Goal: Task Accomplishment & Management: Use online tool/utility

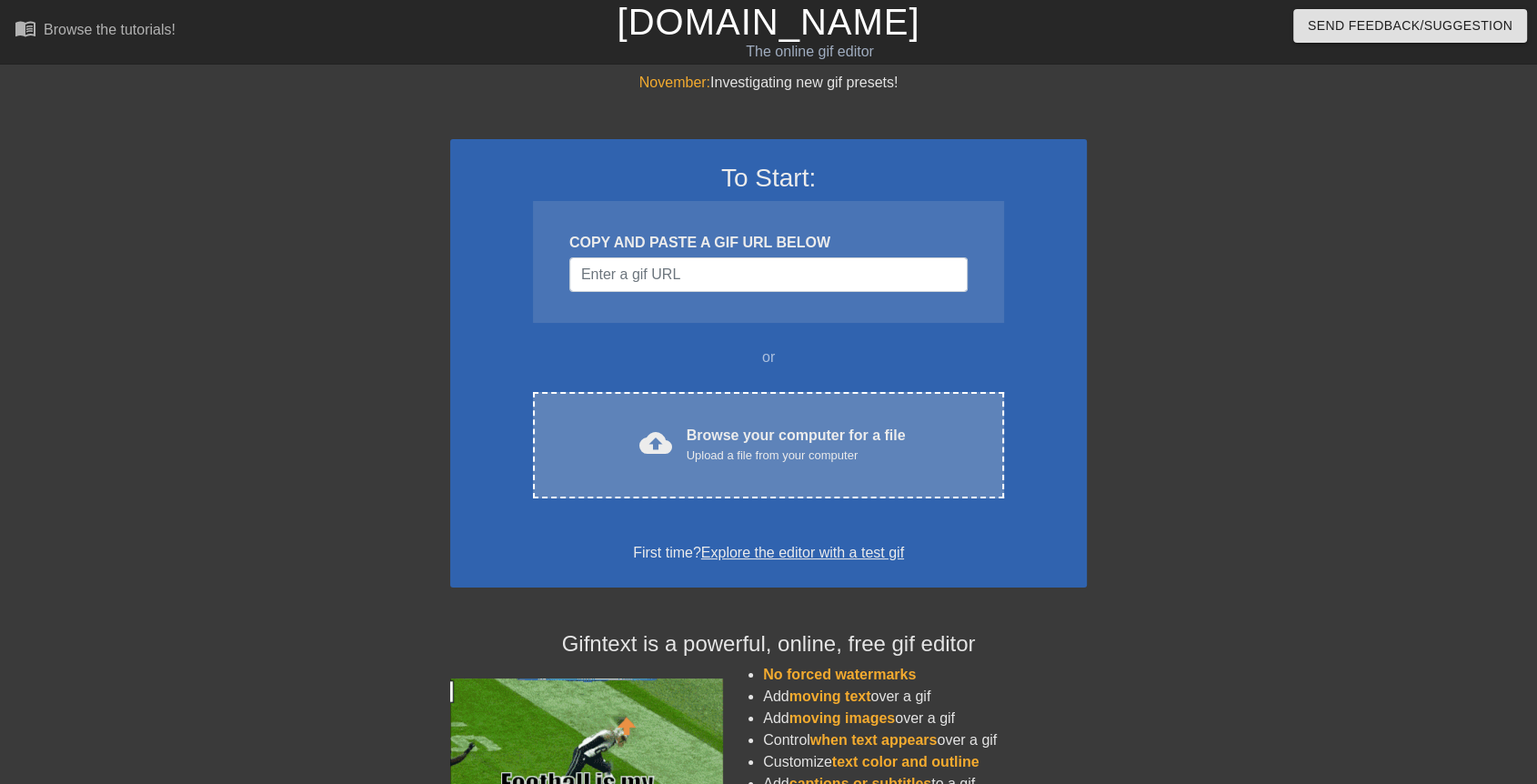
click at [682, 466] on div "cloud_upload Browse your computer for a file Upload a file from your computer C…" at bounding box center [768, 445] width 471 height 107
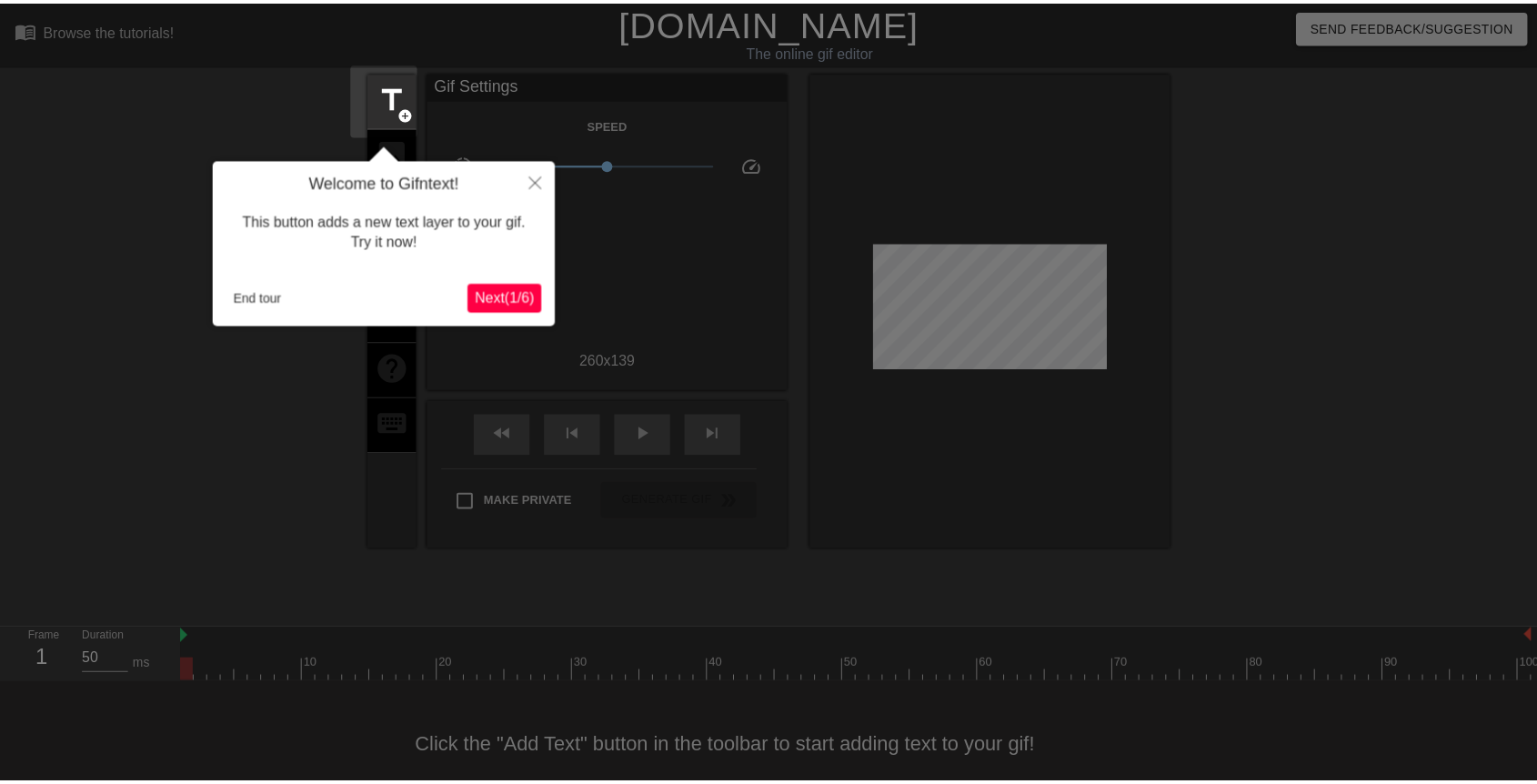
scroll to position [42, 0]
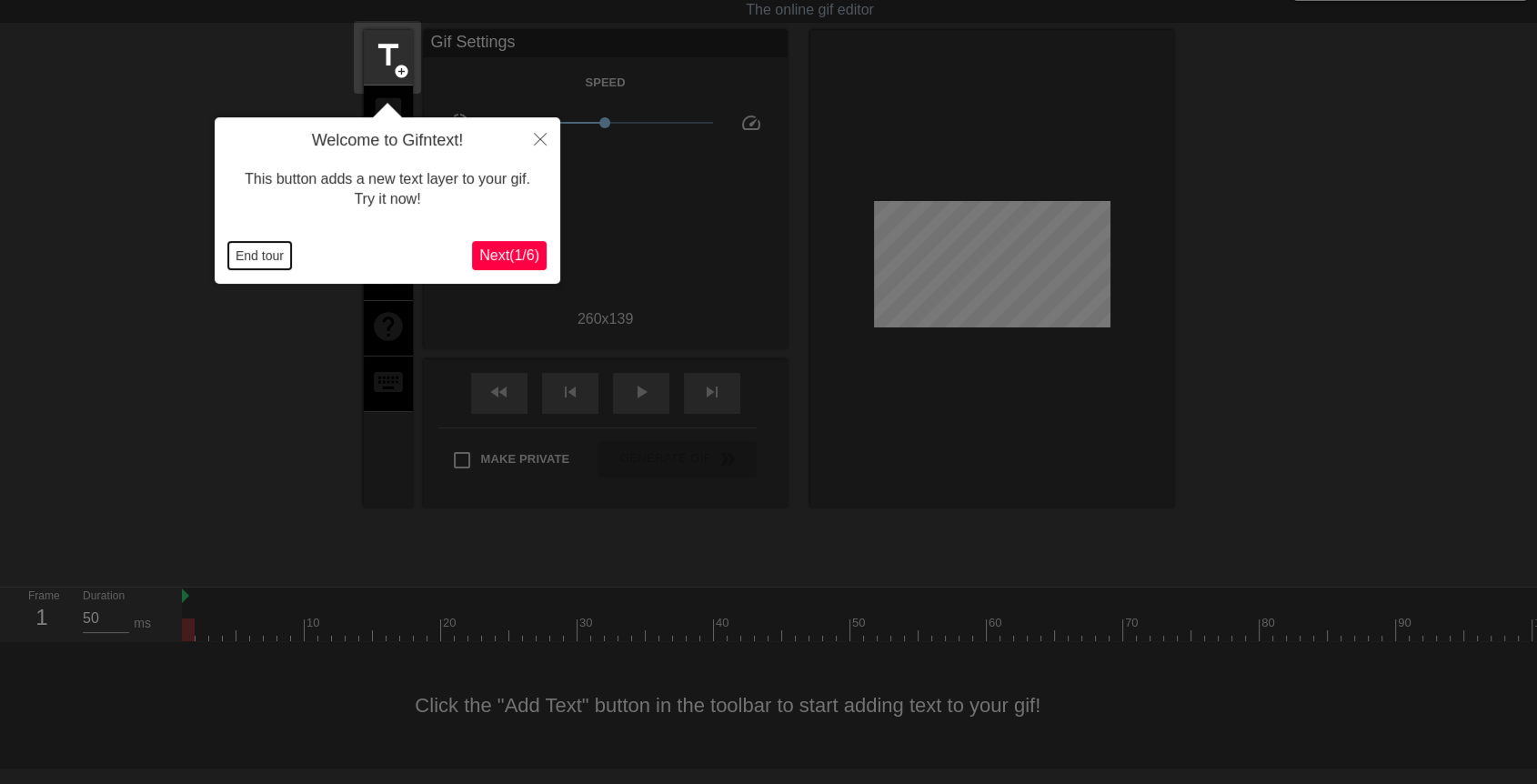
click at [277, 260] on button "End tour" at bounding box center [259, 254] width 63 height 27
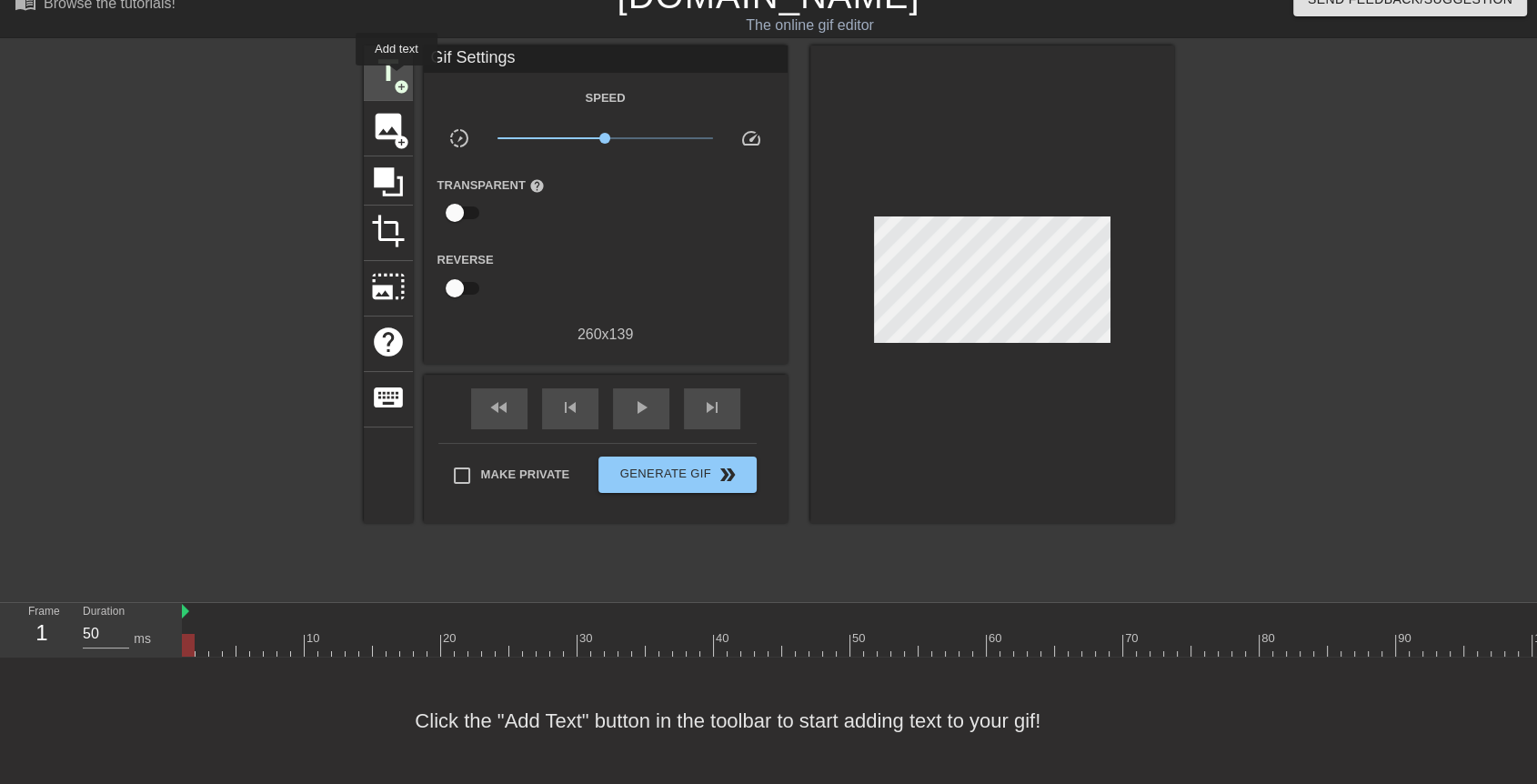
click at [396, 78] on div "title add_circle" at bounding box center [388, 74] width 49 height 56
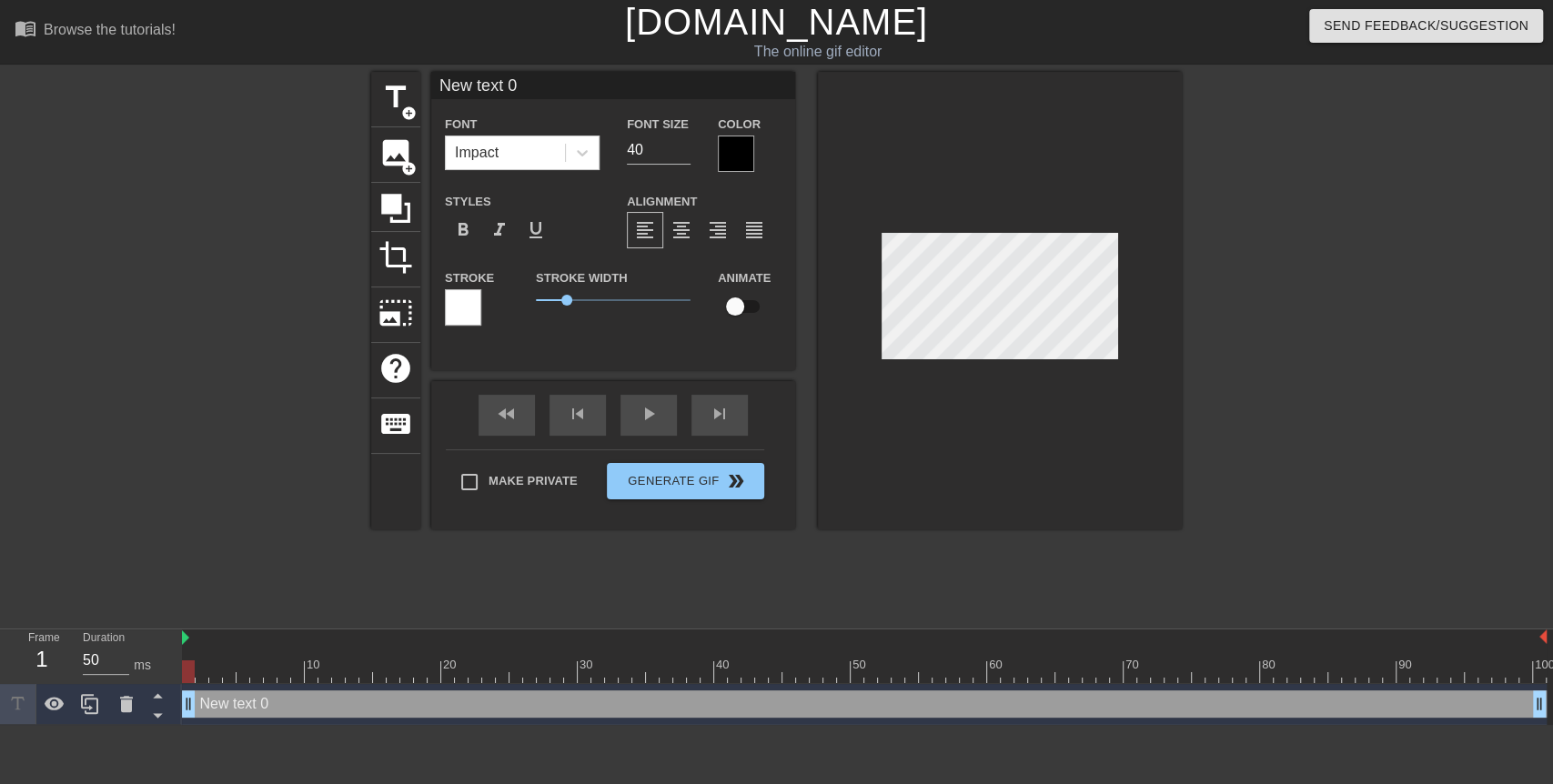
scroll to position [2, 4]
type input "M"
type textarea "M"
type input "Mr"
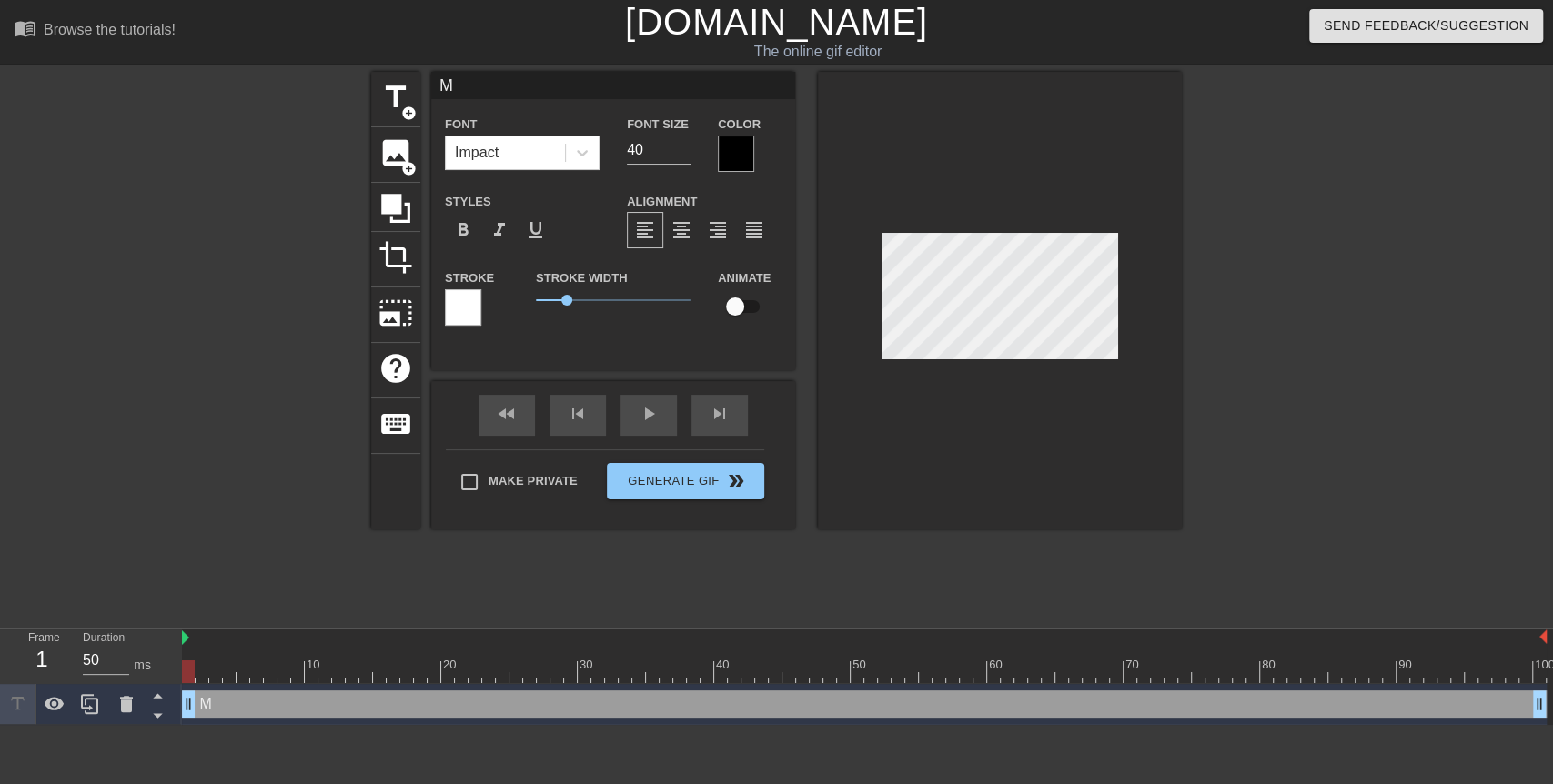
type textarea "Mr"
type input "Mr/"
type textarea "Mr/"
type input "Mr"
type textarea "Mr"
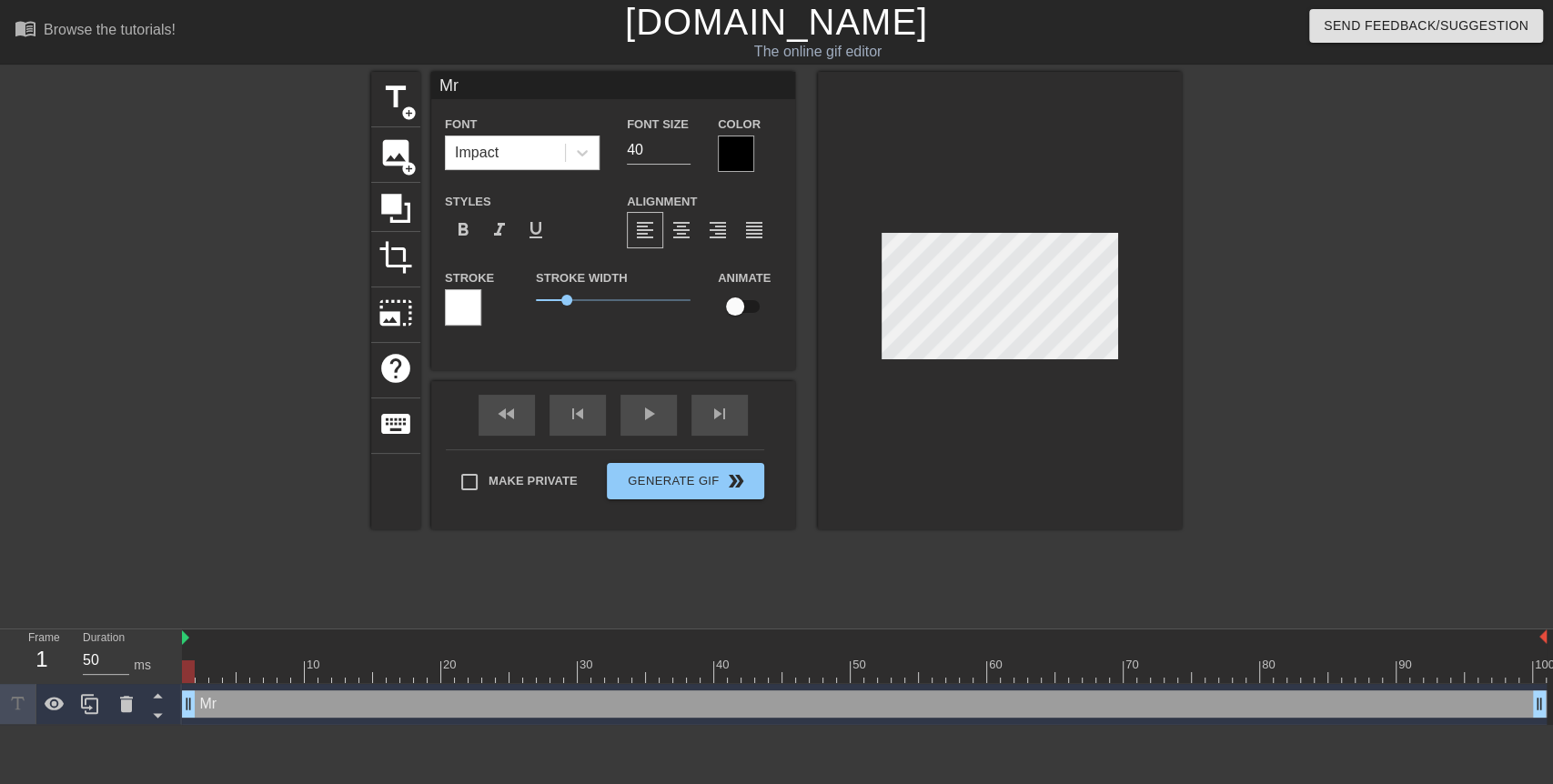
type input "Mr."
type textarea "Mr."
type input "Mr."
type textarea "Mr."
type input "Mr. S"
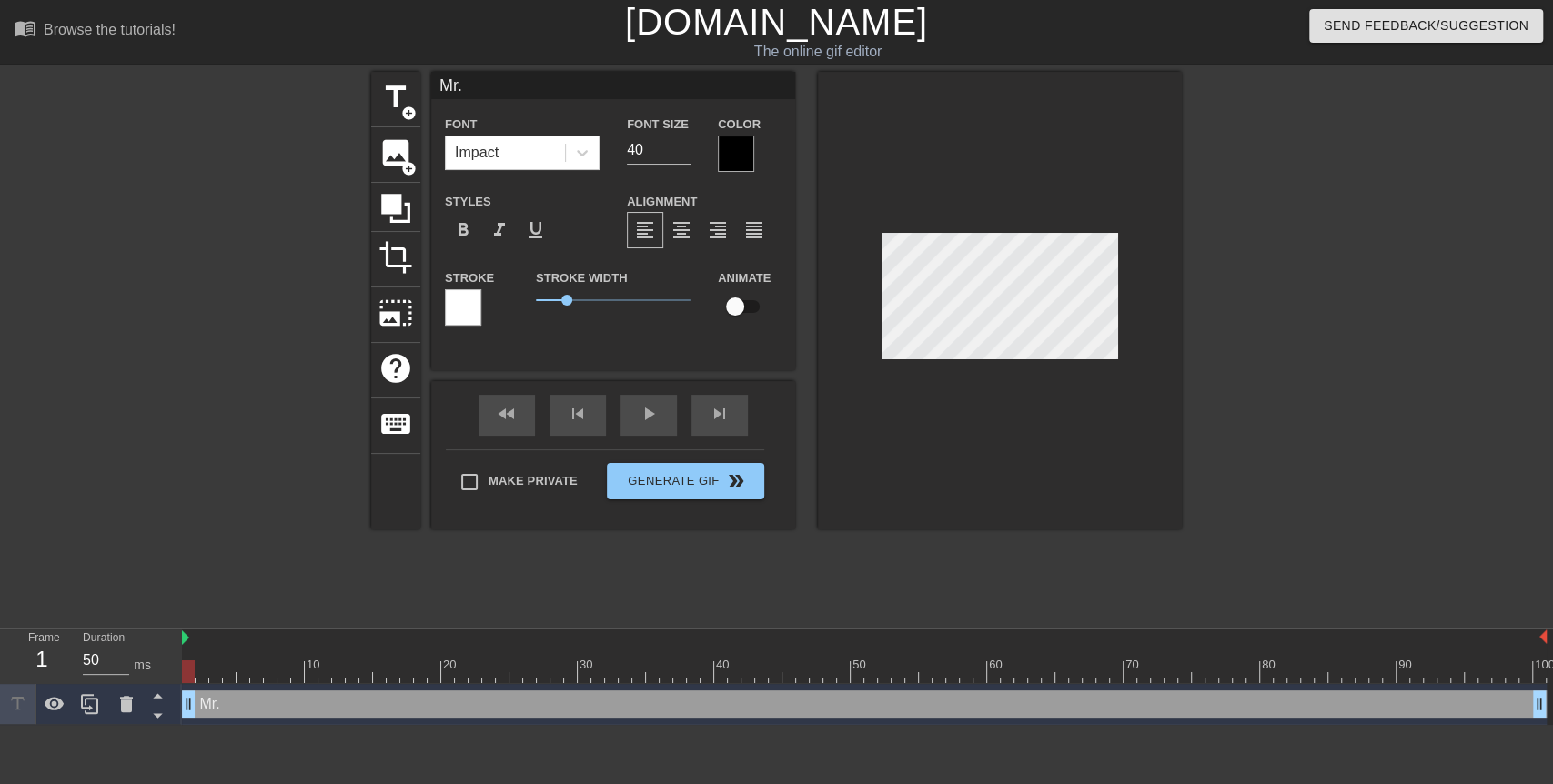
type textarea "Mr. S"
type input "Mr. St"
type textarea "Mr. St"
type input "Mr. Sta"
type textarea "Mr. Sta"
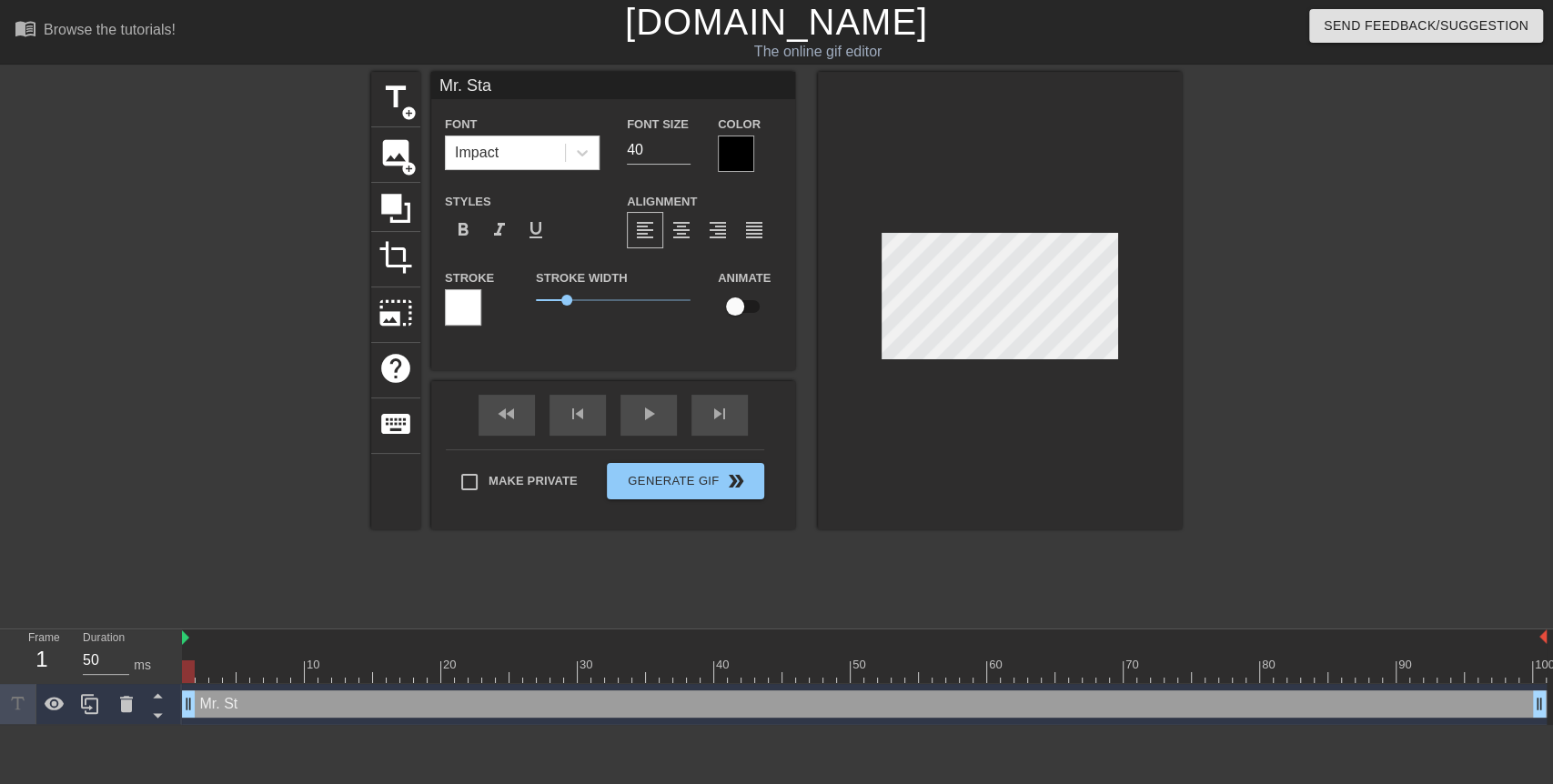
type input "[PERSON_NAME]"
type textarea "[PERSON_NAME]"
type input "Mr. Stall"
type textarea "Mr. Stall"
type input "Mr. Stalli"
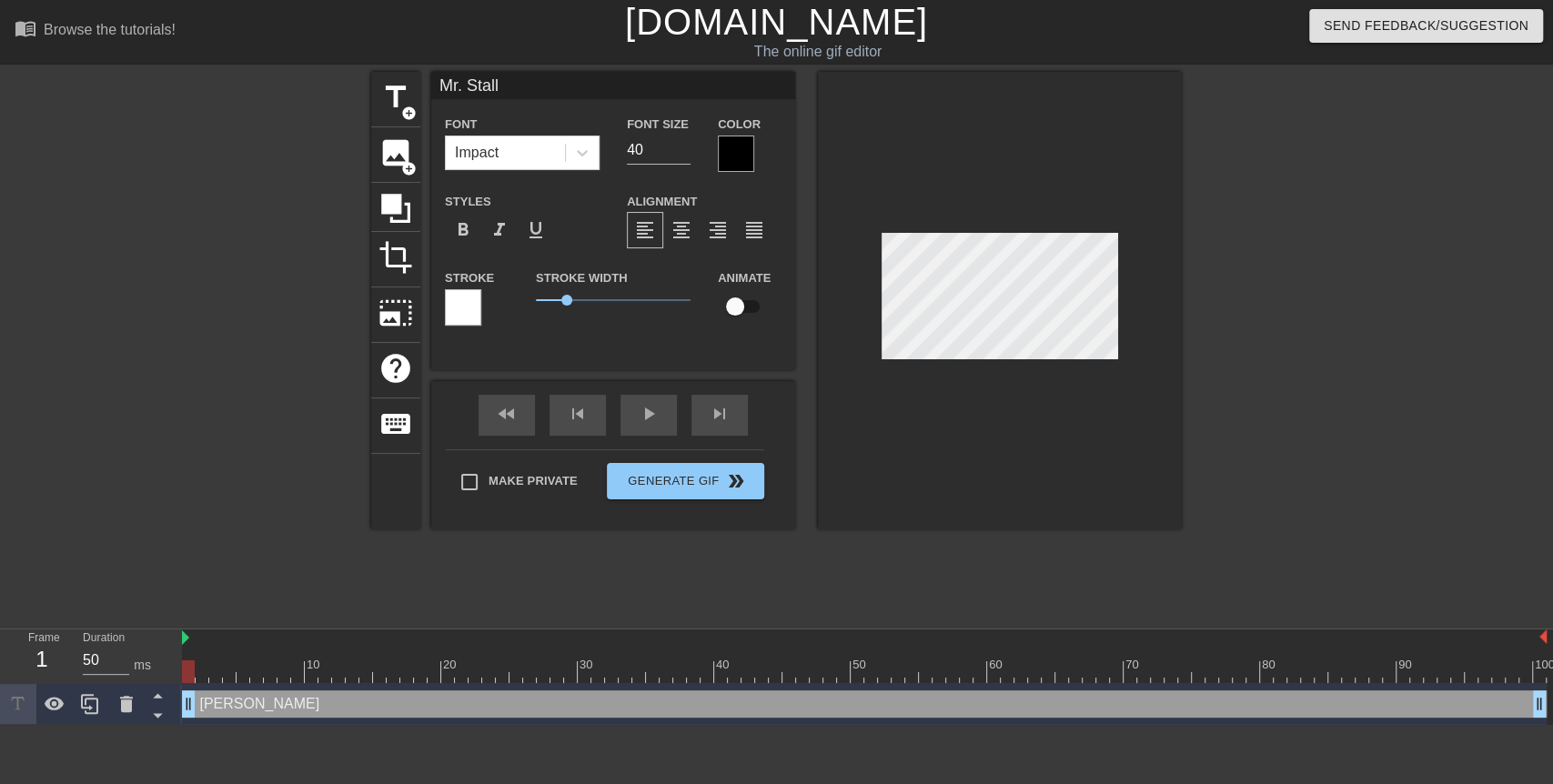
type textarea "Mr. Stalli"
type input "[PERSON_NAME]"
type textarea "[PERSON_NAME]"
type input "[PERSON_NAME]"
type textarea "[PERSON_NAME]"
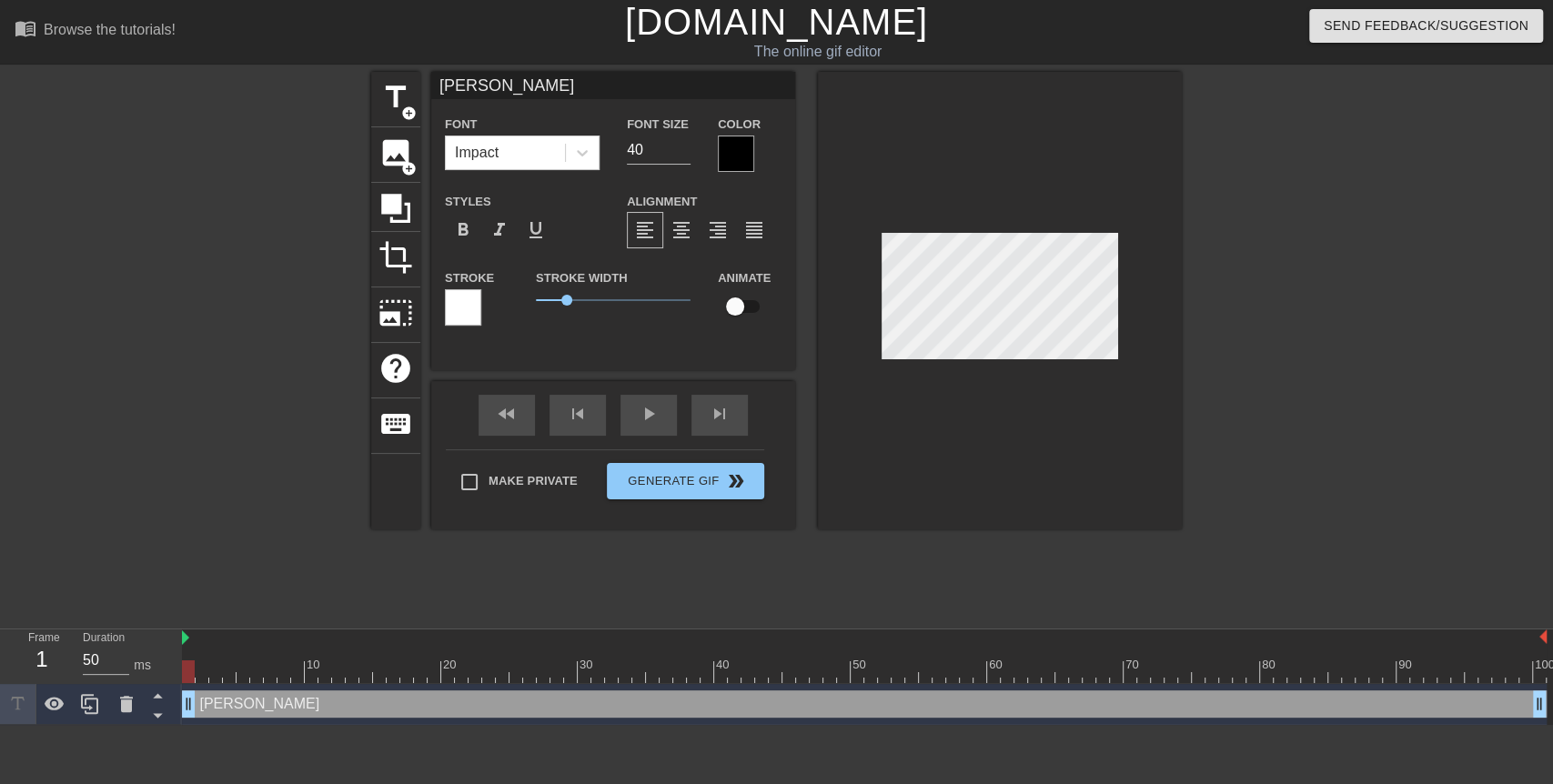
scroll to position [2, 5]
type input "[PERSON_NAME]"
type textarea "[PERSON_NAME]"
type input "[PERSON_NAME]'"
type textarea "[PERSON_NAME]'"
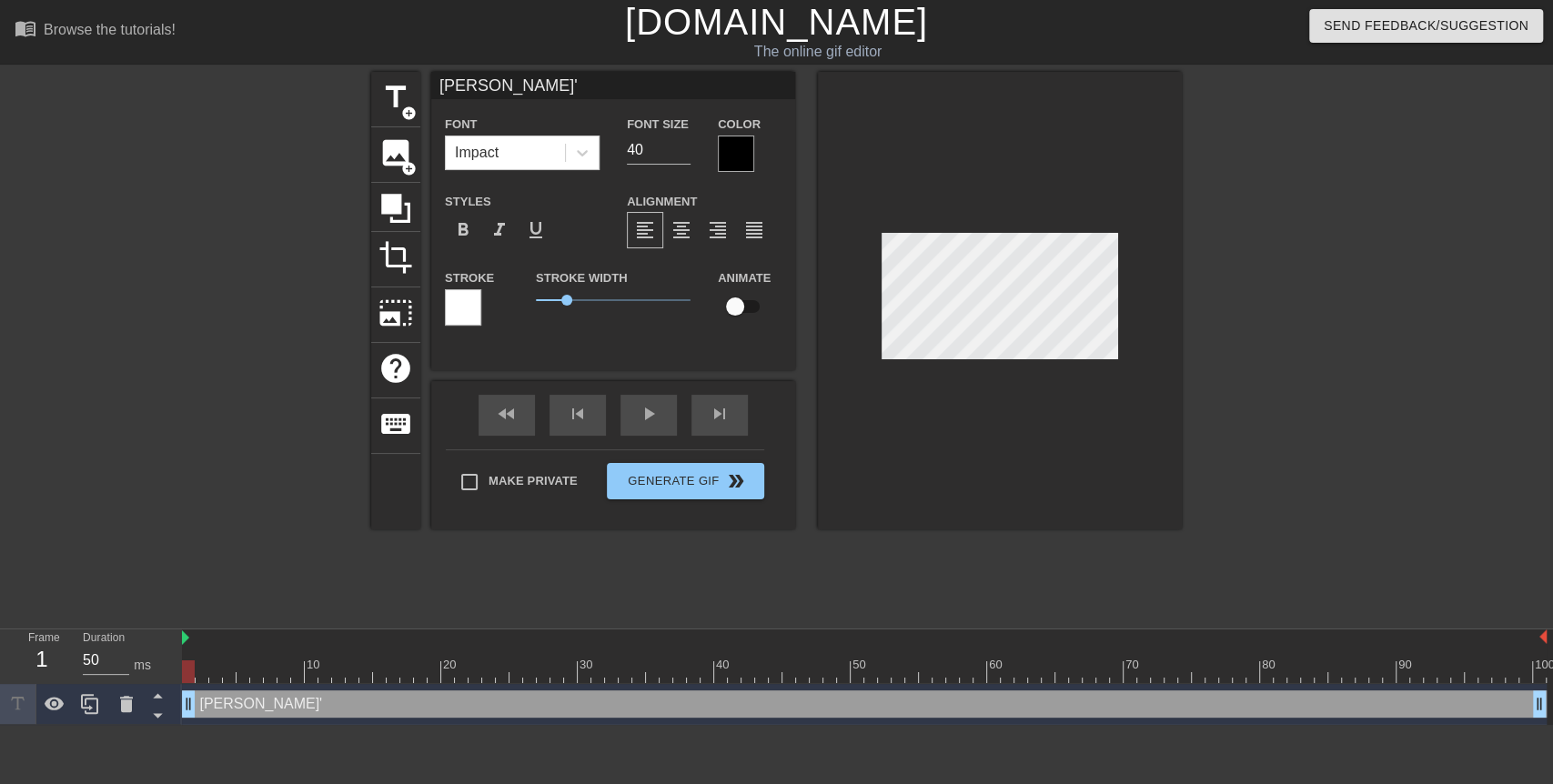
scroll to position [2, 5]
type input "[PERSON_NAME]'"
type textarea "[PERSON_NAME]'"
type input "[PERSON_NAME]'"
type textarea "[PERSON_NAME]'"
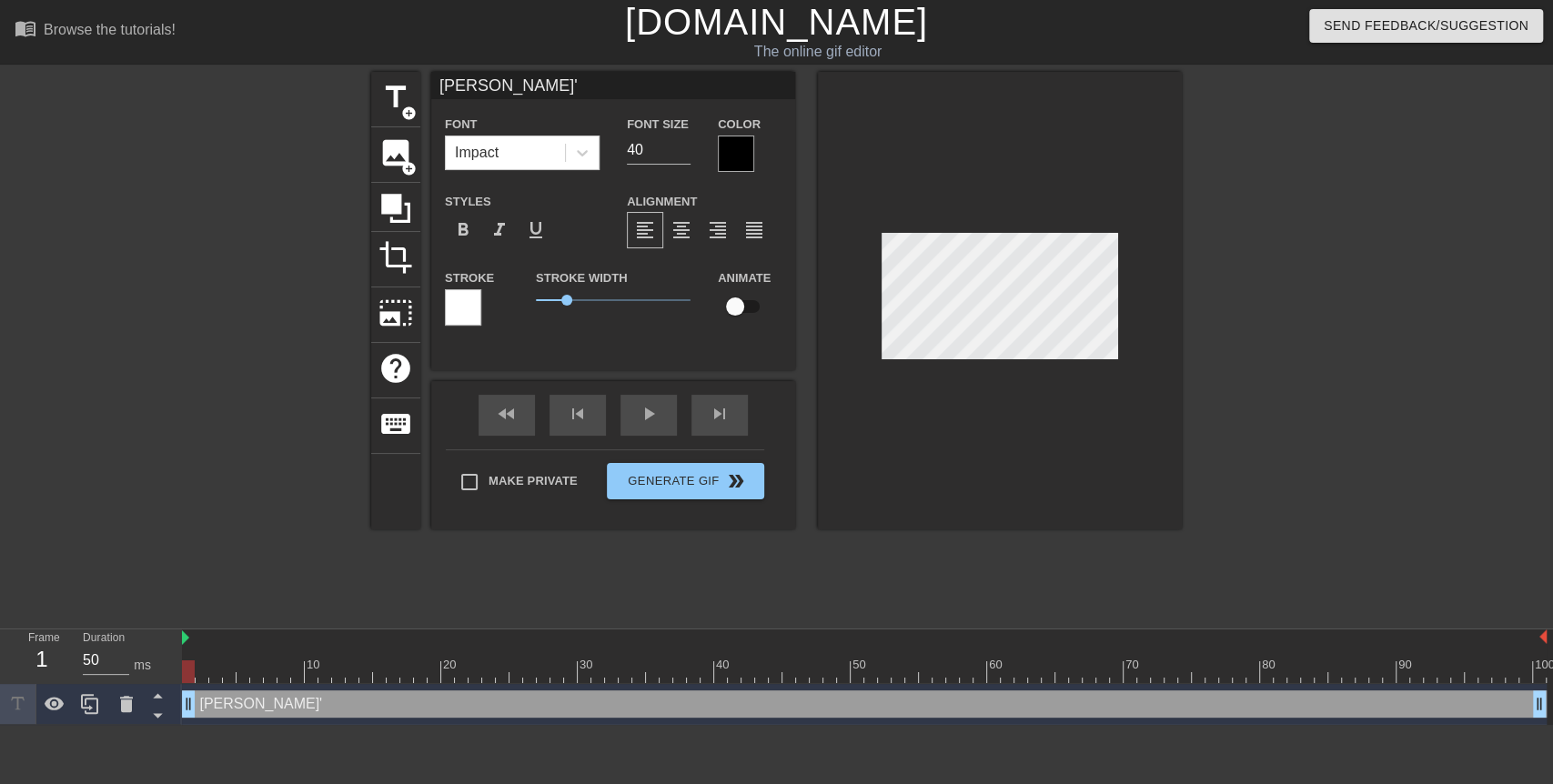
type input "[PERSON_NAME]'"
type textarea "[PERSON_NAME]'"
click at [684, 229] on span "format_align_center" at bounding box center [682, 230] width 22 height 22
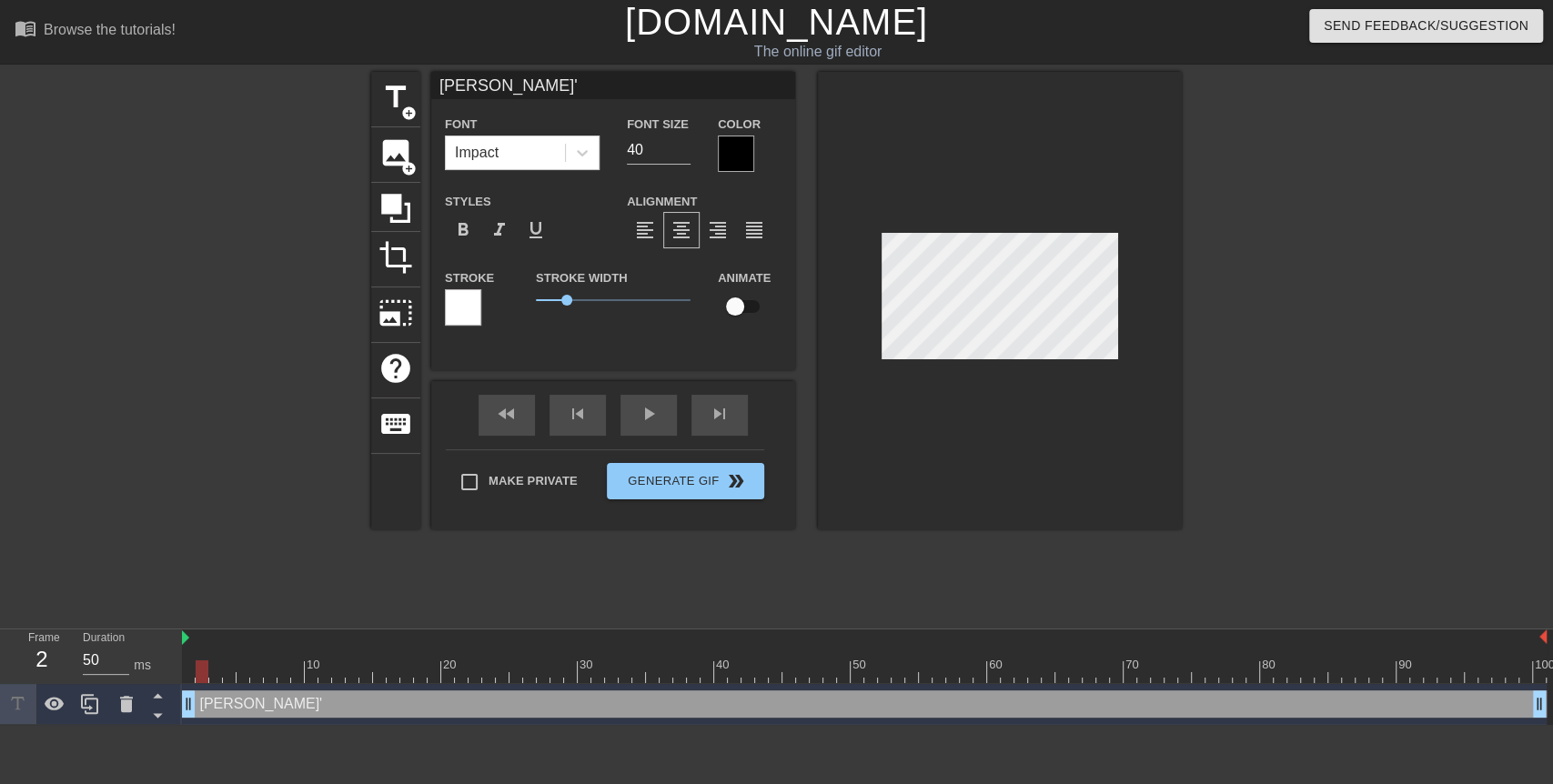
type input "[PERSON_NAME]"
type textarea "[PERSON_NAME]' S"
type input "[PERSON_NAME]'St"
type textarea "[PERSON_NAME]' St"
type input "[PERSON_NAME]'Stu"
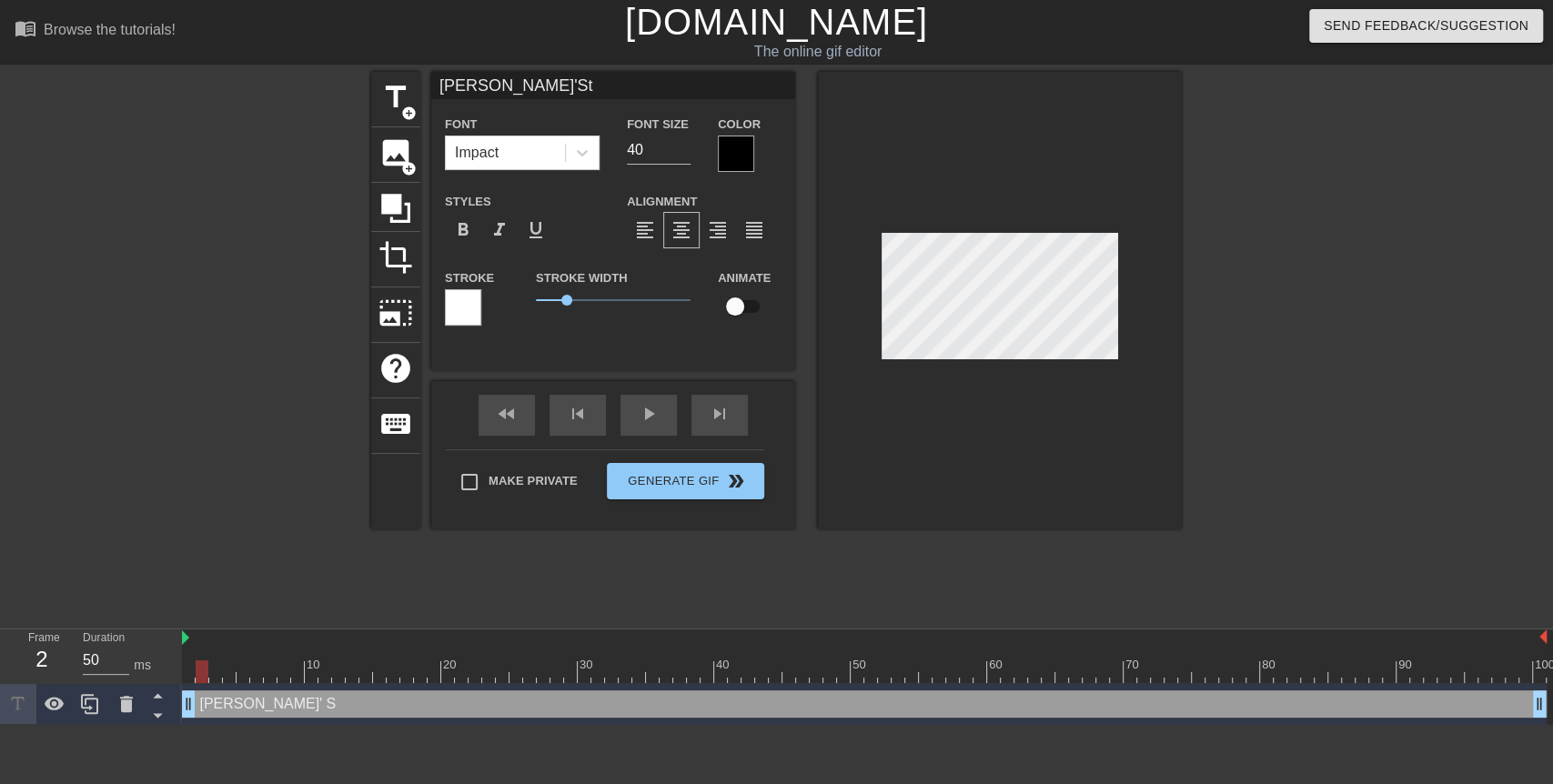
type textarea "[PERSON_NAME]' Stu"
type input "[PERSON_NAME]'Stud"
type textarea "[PERSON_NAME]' Stud"
type input "[PERSON_NAME]'[PERSON_NAME]"
type textarea "[PERSON_NAME]' [PERSON_NAME]"
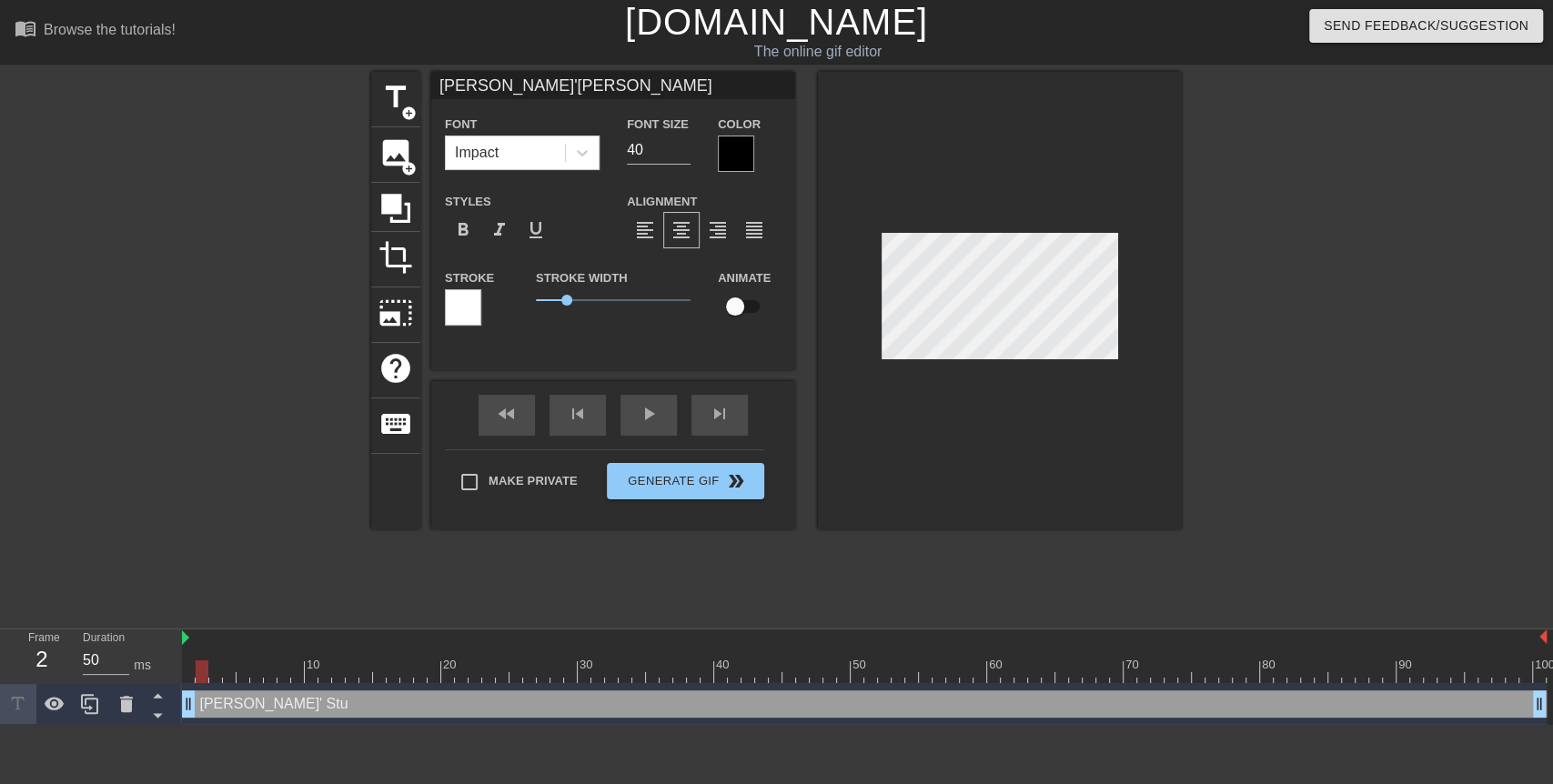
type input "[PERSON_NAME]'Studen"
type textarea "[PERSON_NAME]' Studen"
type input "[PERSON_NAME]'Student"
type textarea "[PERSON_NAME]' Student"
type input "[PERSON_NAME]'Students"
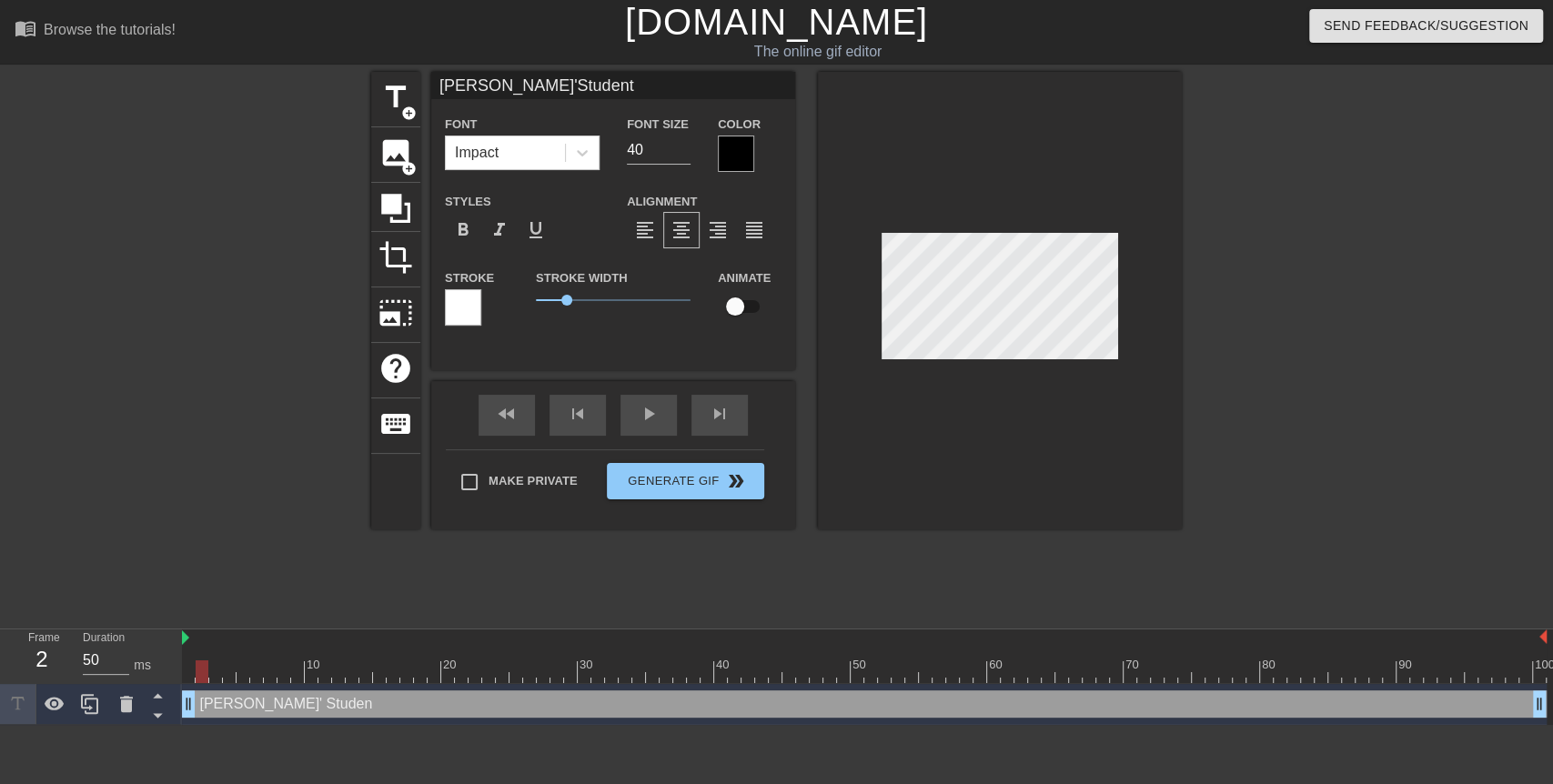
type textarea "[PERSON_NAME]' Students"
click at [1192, 315] on div "title add_circle image add_circle crop photo_size_select_large help keyboard [P…" at bounding box center [776, 344] width 1553 height 546
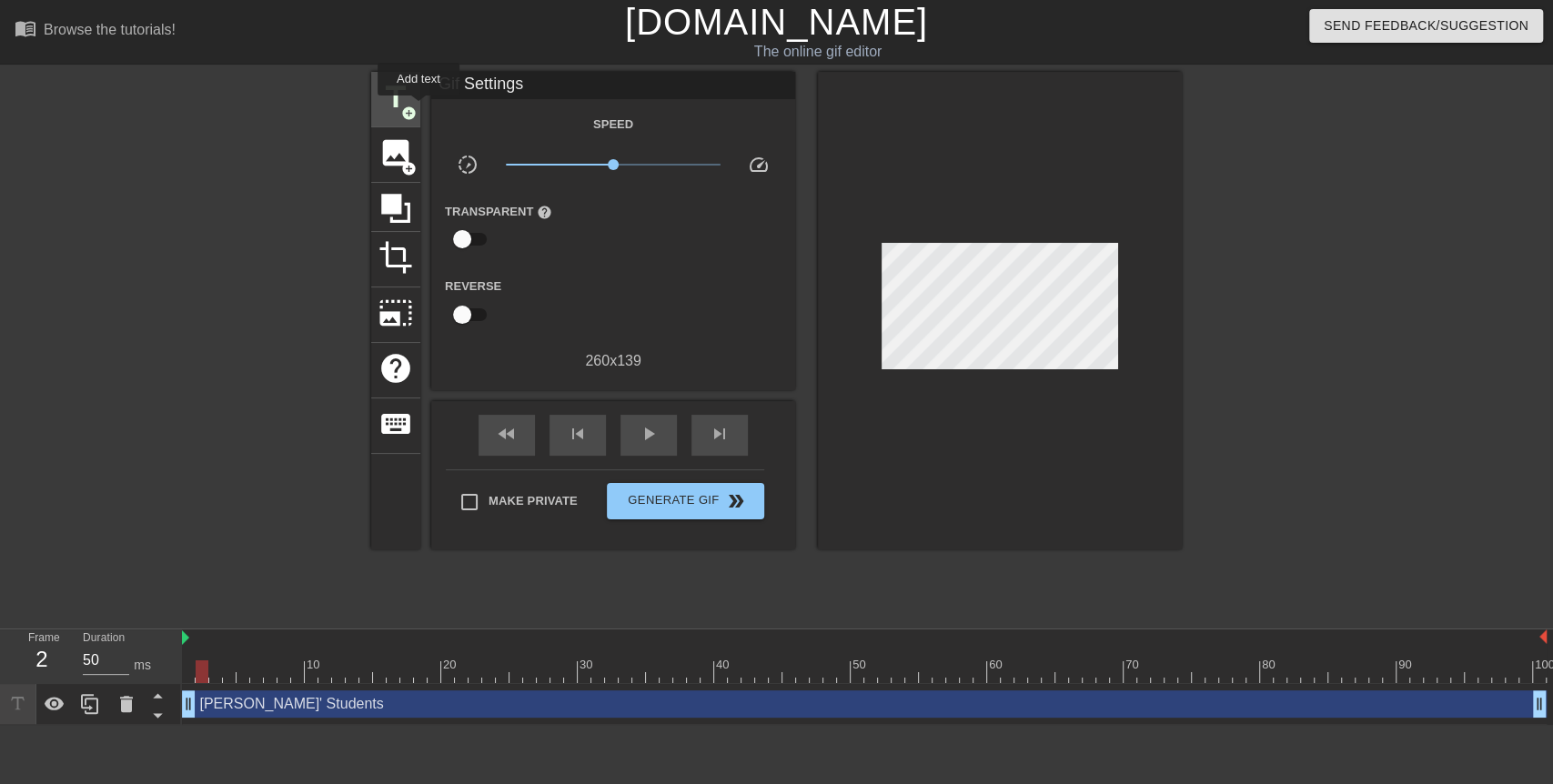
click at [418, 108] on div "title add_circle" at bounding box center [395, 100] width 49 height 56
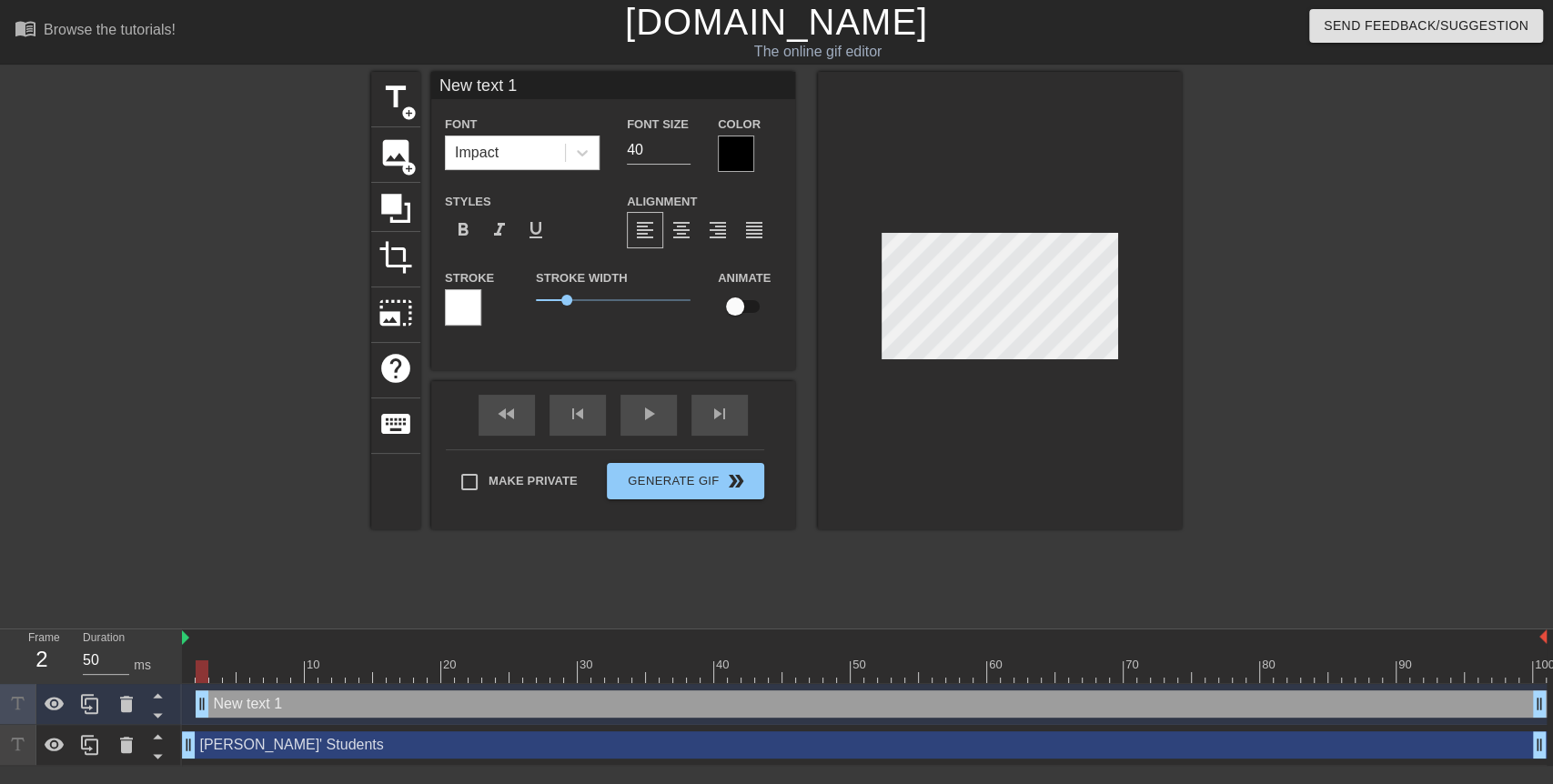
scroll to position [2, 2]
type input """
type textarea """
type input "M"
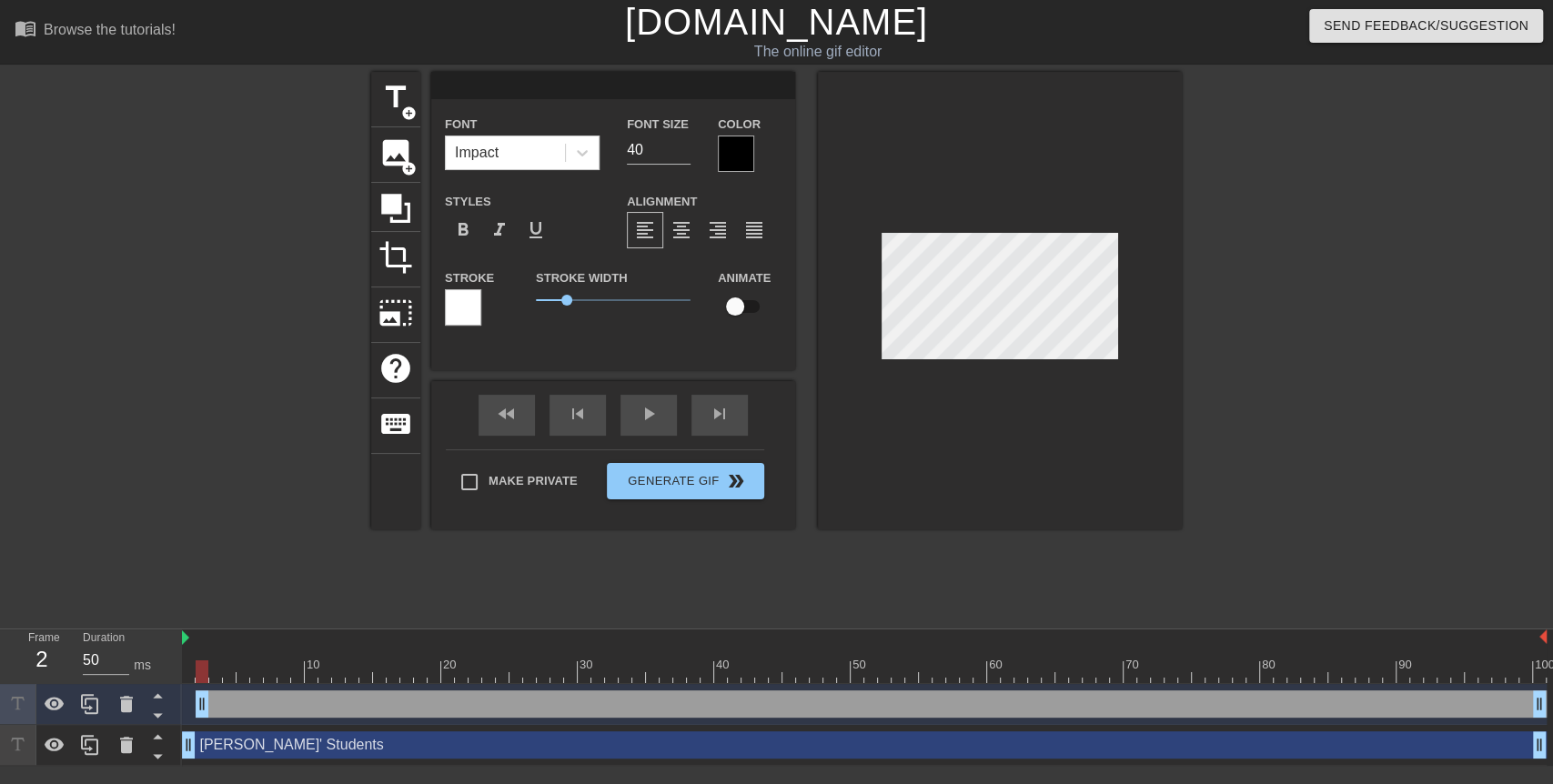
type textarea "M"
type input "Mr"
type textarea "Mr"
type input "Mr."
type textarea "Mr."
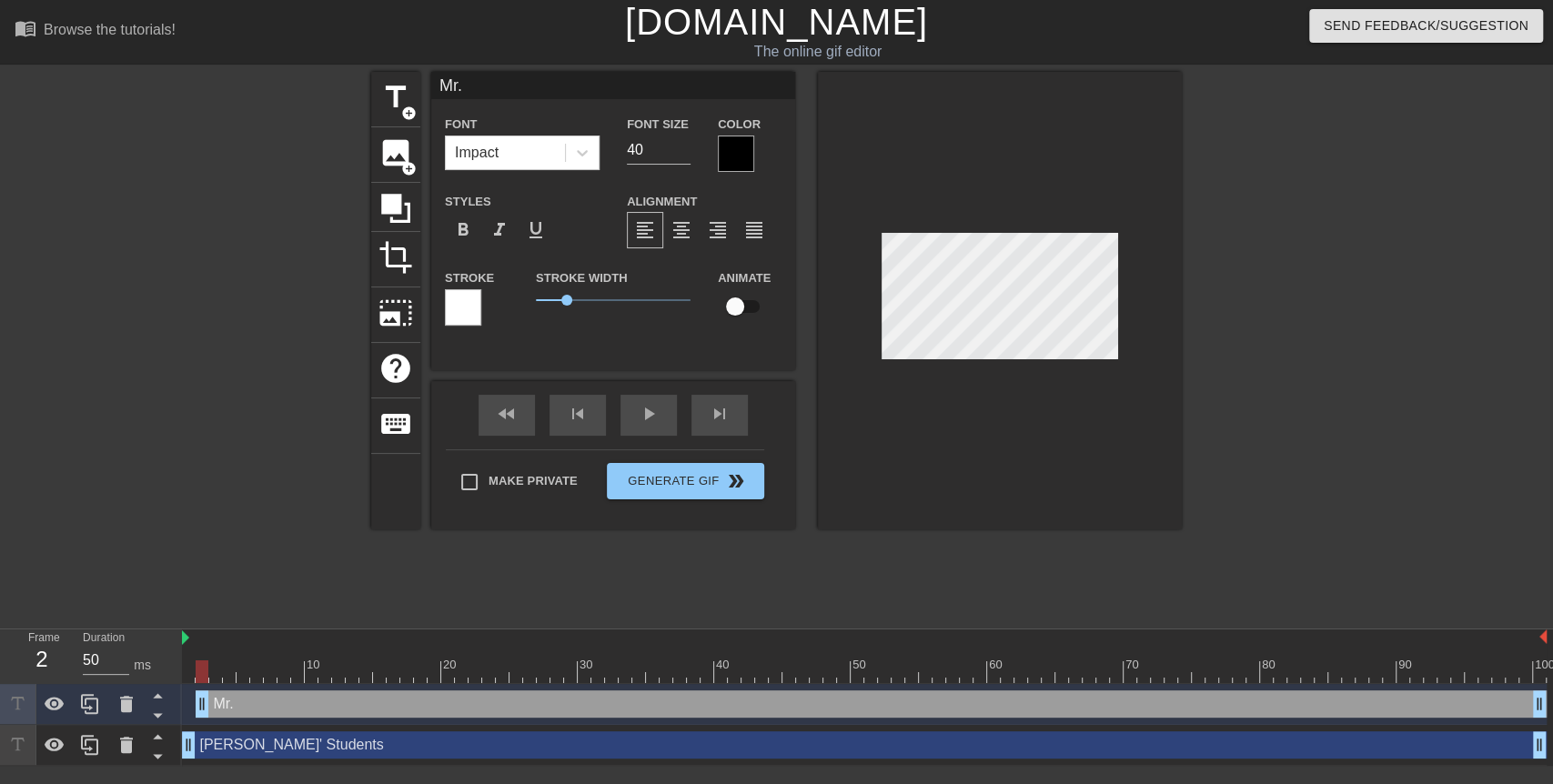
type input "Mr."
type textarea "Mr."
type input "Mr. S"
type textarea "Mr. S"
type input "Mr. St"
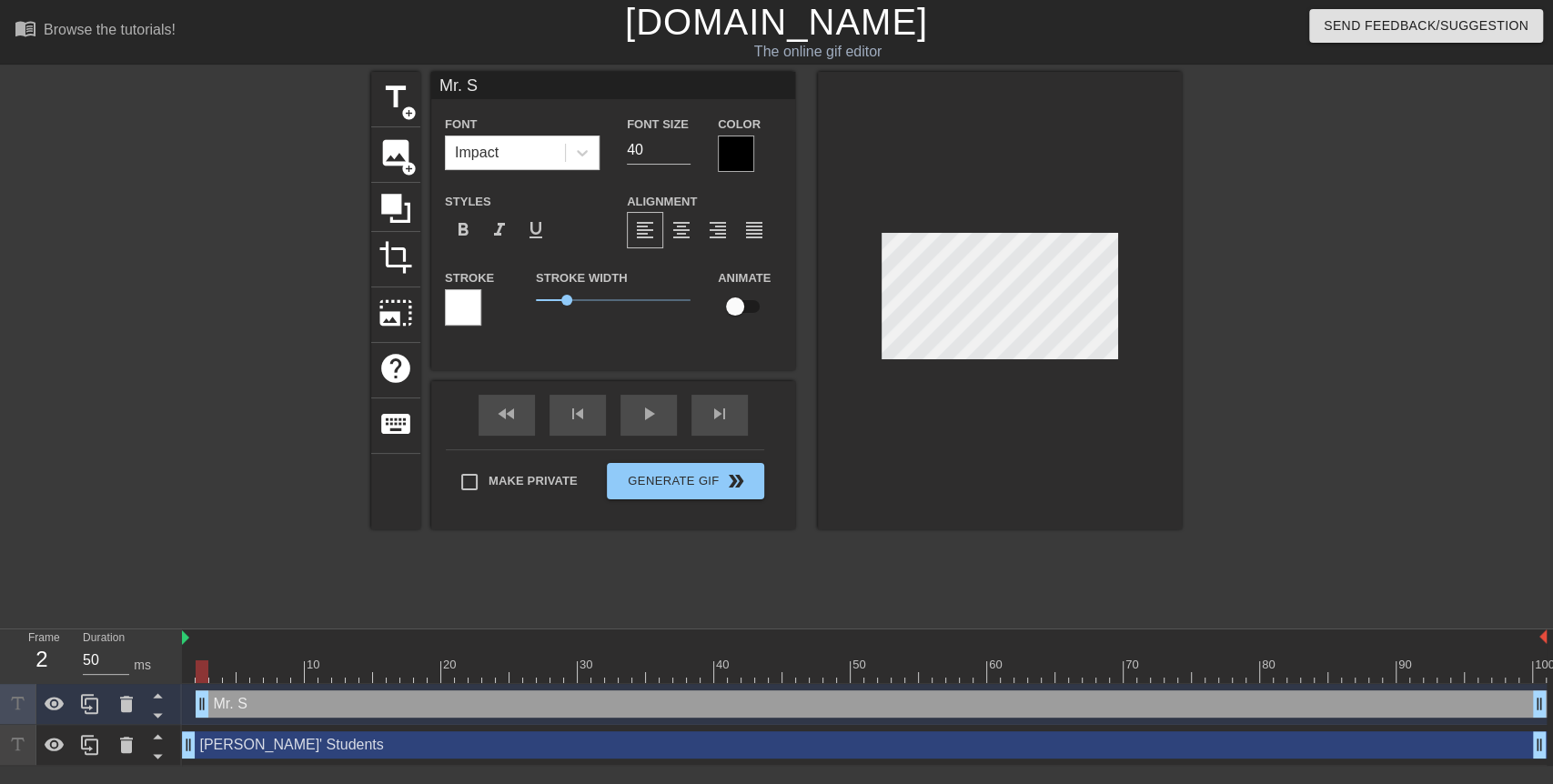
type textarea "Mr. St"
type input "Mr. Sta"
type textarea "Mr. Sta"
type input "[PERSON_NAME]"
type textarea "[PERSON_NAME]"
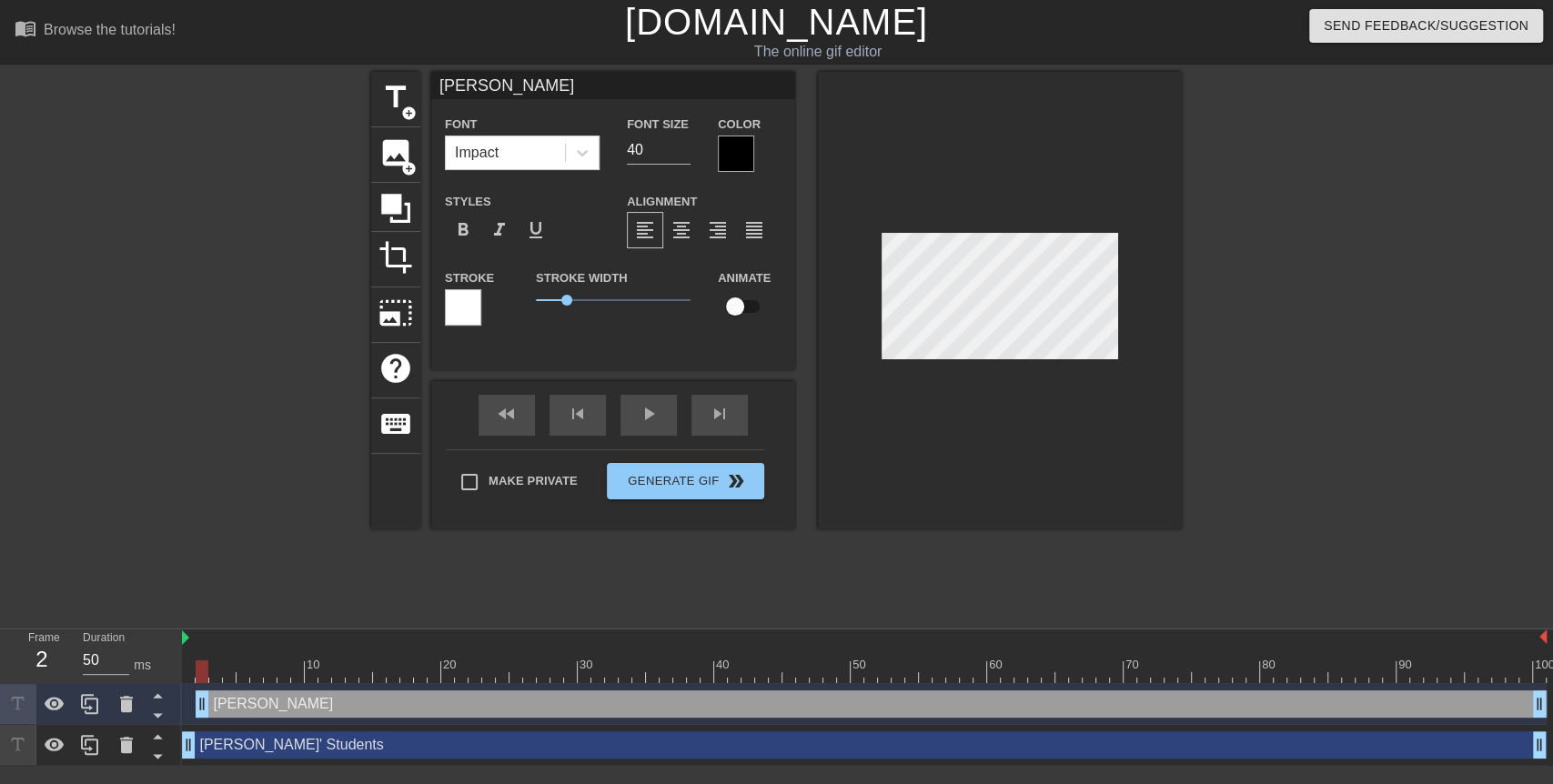
type input "Mr. Stall"
type textarea "Mr. Stall"
type input "Mr. Stalli"
type textarea "Mr. Stalli"
type input "[PERSON_NAME]"
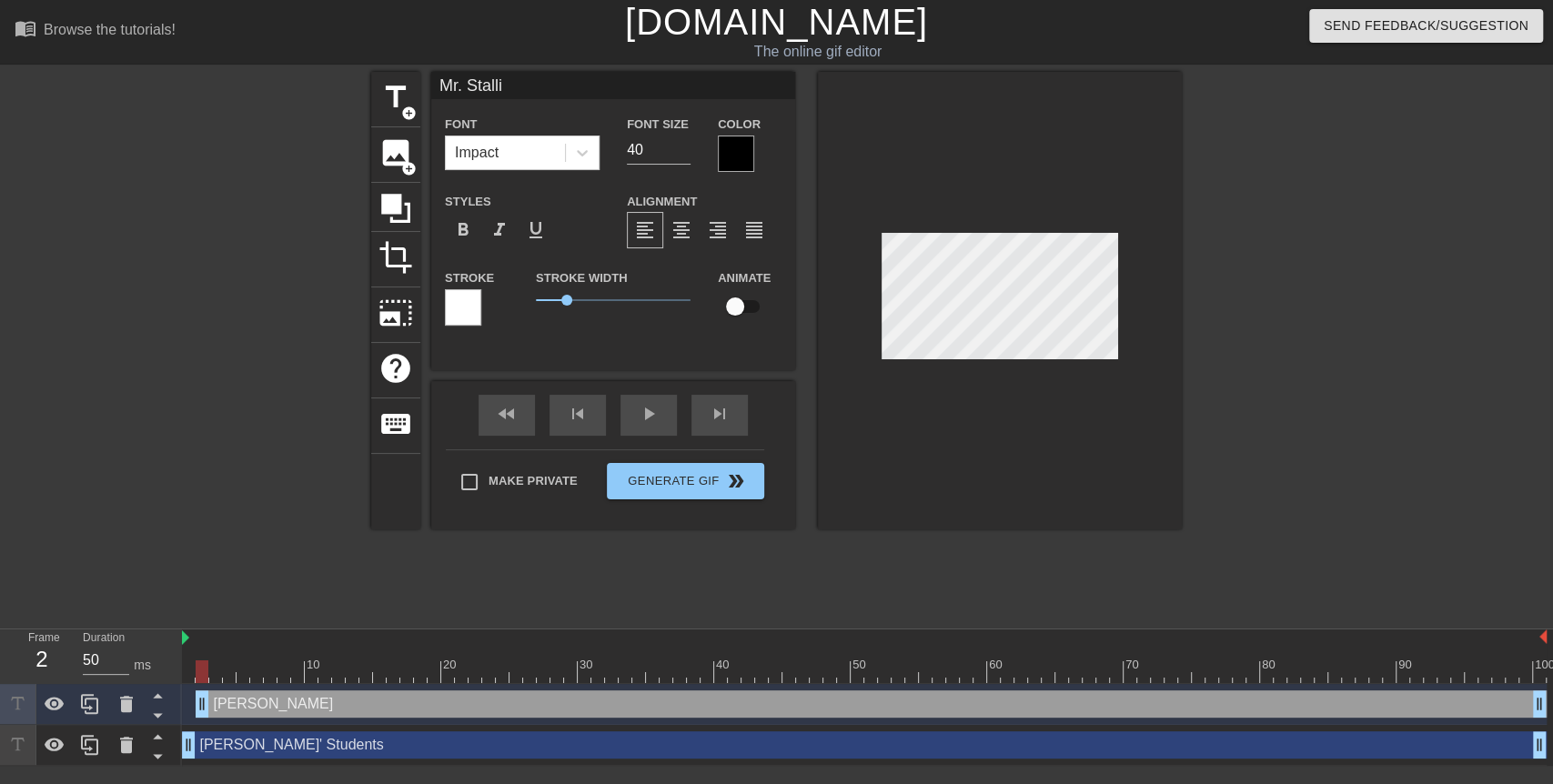
type textarea "[PERSON_NAME]"
type input "[PERSON_NAME]"
type textarea "[PERSON_NAME]"
type input "[PERSON_NAME]"
type textarea "[PERSON_NAME]"
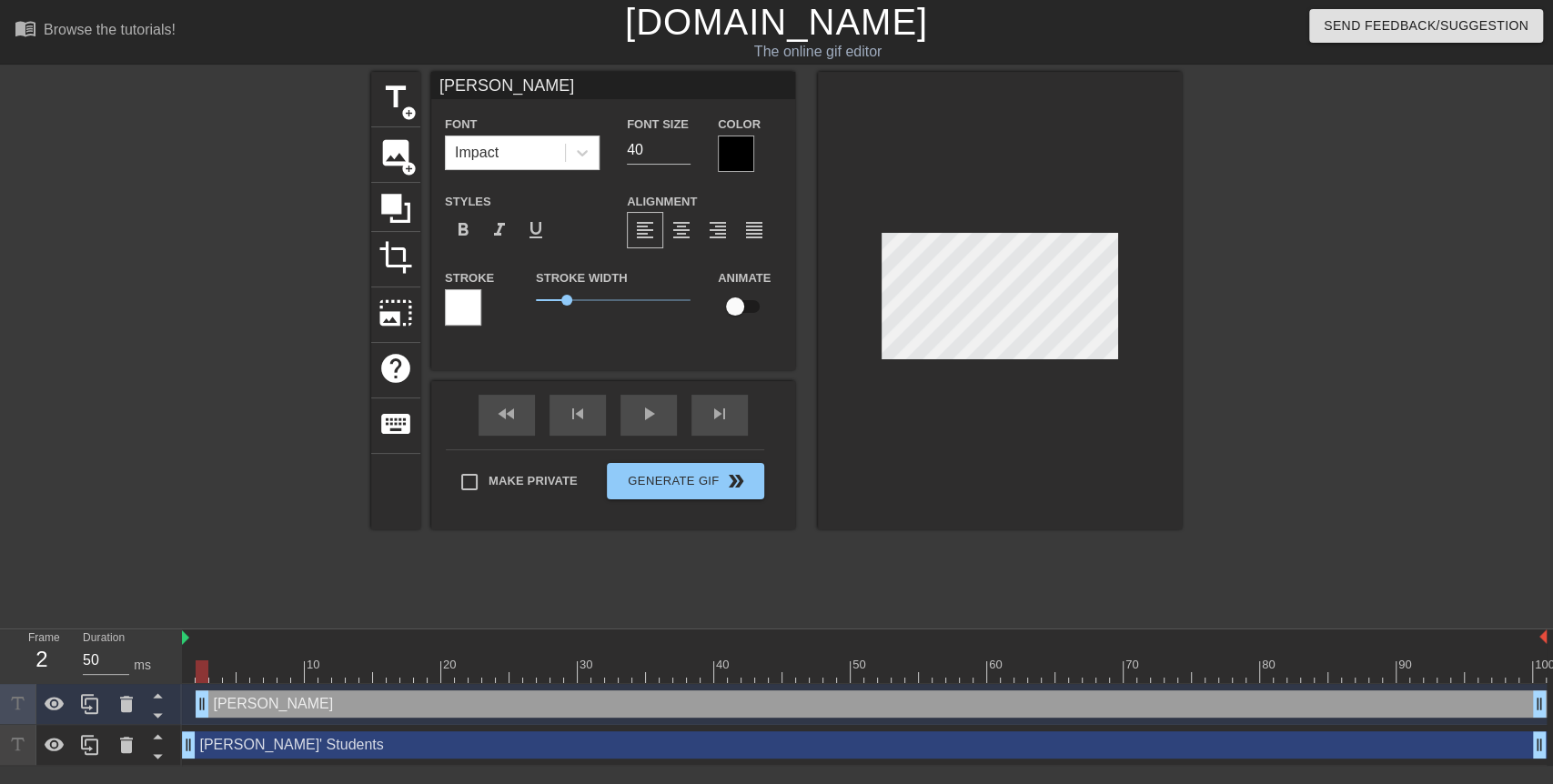
scroll to position [2, 5]
type input "[PERSON_NAME]"
type textarea "[PERSON_NAME]"
type input "[PERSON_NAME]""
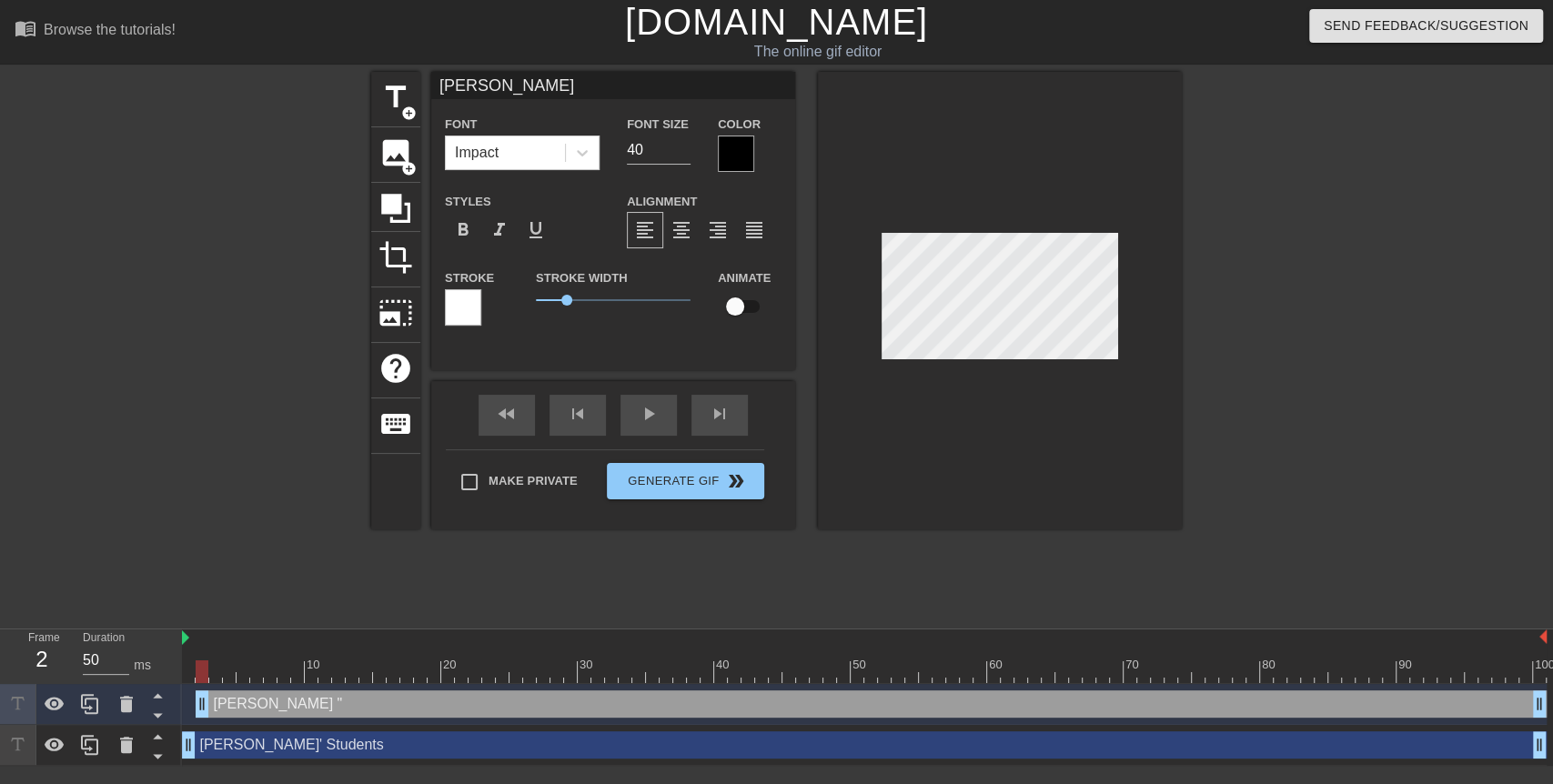
type textarea "[PERSON_NAME] ""
type input "[PERSON_NAME]"W"
type textarea "[PERSON_NAME] "W"
type input "[PERSON_NAME]"We"
type textarea "[PERSON_NAME] "We"
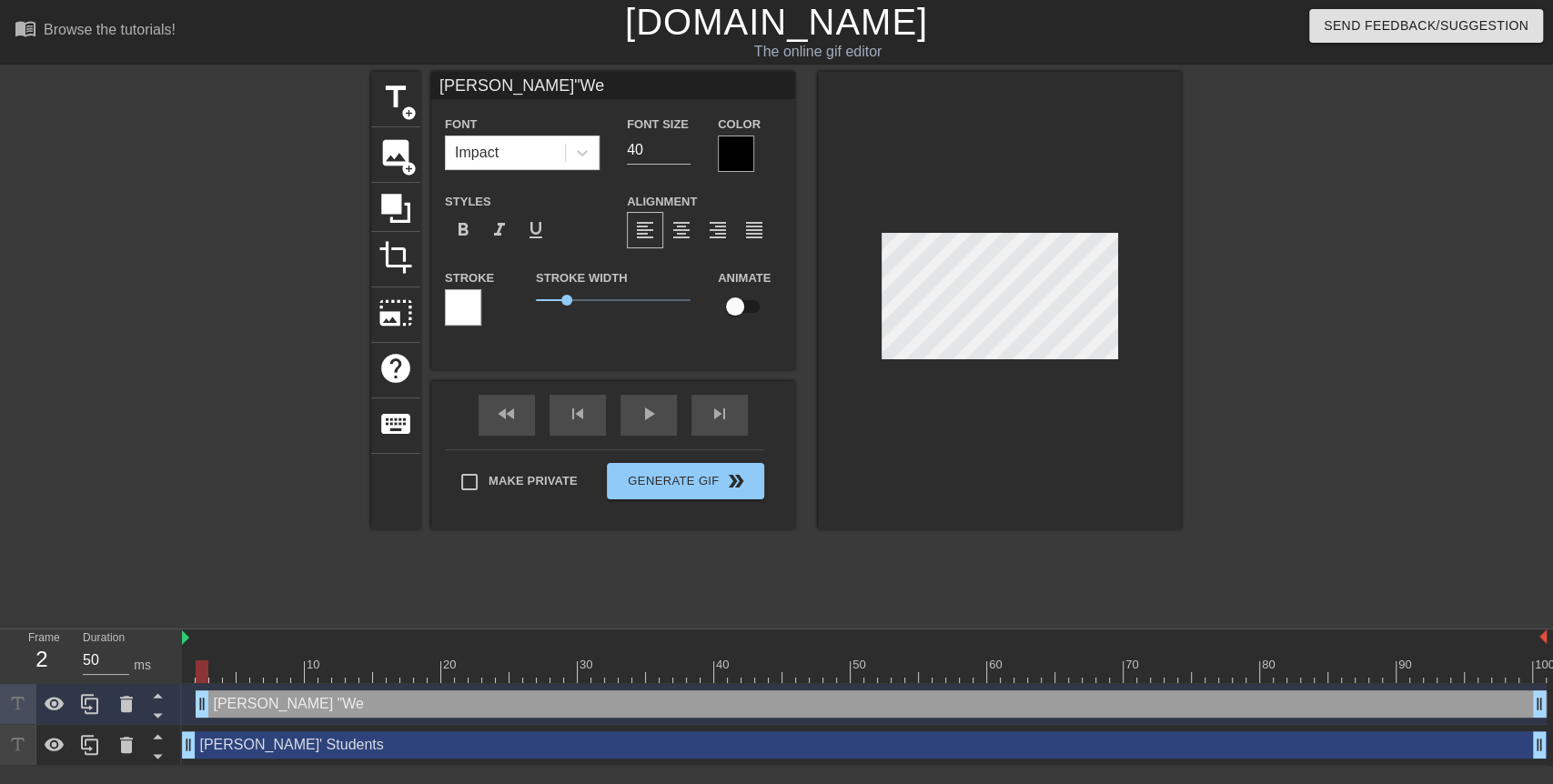
type input "[PERSON_NAME]"We"
type textarea "[PERSON_NAME] "We"
type input "[PERSON_NAME]"We h"
type textarea "[PERSON_NAME] "We h"
type input "[PERSON_NAME]"We ha"
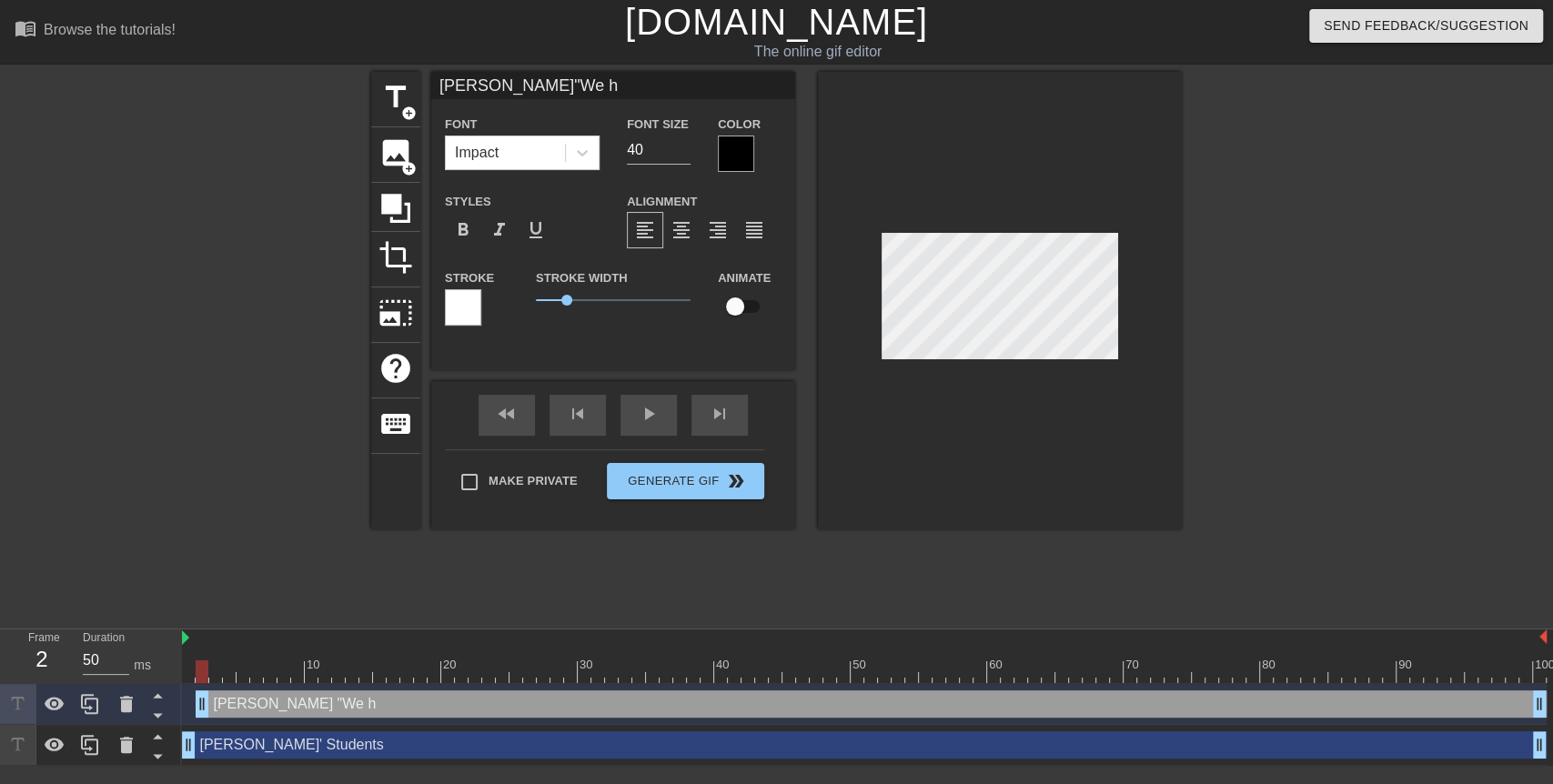
type textarea "[PERSON_NAME] "We ha"
type input "[PERSON_NAME]"We hav"
type textarea "[PERSON_NAME] "We hav"
type input "[PERSON_NAME]"We have"
type textarea "[PERSON_NAME] "We have"
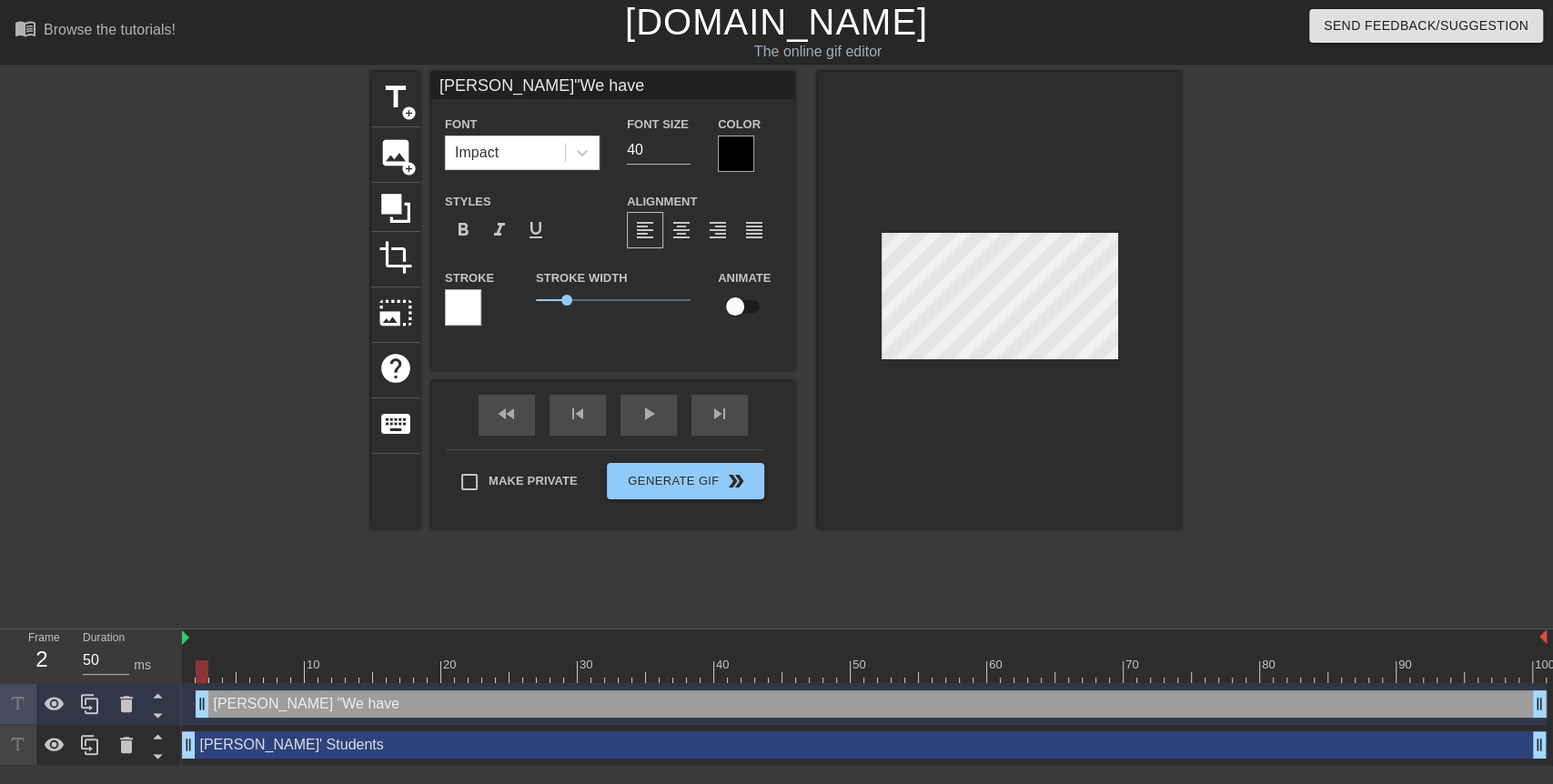
type input "[PERSON_NAME]"We have"
type textarea "[PERSON_NAME] "We have"
type input "[PERSON_NAME]"We have a"
type textarea "[PERSON_NAME] "We have a"
type input "[PERSON_NAME]"We have a"
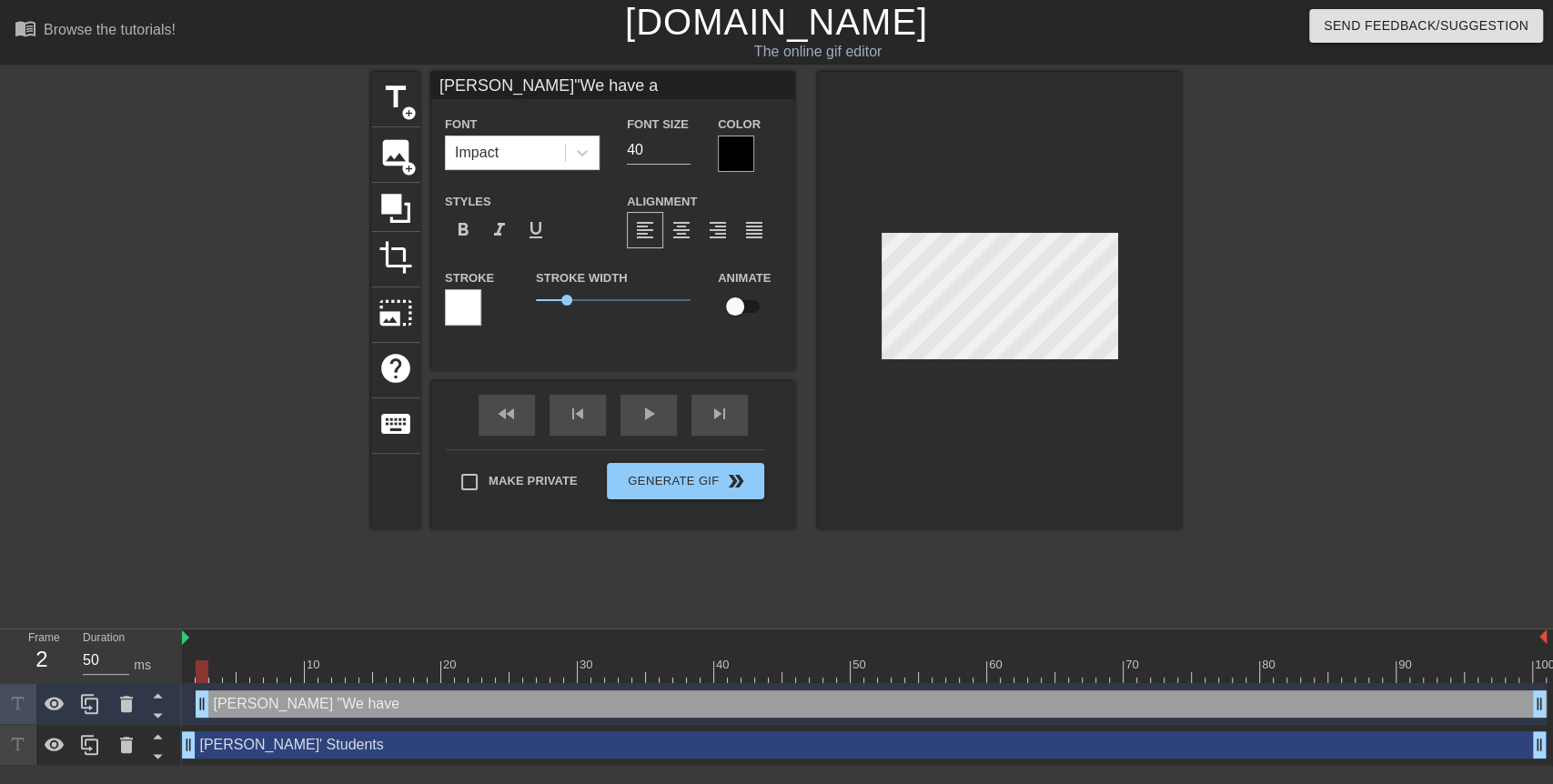
type textarea "[PERSON_NAME] "We have a"
type input "[PERSON_NAME]"We have a r"
type textarea "[PERSON_NAME] "We have a r"
type input "[PERSON_NAME]"We have a re"
type textarea "[PERSON_NAME] "We have a re"
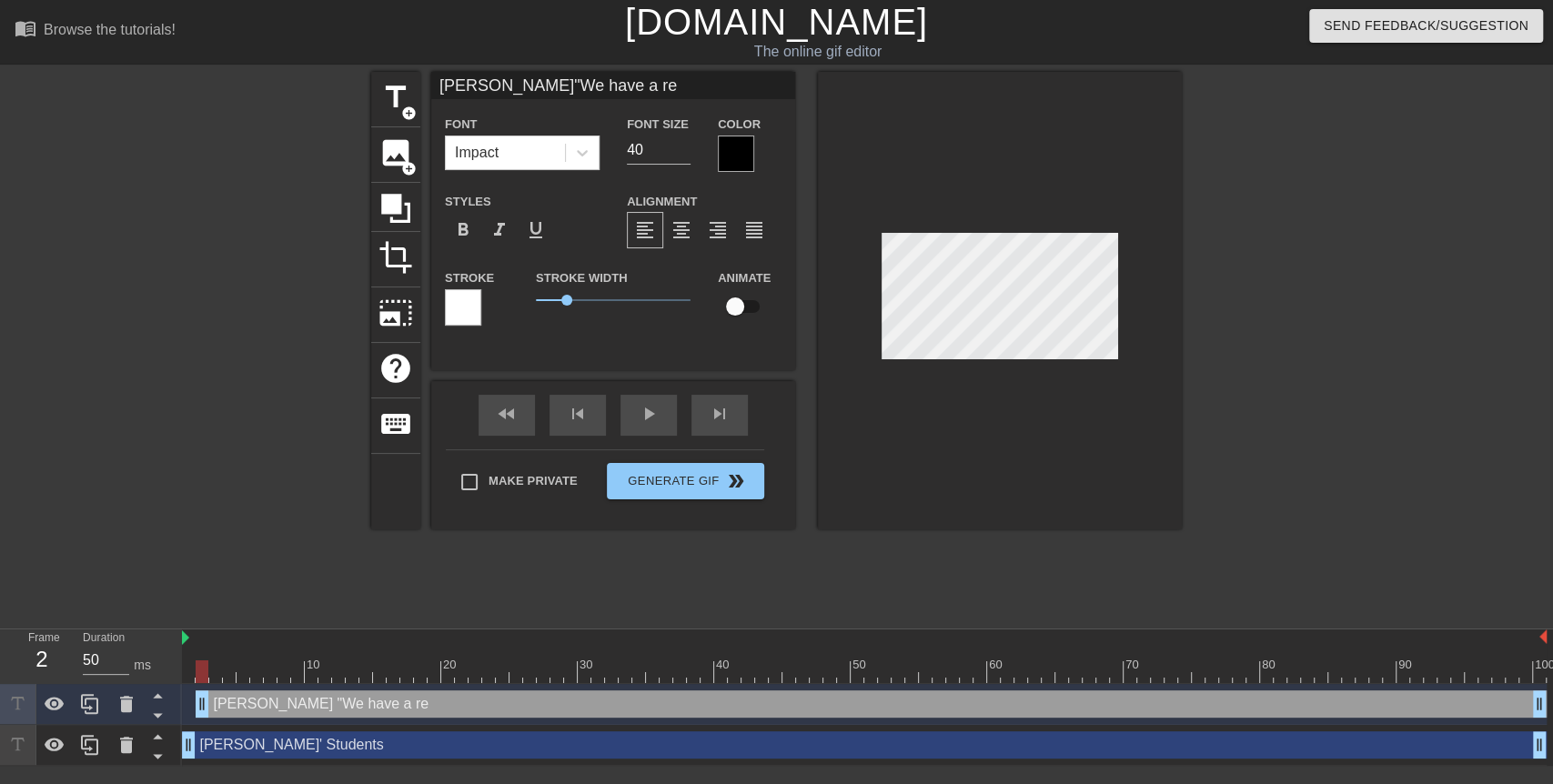
type input "[PERSON_NAME]"We have a rev"
type textarea "[PERSON_NAME] "We have a rev"
type input "[PERSON_NAME]"We have a revi"
type textarea "[PERSON_NAME] "We have a revi"
type input "[PERSON_NAME]"We have a revie"
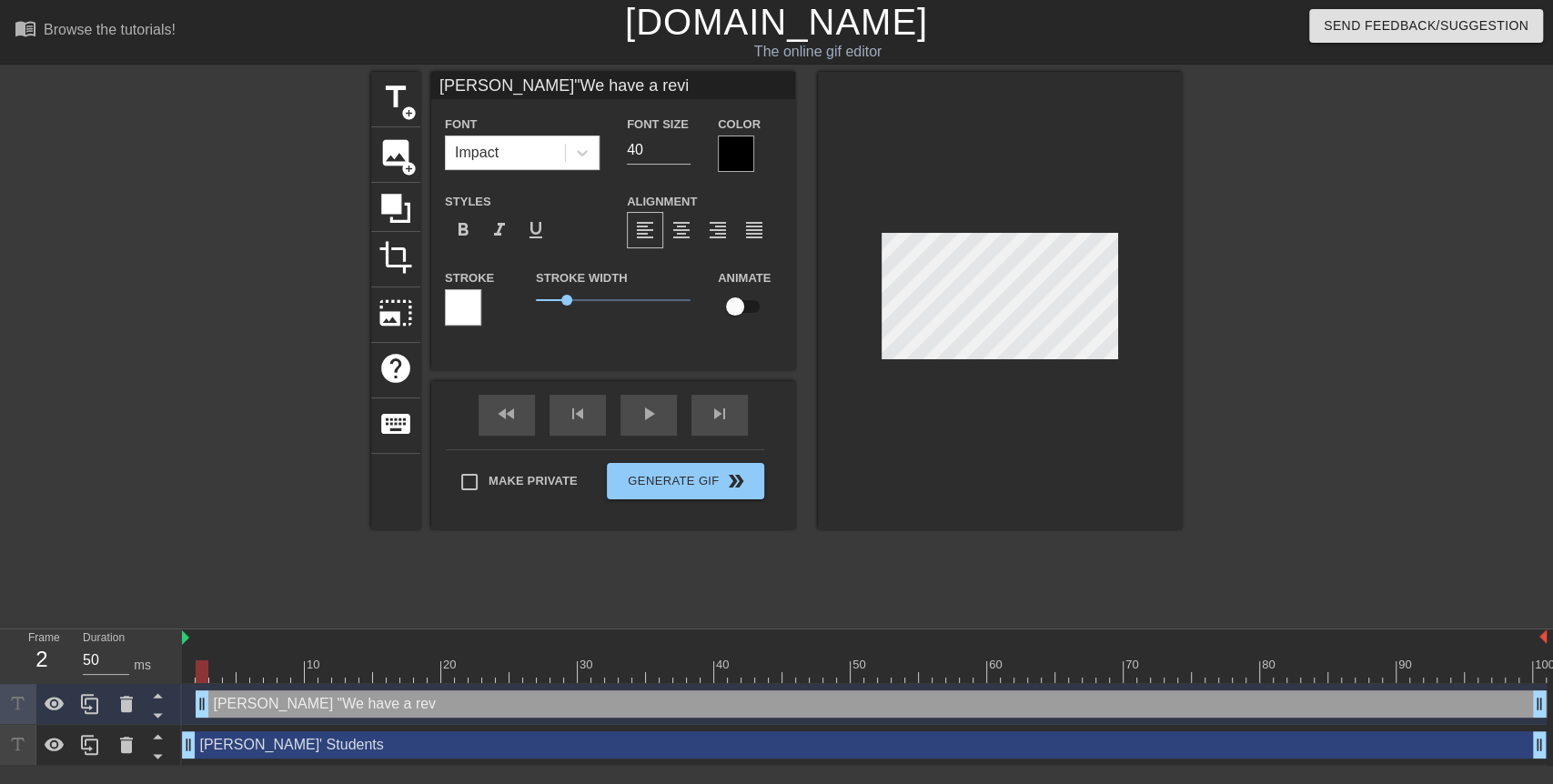
type textarea "[PERSON_NAME] "We have a revie"
type input "[PERSON_NAME]"We have a review"
type textarea "[PERSON_NAME] "We have a review"
type input "[PERSON_NAME]"We have a review"
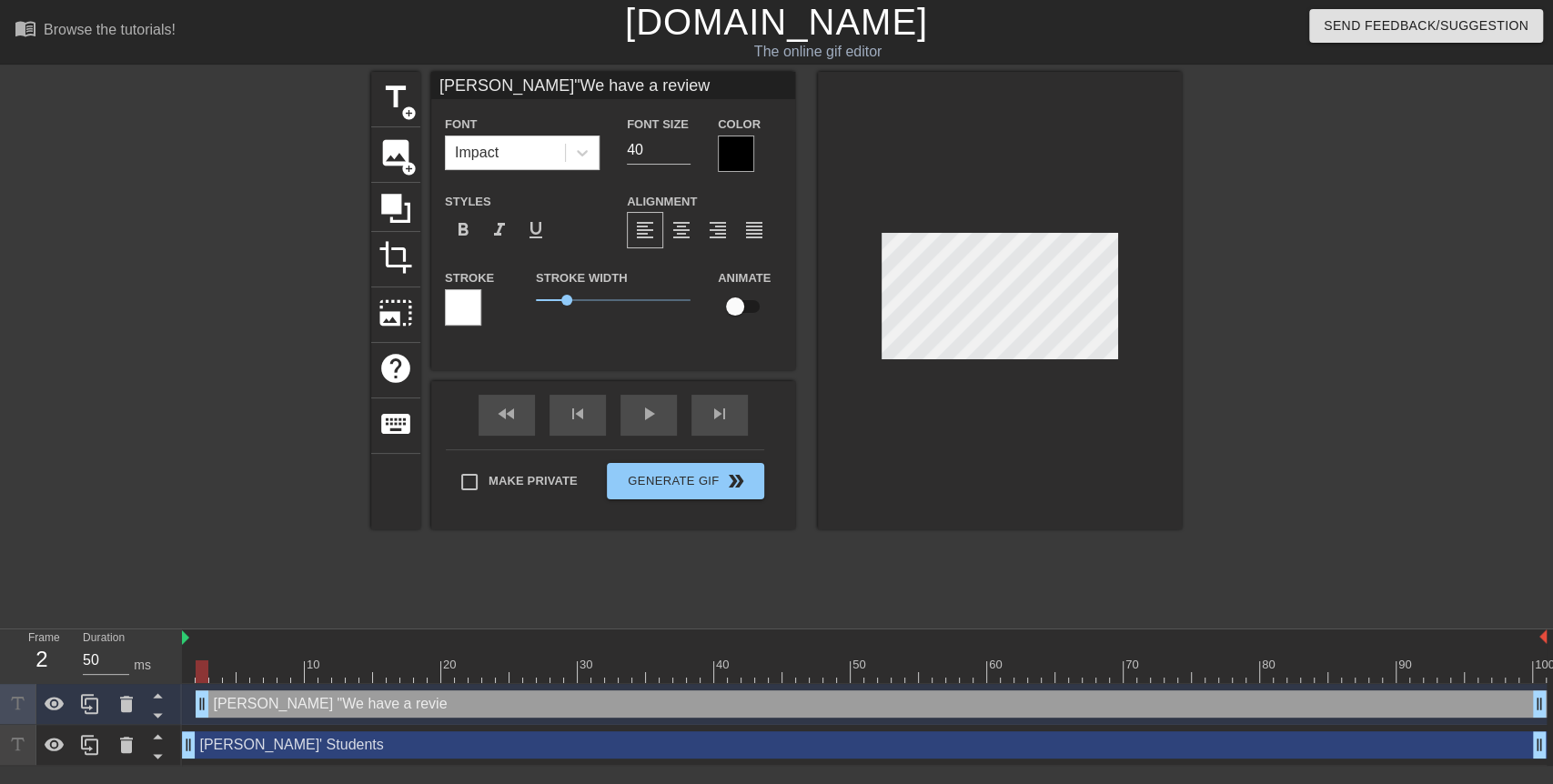
type textarea "[PERSON_NAME] "We have a review"
type input "[PERSON_NAME]"We have a review"
type textarea "[PERSON_NAME] "We have a review"
type input "[PERSON_NAME]"We have a review"
type textarea "[PERSON_NAME] "We have a review"
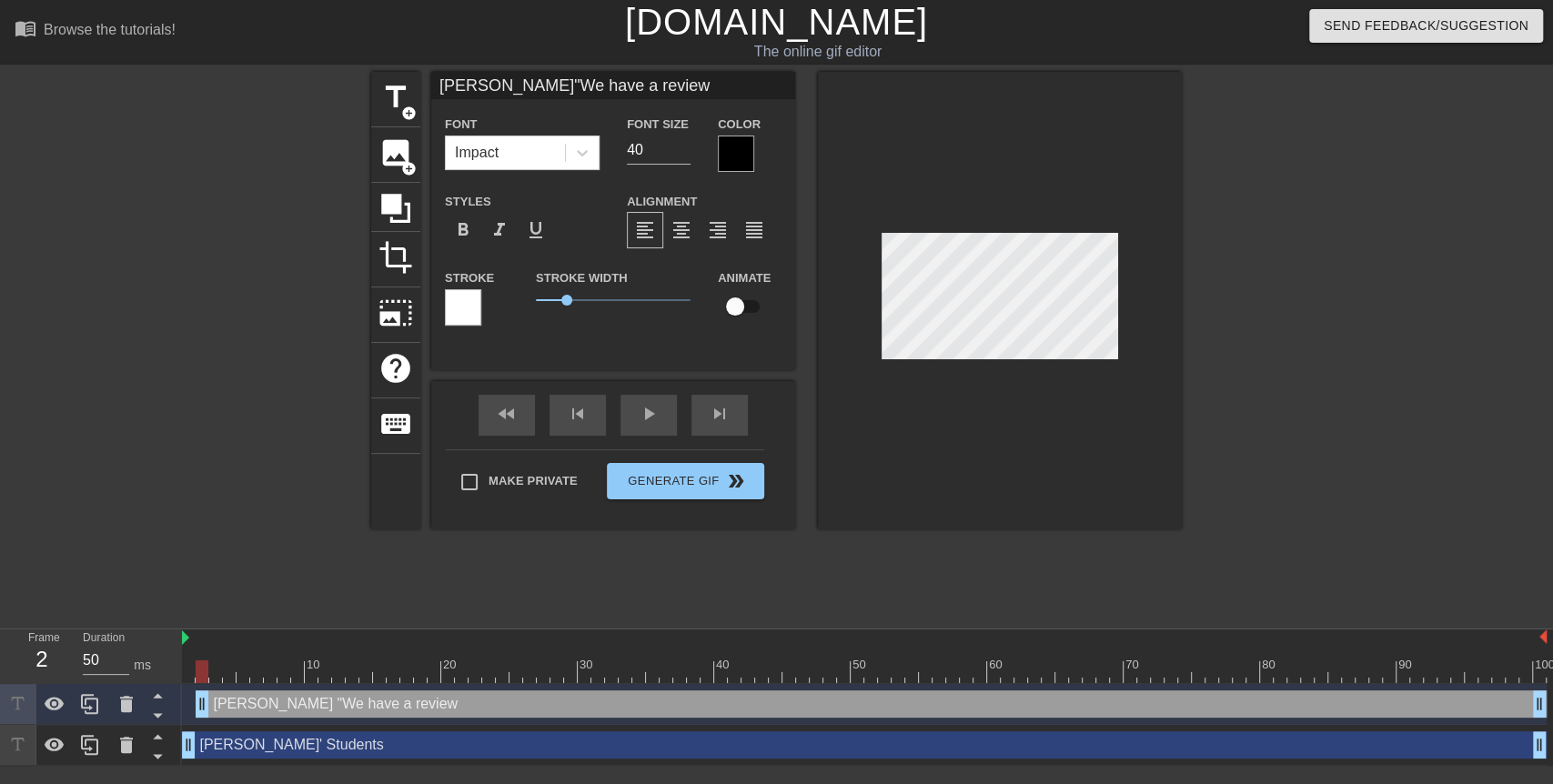
scroll to position [4, 1]
type input "[PERSON_NAME]"We have a reviewG"
type textarea "[PERSON_NAME] "We have a review G"
type input "[PERSON_NAME]"We have a review"
type textarea "[PERSON_NAME] "We have a review"
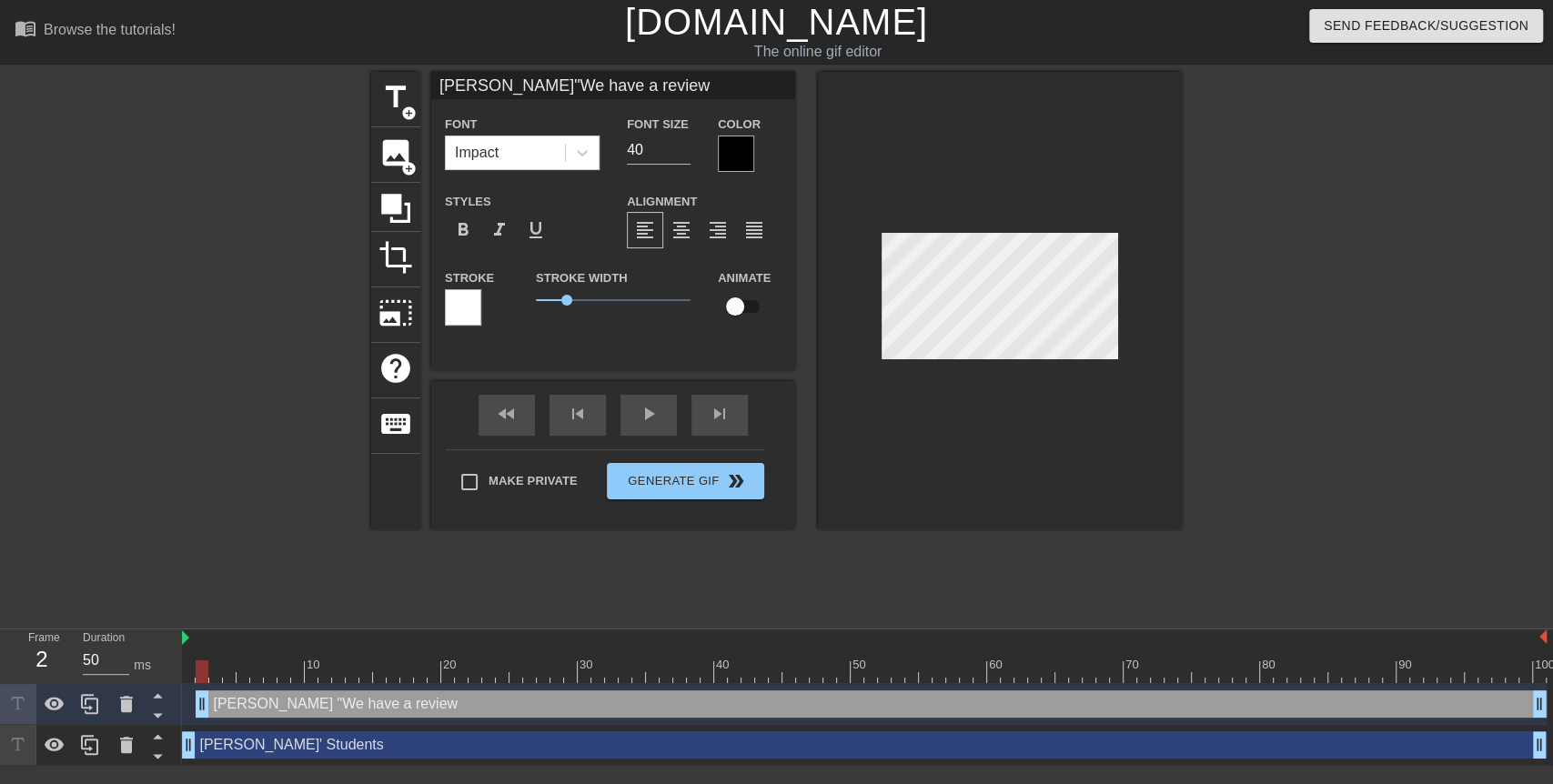
type input "[PERSON_NAME]"We have a reviewg"
type textarea "[PERSON_NAME] "We have a review g"
type input "[PERSON_NAME]"We have a reviewga"
type textarea "[PERSON_NAME] "We have a review ga"
type input "[PERSON_NAME]"We have a reviewgam"
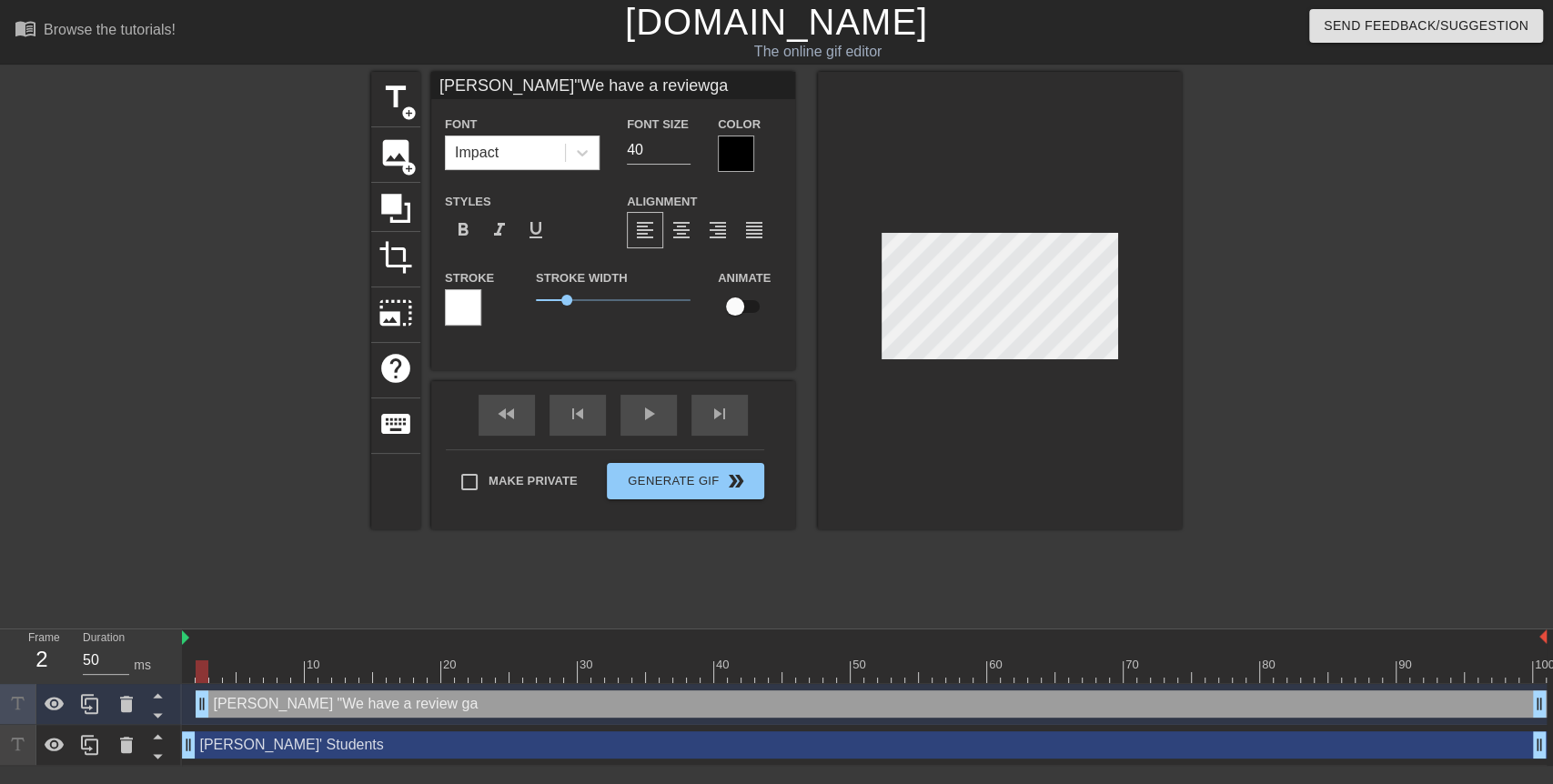
type textarea "[PERSON_NAME] "We have a review gam"
type input "[PERSON_NAME]"We have a reviewgame"
type textarea "[PERSON_NAME] "We have a review game"
type input "[PERSON_NAME]"We have a reviewgame"
type textarea "[PERSON_NAME] "We have a review game"
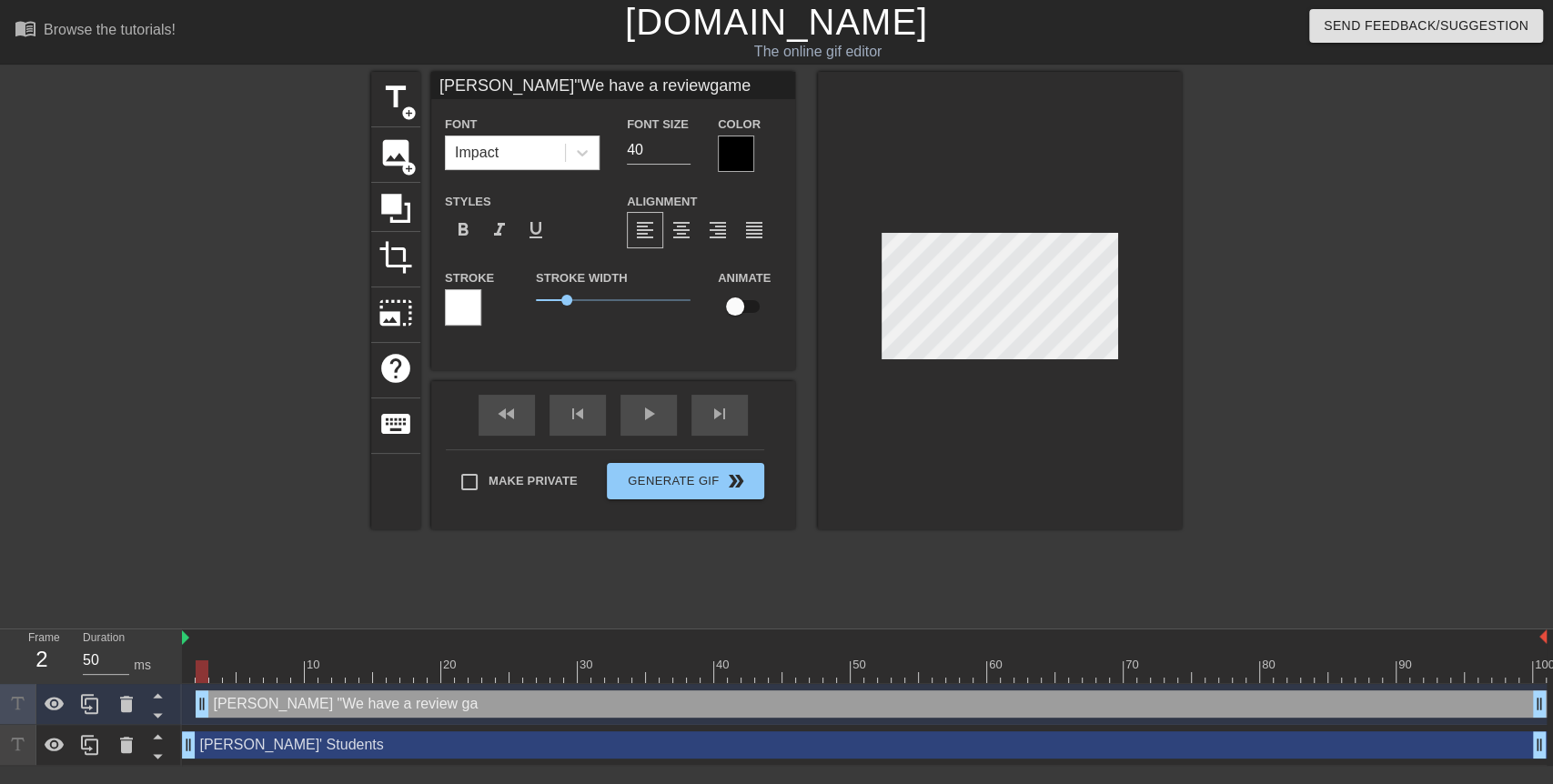
scroll to position [4, 2]
type input "[PERSON_NAME]"We have a reviewgame t"
type textarea "[PERSON_NAME] "We have a review game t"
type input "[PERSON_NAME]"We have a reviewgame to"
type textarea "[PERSON_NAME] "We have a review game to"
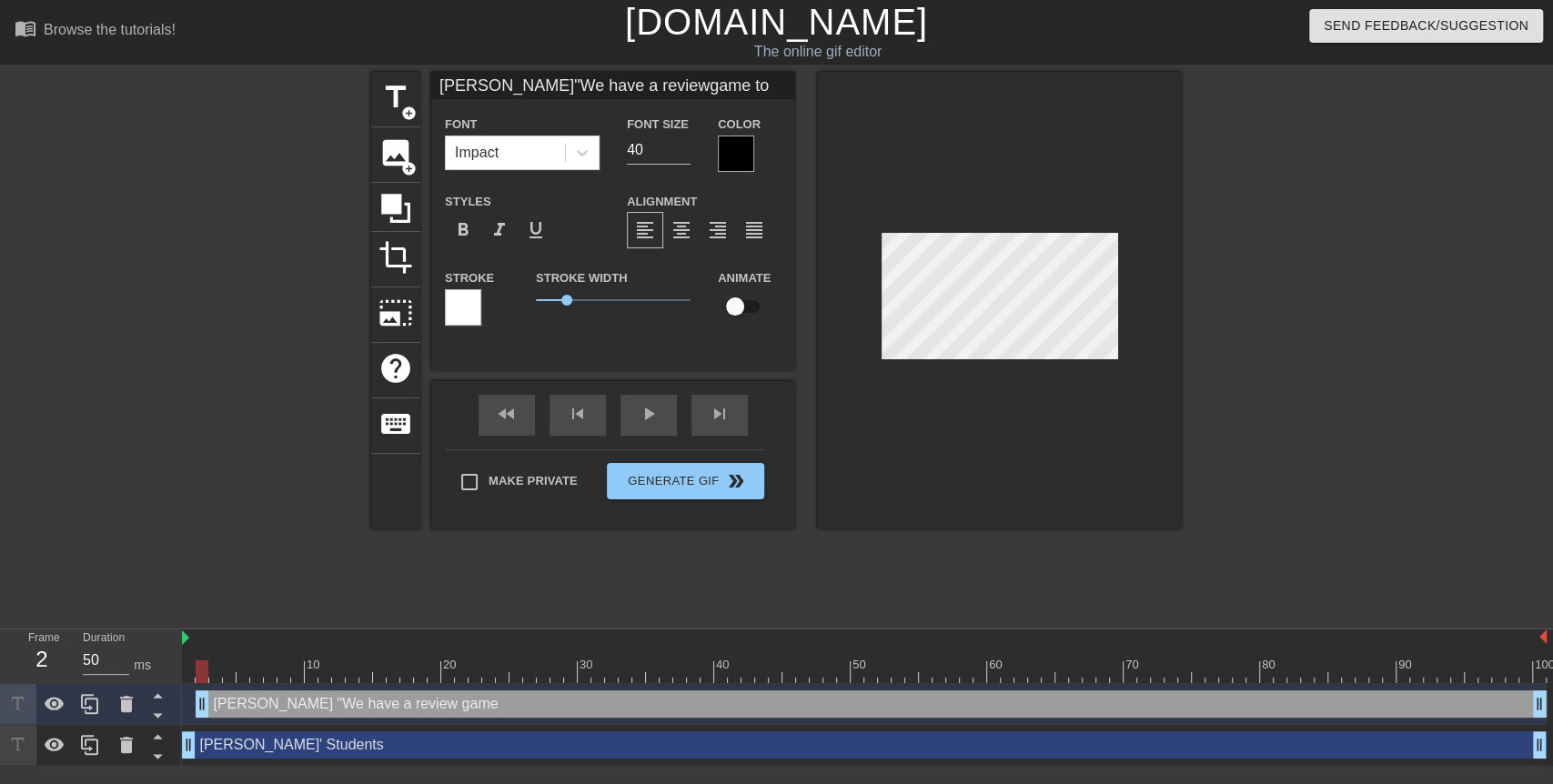
type input "[PERSON_NAME]"We have a reviewgame [PERSON_NAME]"
type textarea "[PERSON_NAME] "We have a review game [PERSON_NAME]"
type input "[PERSON_NAME]"We have a reviewgame toda"
type textarea "[PERSON_NAME] "We have a review game toda"
type input "[PERSON_NAME]"We have a reviewgame [DATE]"
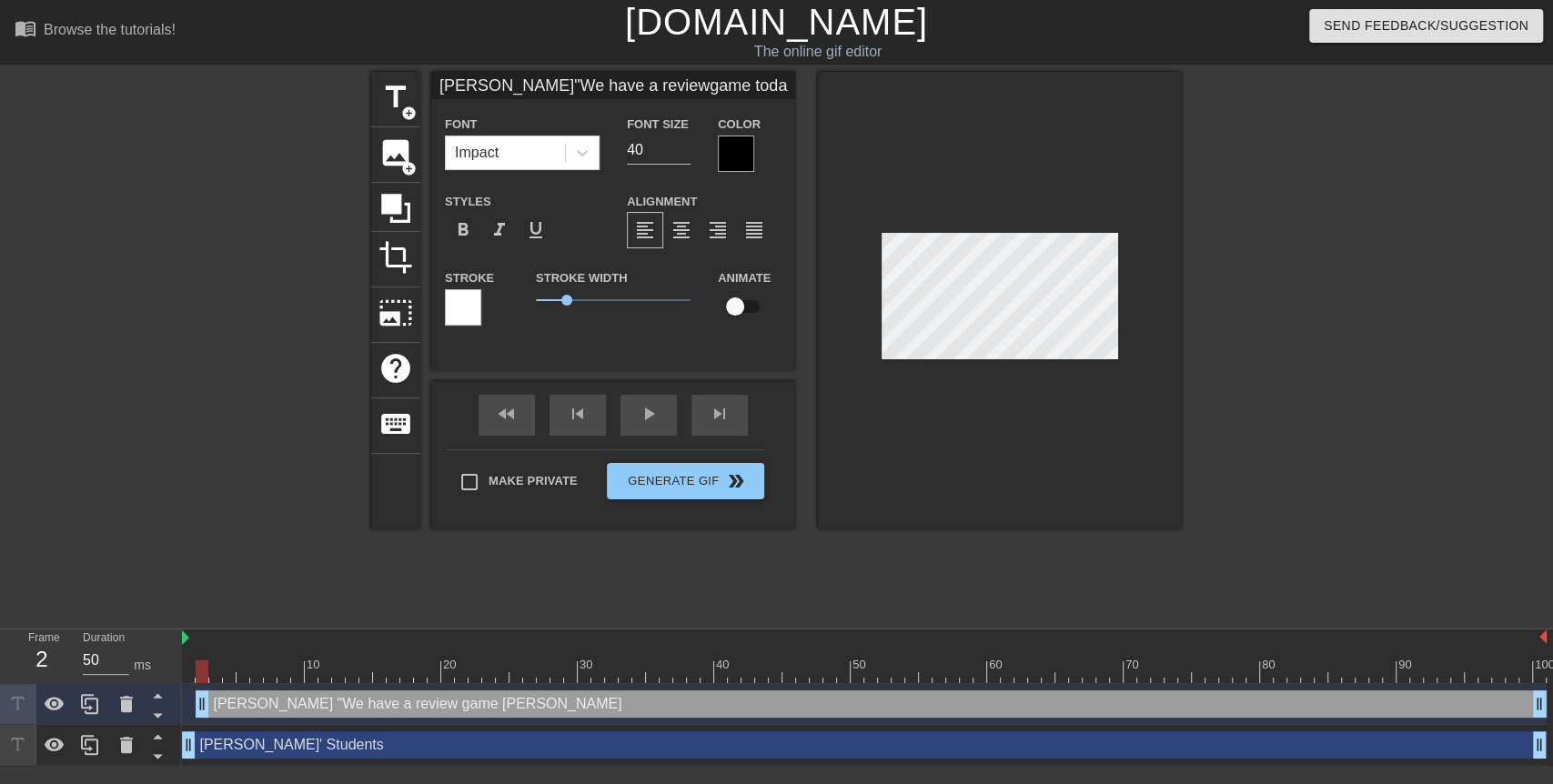
type textarea "[PERSON_NAME] "We have a review game [DATE]"
type input "[PERSON_NAME]"We have a reviewgame [DATE]"
type textarea "[PERSON_NAME] "We have a review game [DATE]"
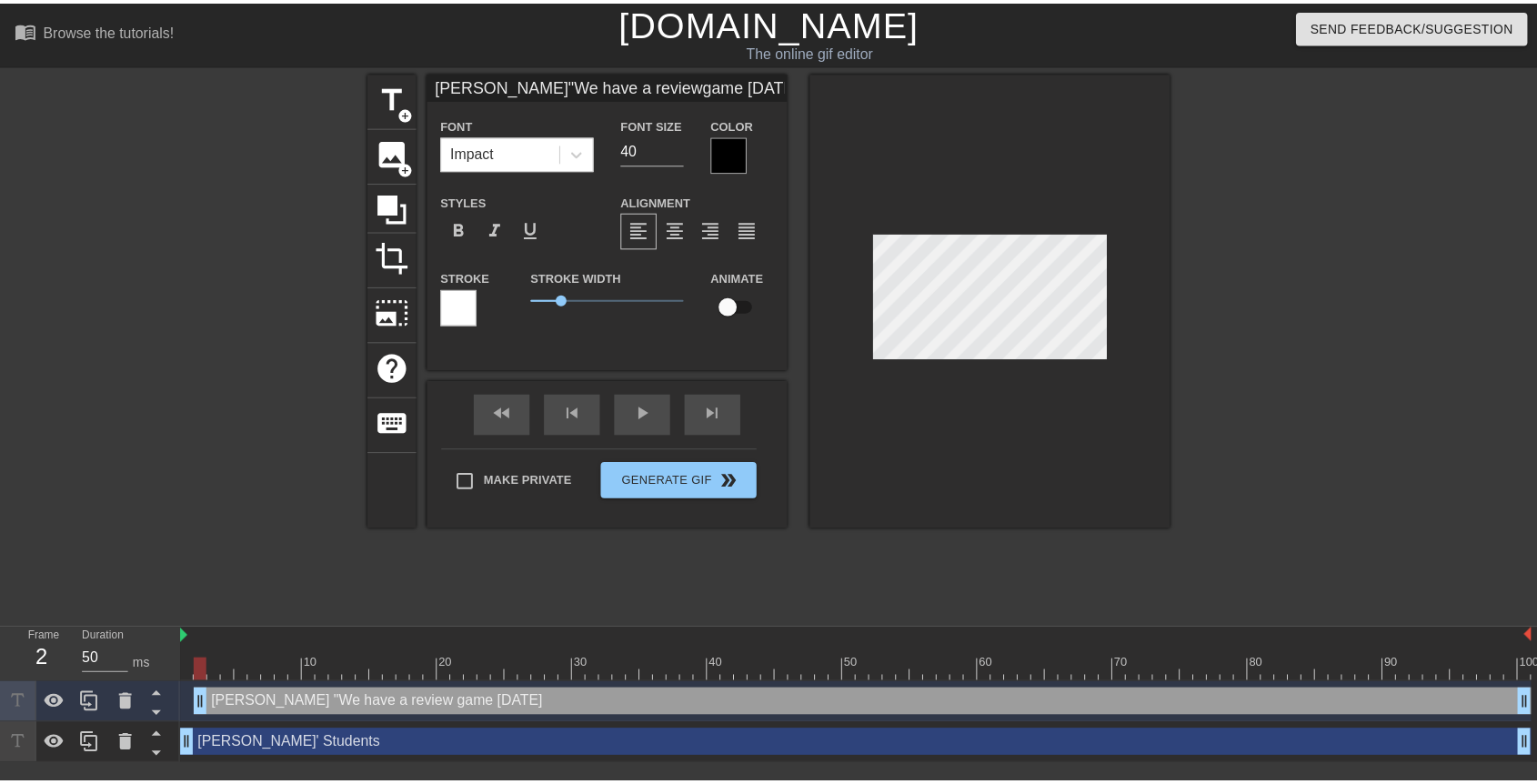
scroll to position [4, 5]
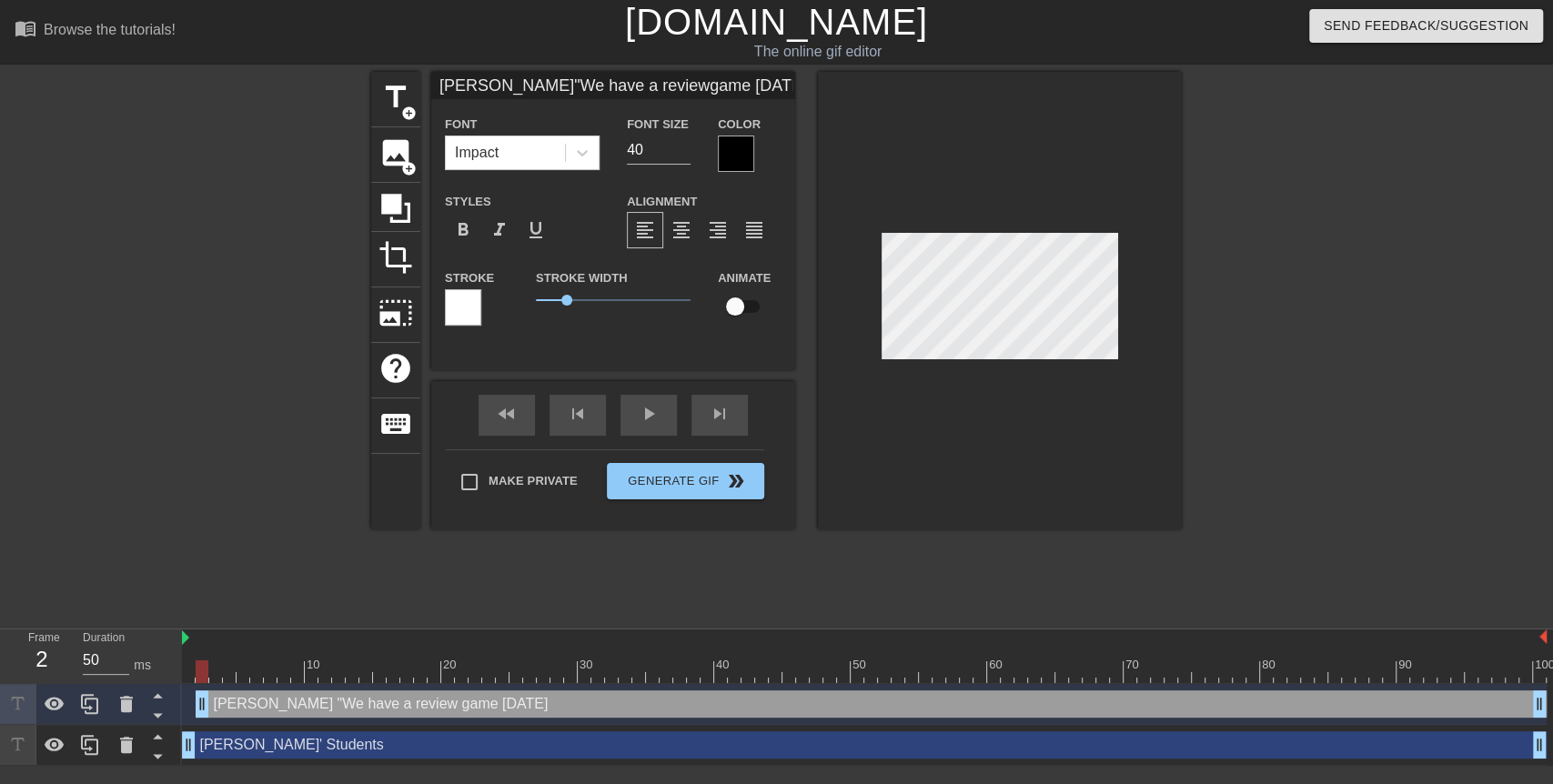
type input "[PERSON_NAME]"We have a reviewgame [DATE]"
type textarea "[PERSON_NAME] "We have a review game [DATE]"
type input "[PERSON_NAME]"We have a reviewgame [DATE]!"
type textarea "[PERSON_NAME] "We have a review game [DATE]!"
type input "[PERSON_NAME]"We have a reviewgame [DATE]!""
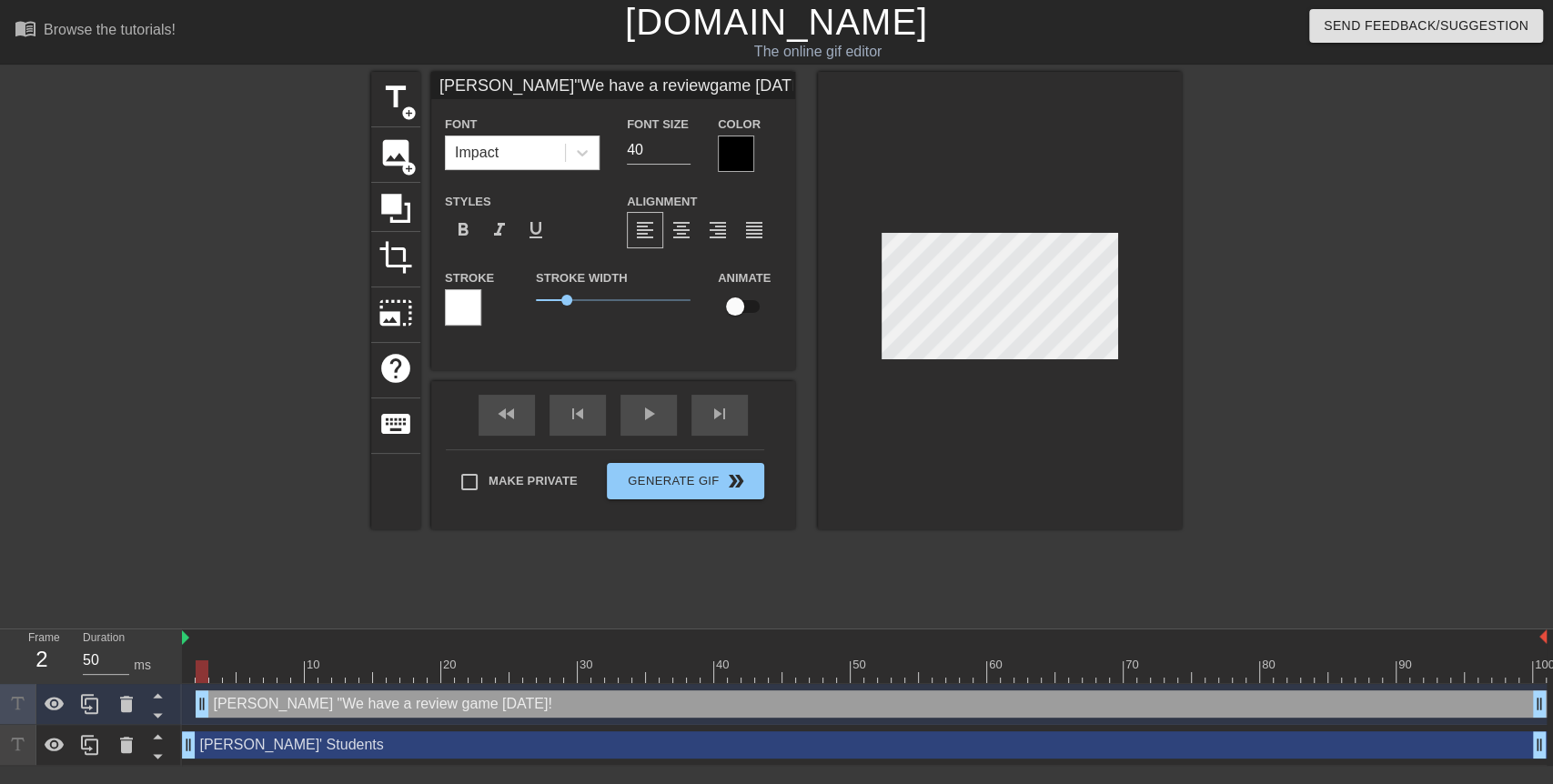
type textarea "[PERSON_NAME] "We have a review game [DATE]!""
click at [1157, 320] on div at bounding box center [999, 300] width 364 height 457
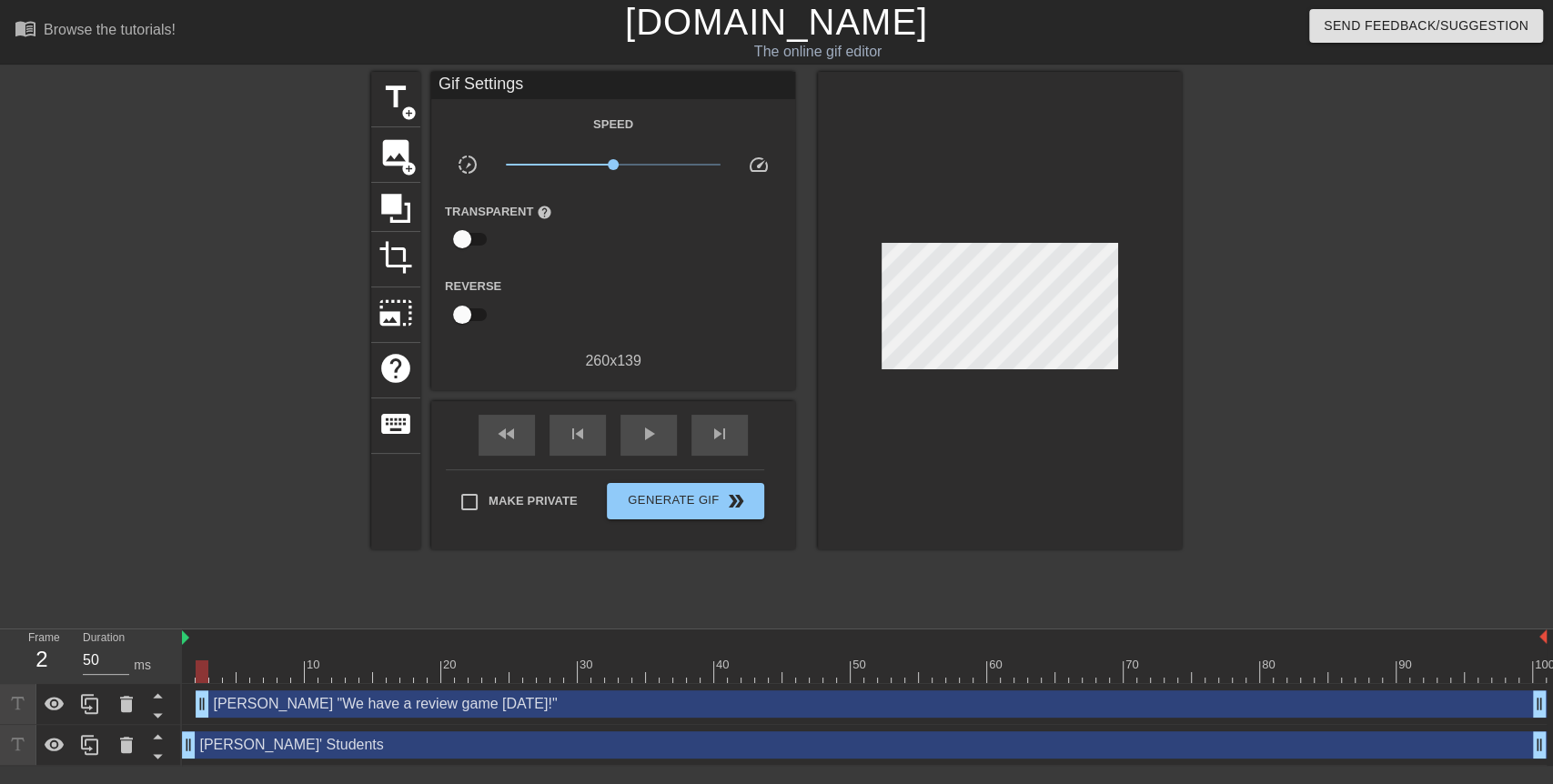
click at [1147, 267] on div at bounding box center [999, 310] width 364 height 477
click at [191, 693] on div "[PERSON_NAME] "We have a review game [DATE]!" drag_handle drag_handle" at bounding box center [863, 703] width 1364 height 27
drag, startPoint x: 198, startPoint y: 698, endPoint x: 184, endPoint y: 699, distance: 14.0
drag, startPoint x: 188, startPoint y: 669, endPoint x: 628, endPoint y: 608, distance: 444.2
click at [628, 608] on div "menu_book Browse the tutorials! [DOMAIN_NAME] The online gif editor Send Feedba…" at bounding box center [776, 382] width 1553 height 765
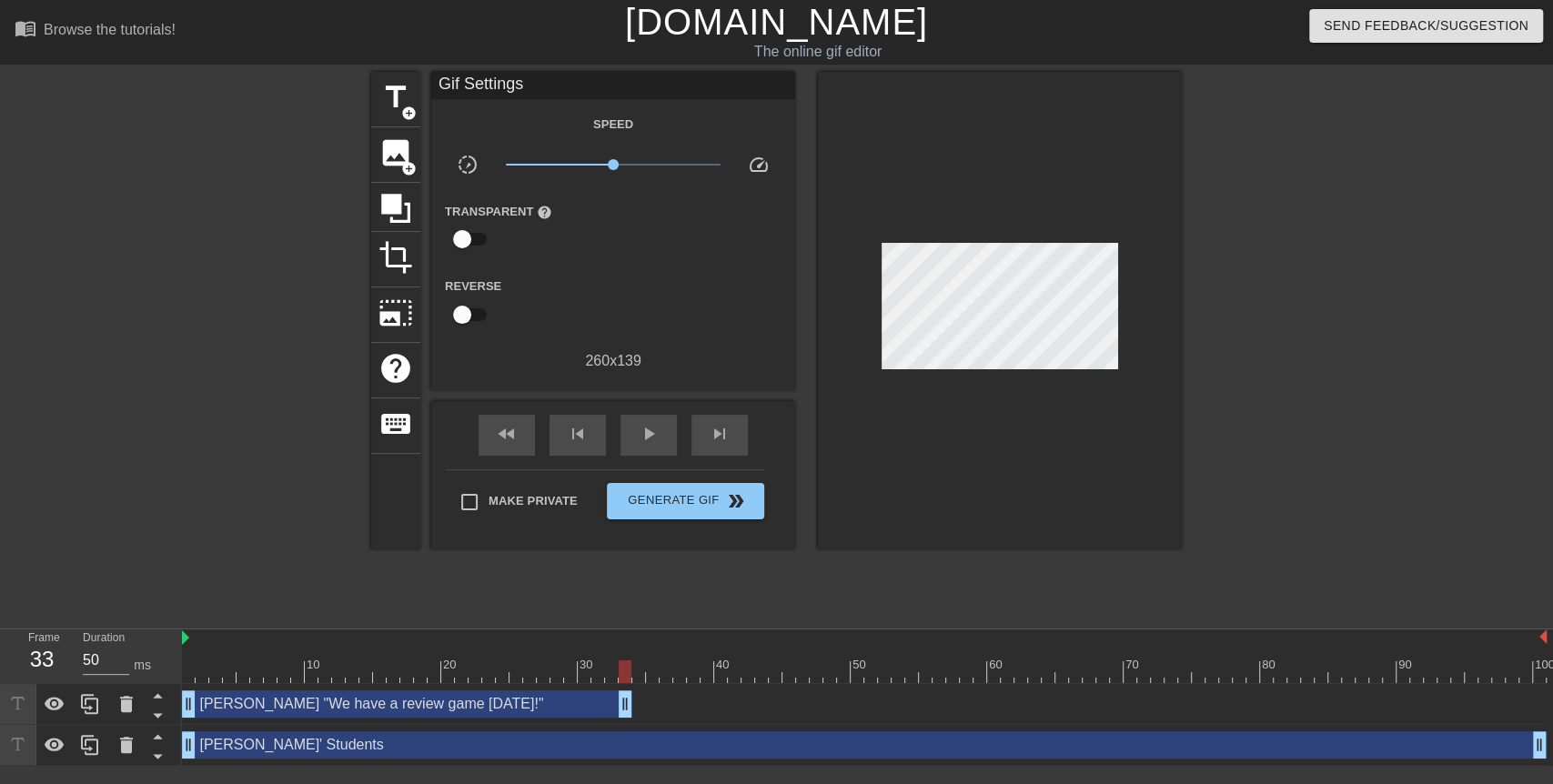
drag, startPoint x: 1535, startPoint y: 696, endPoint x: 619, endPoint y: 699, distance: 916.0
click at [394, 104] on span "title" at bounding box center [395, 97] width 35 height 35
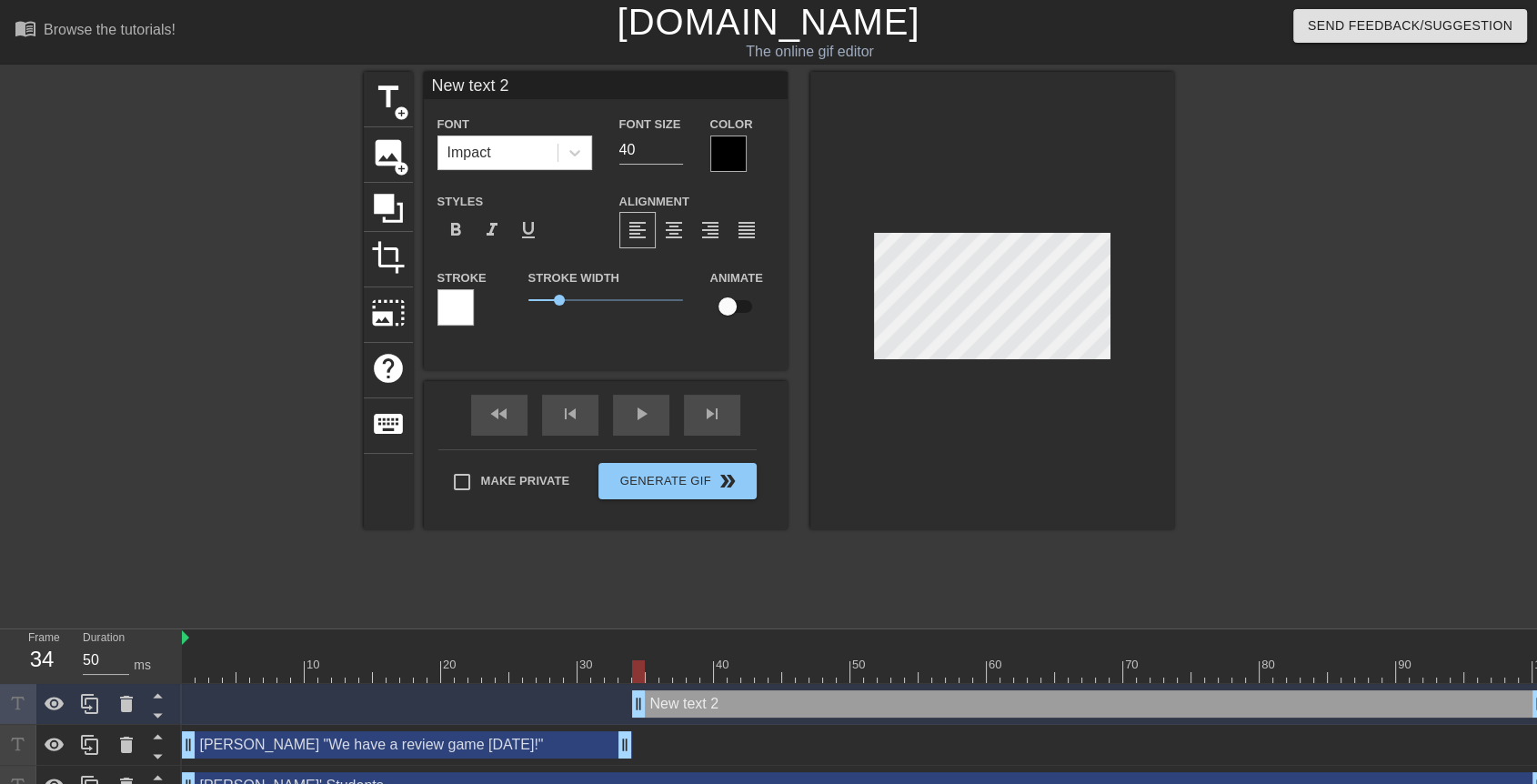
drag, startPoint x: 627, startPoint y: 715, endPoint x: 640, endPoint y: 714, distance: 13.0
type input "F"
type textarea "F"
type input "Fo"
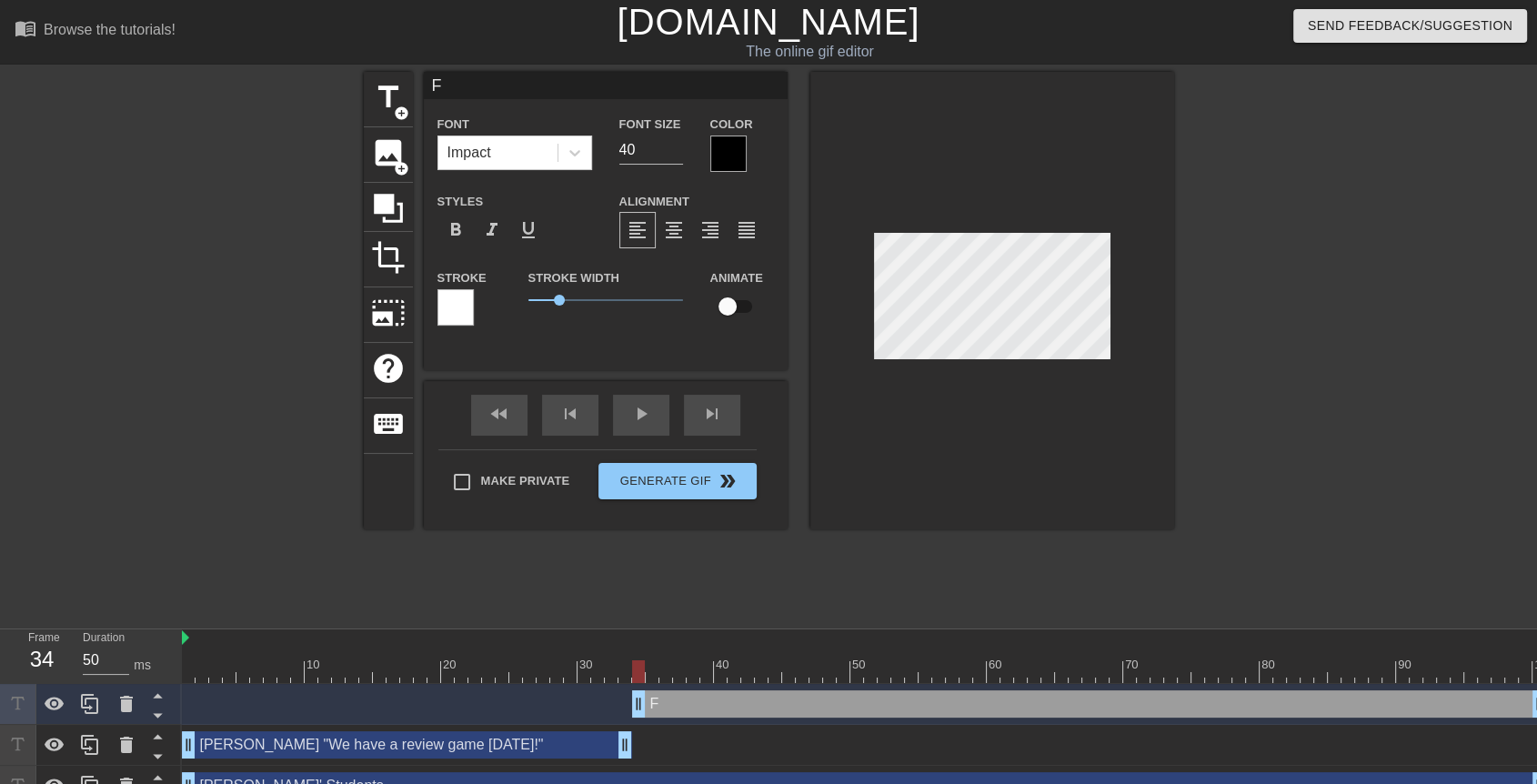
type textarea "Fo"
type input "For"
type textarea "For"
type input "For"
type textarea "For"
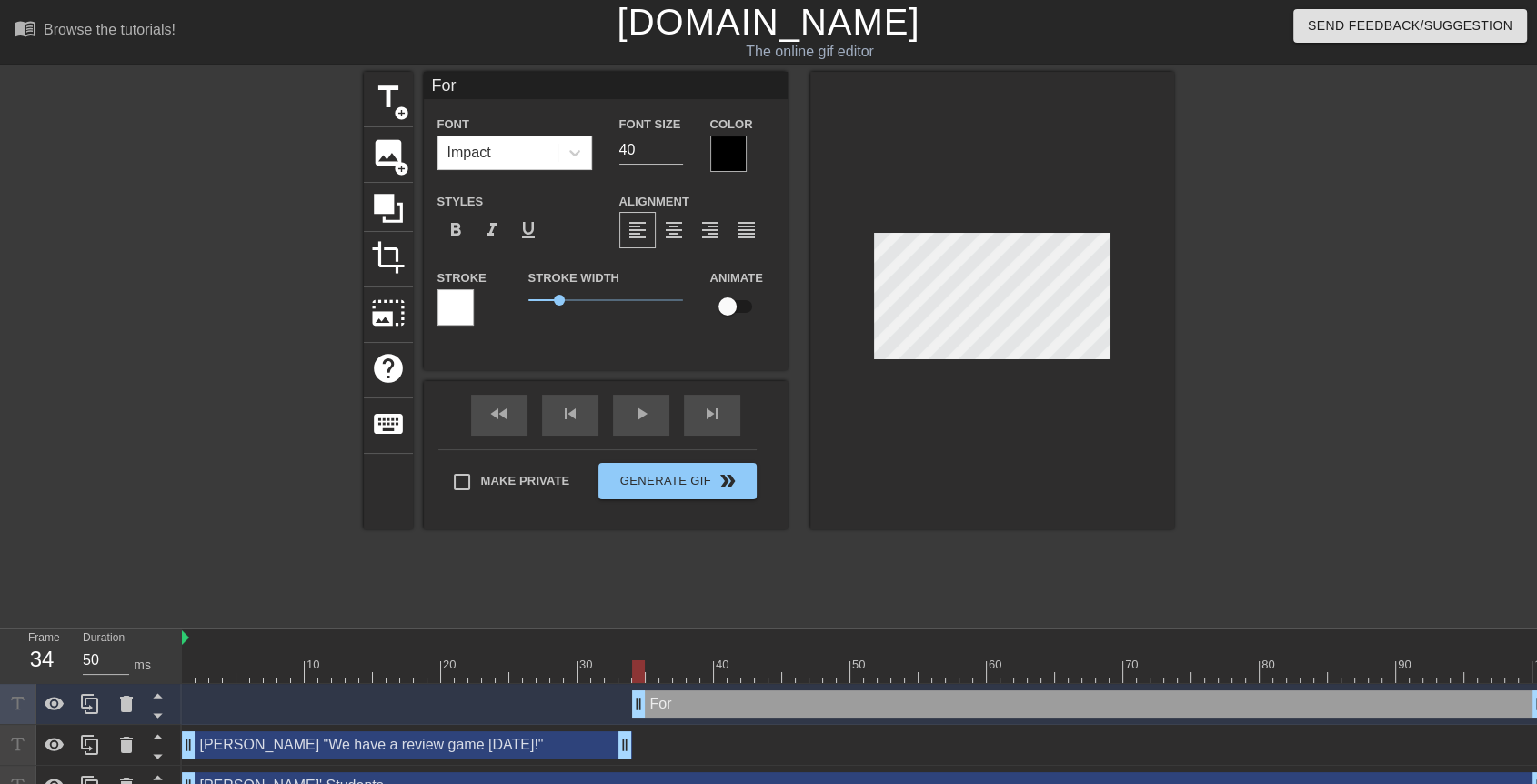
type input "For a"
type textarea "For a"
type input "For a"
type textarea "For a"
type input "For a t"
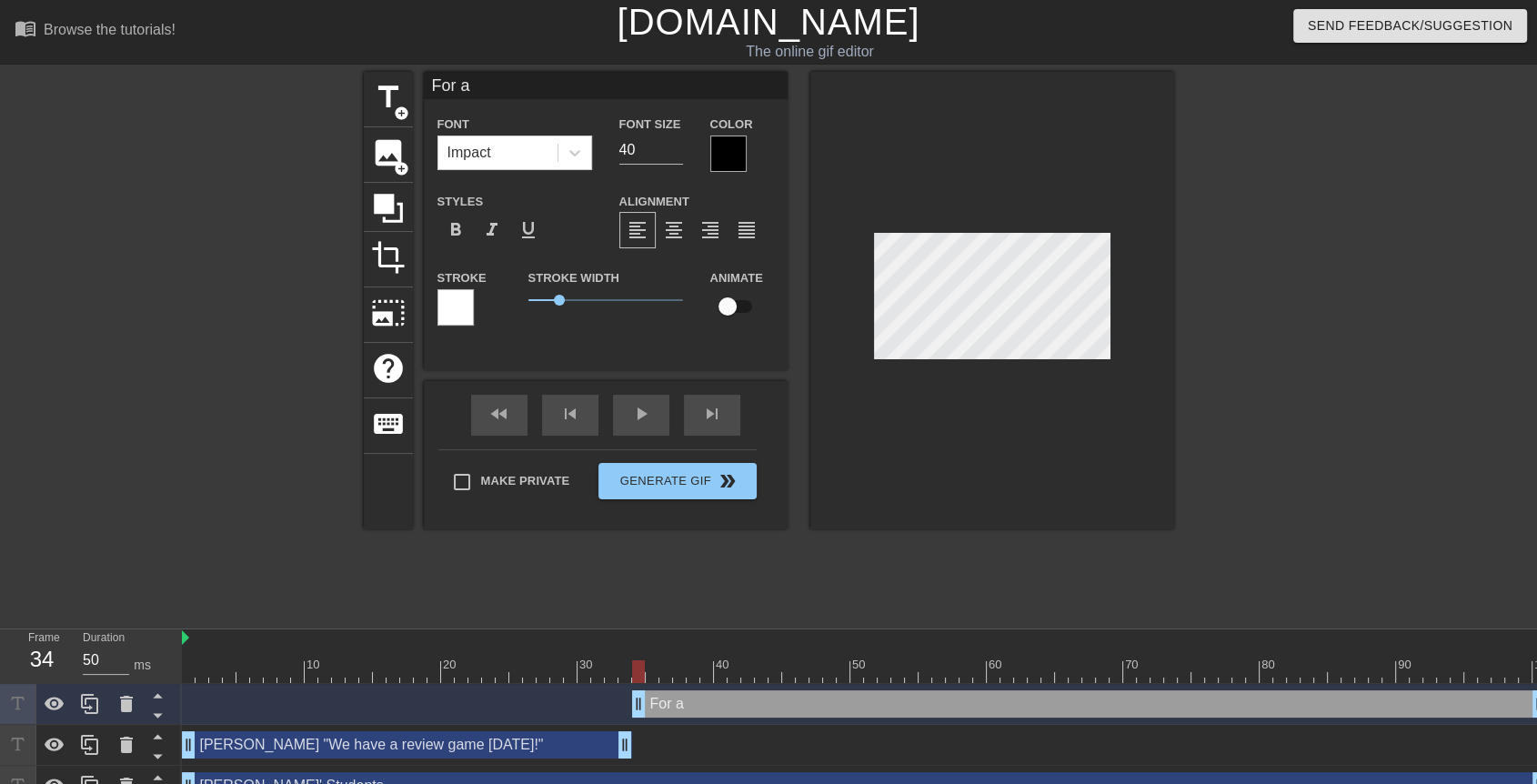
type textarea "For a t"
type input "For a te"
type textarea "For a te"
type input "For a tes"
type textarea "For a tes"
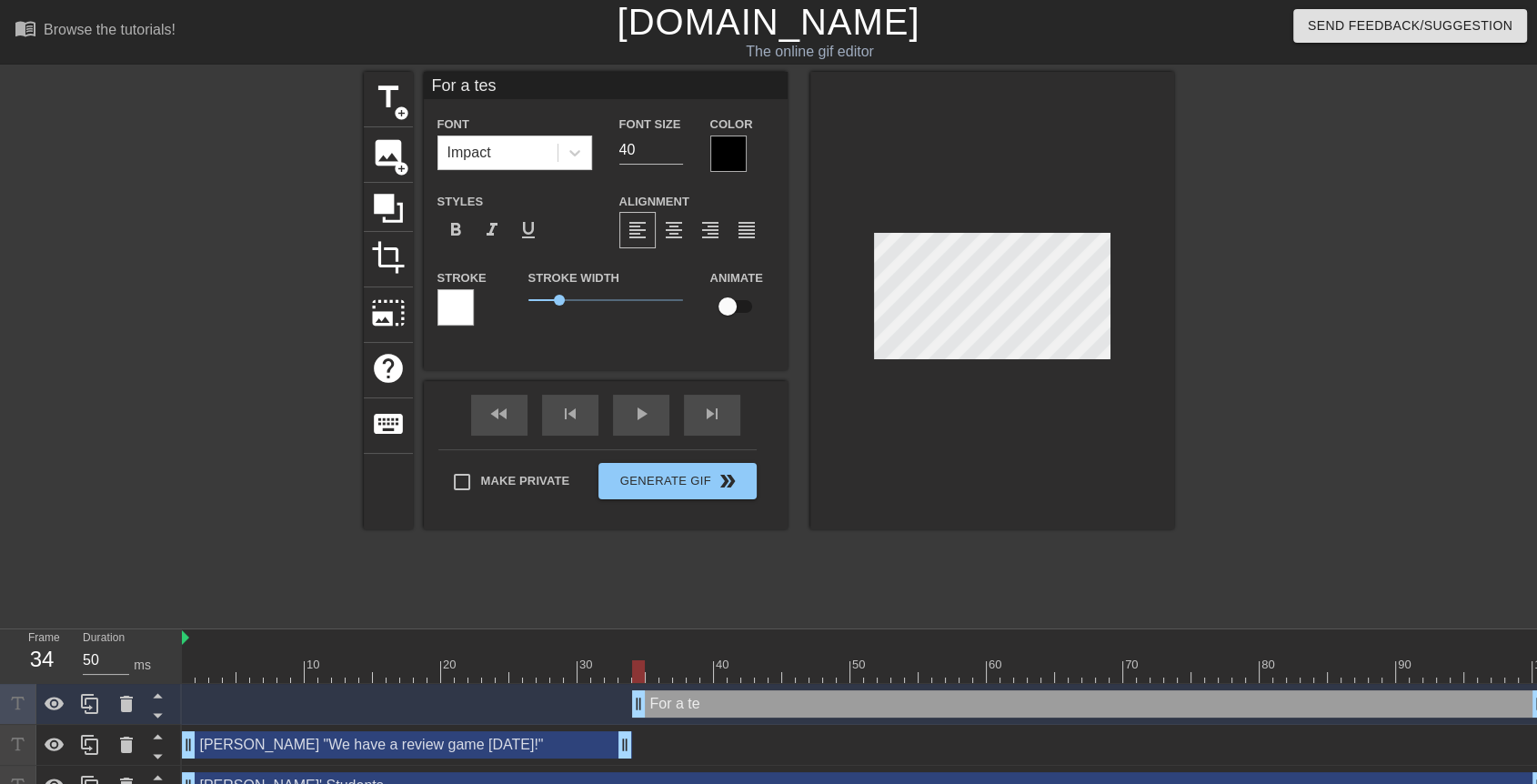
type input "For a test"
type textarea "For a test"
type input "For a test"
type textarea "For a test"
type input "For a test t"
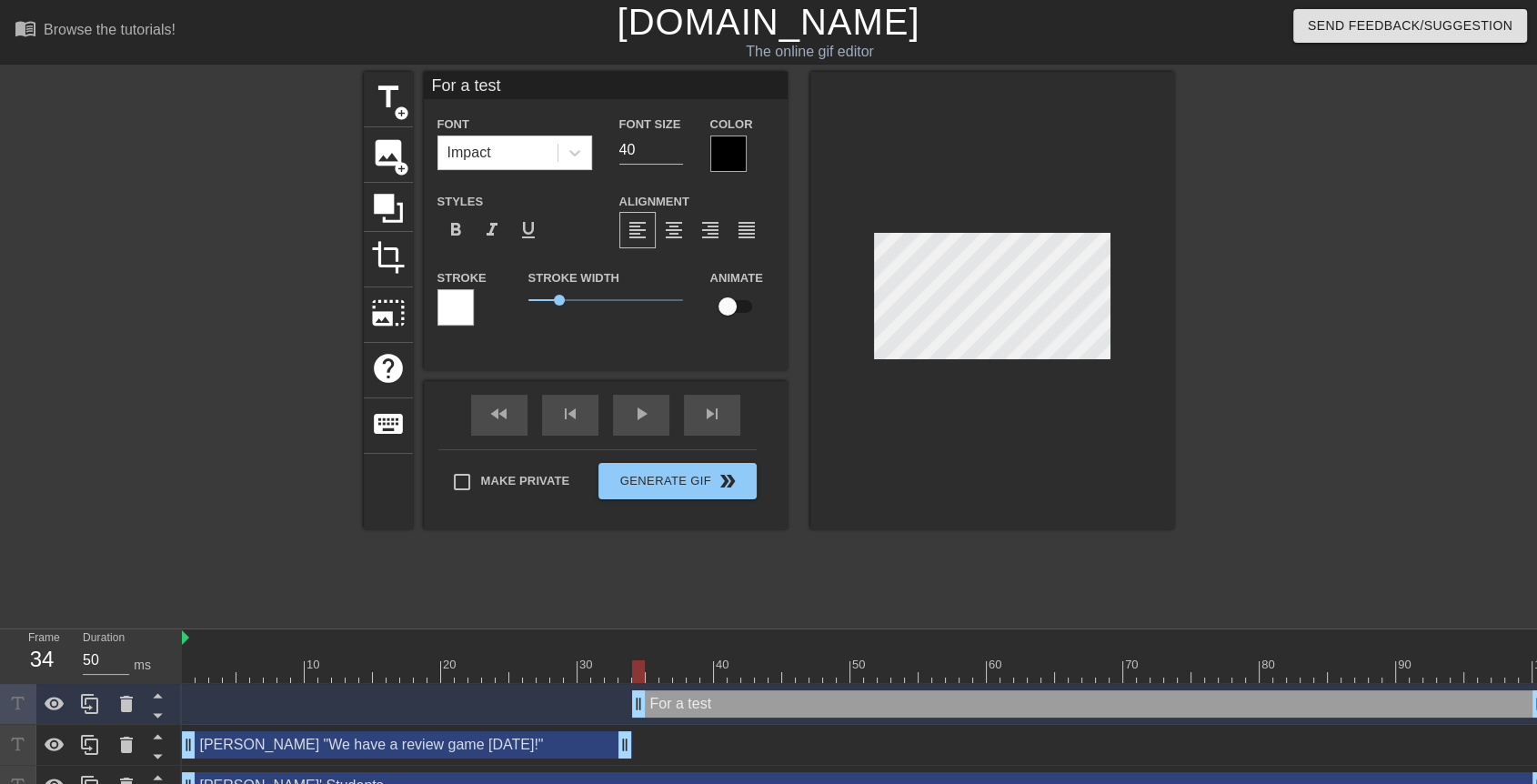
type textarea "For a test t"
type input "For a test to"
type textarea "For a test to"
type input "For a test [PERSON_NAME]"
type textarea "For a test [PERSON_NAME]"
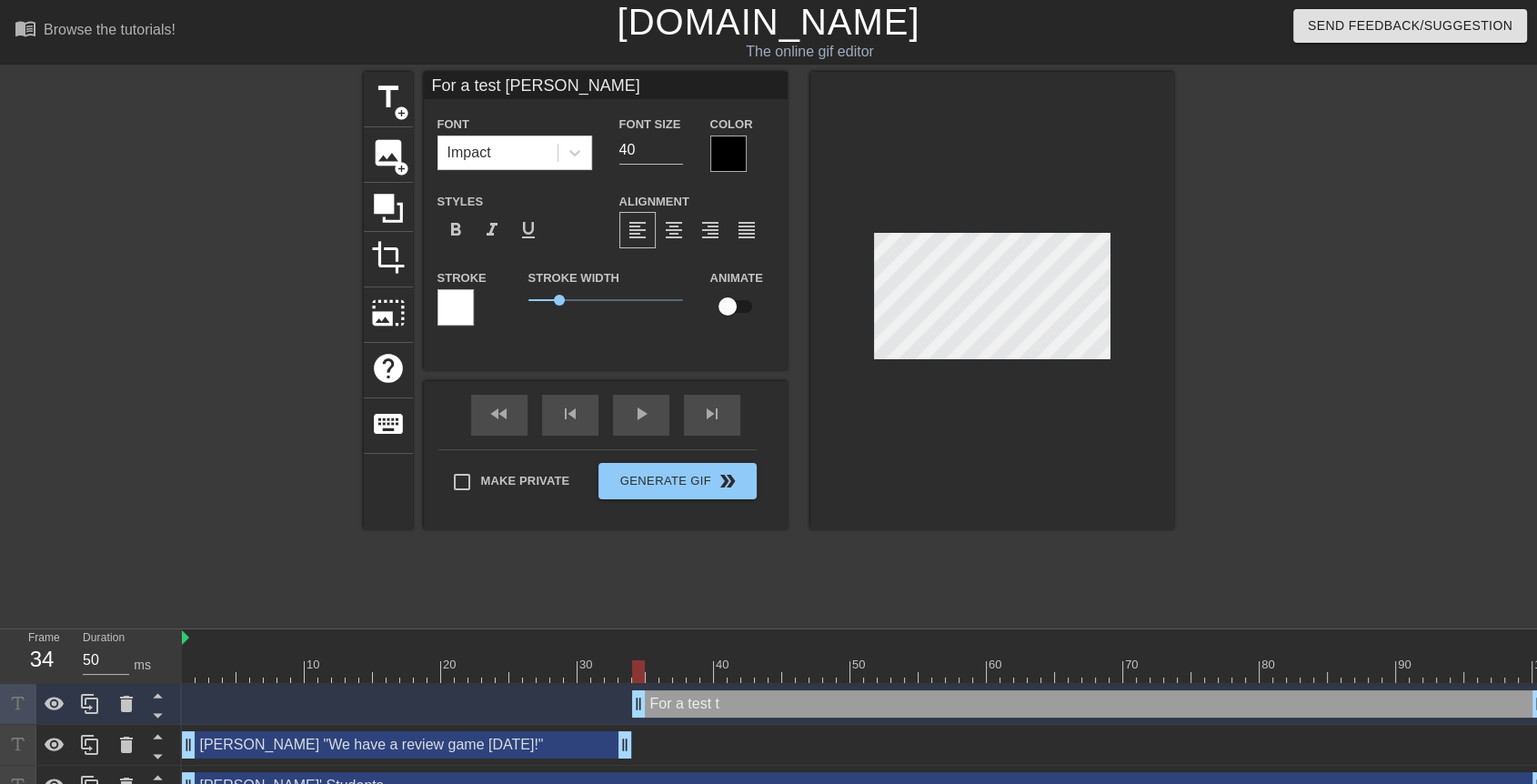
type input "For a test tomo"
type textarea "For a test tomo"
type input "For a test tomor"
type textarea "For a test tomor"
type input "For a test tomorr"
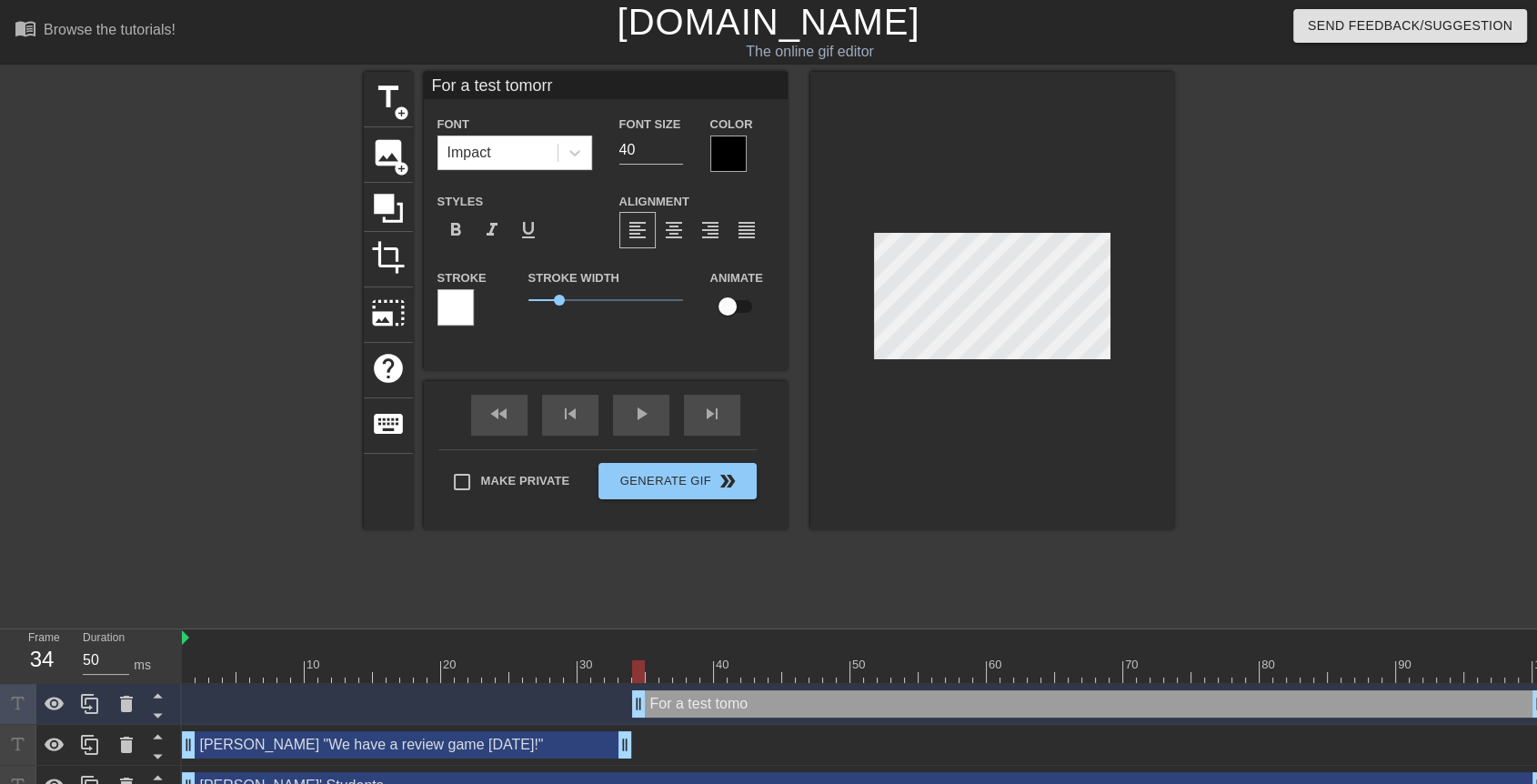
type textarea "For a test tomorr"
type input "For a test tomorro"
type textarea "For a test tomorroe"
type input "For a test tomorroew"
type textarea "For a test tomorroew"
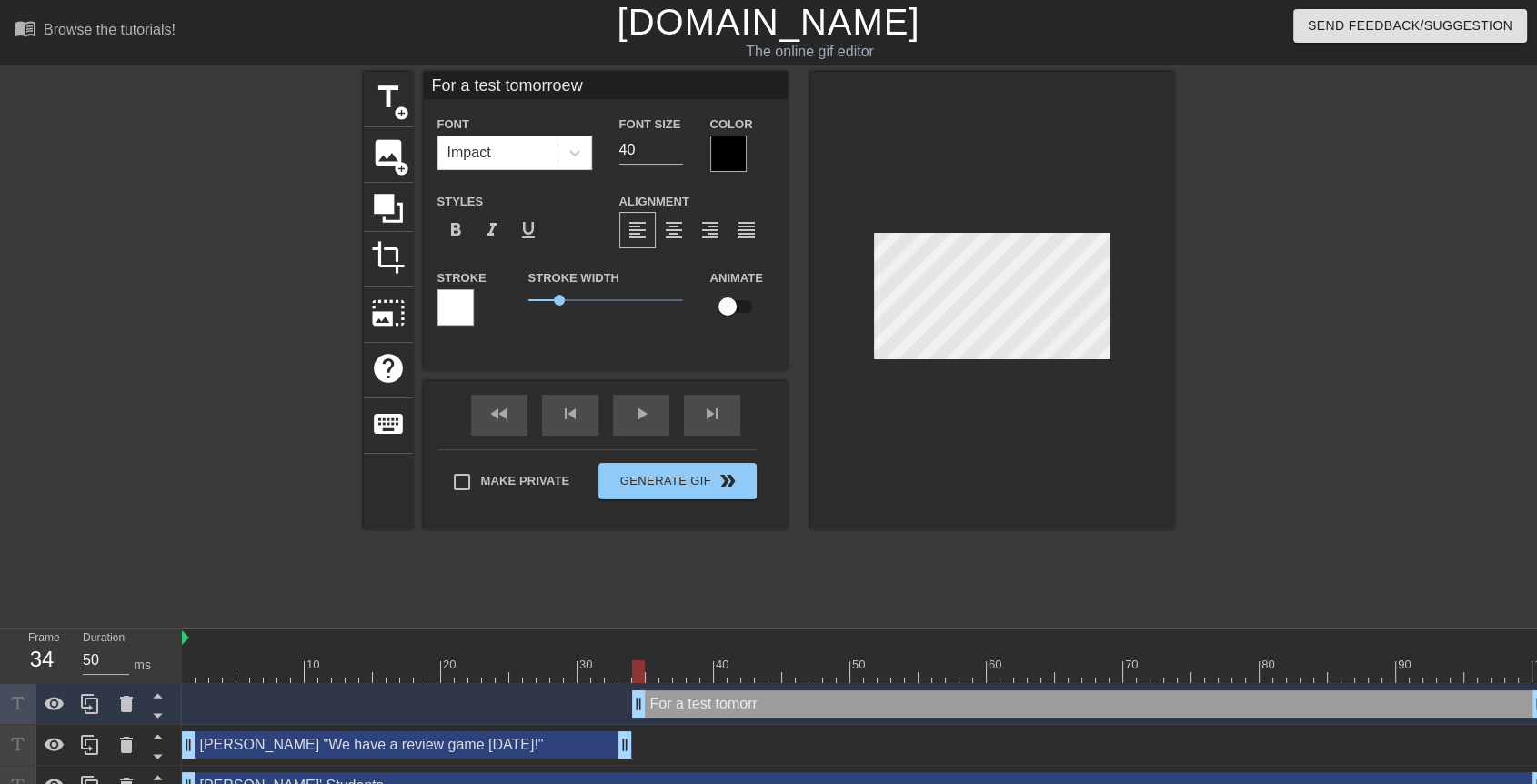
scroll to position [2, 7]
type input "For a test tomorroew"
type textarea "For a test tomorroew"
type input "For a test tomorroew"
type textarea "For a test tomorroew"
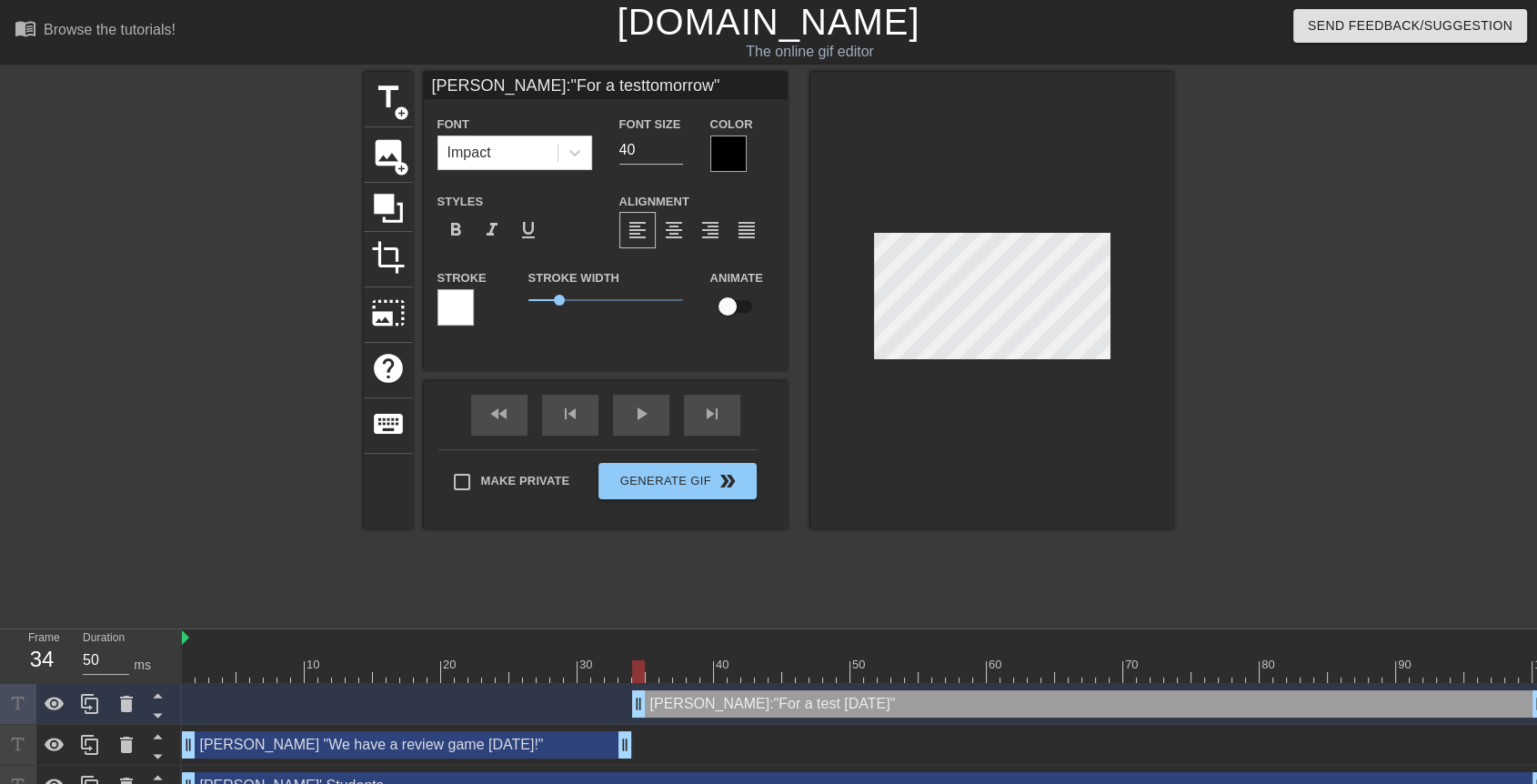
scroll to position [3, 3]
click at [663, 221] on span "format_align_center" at bounding box center [674, 230] width 22 height 22
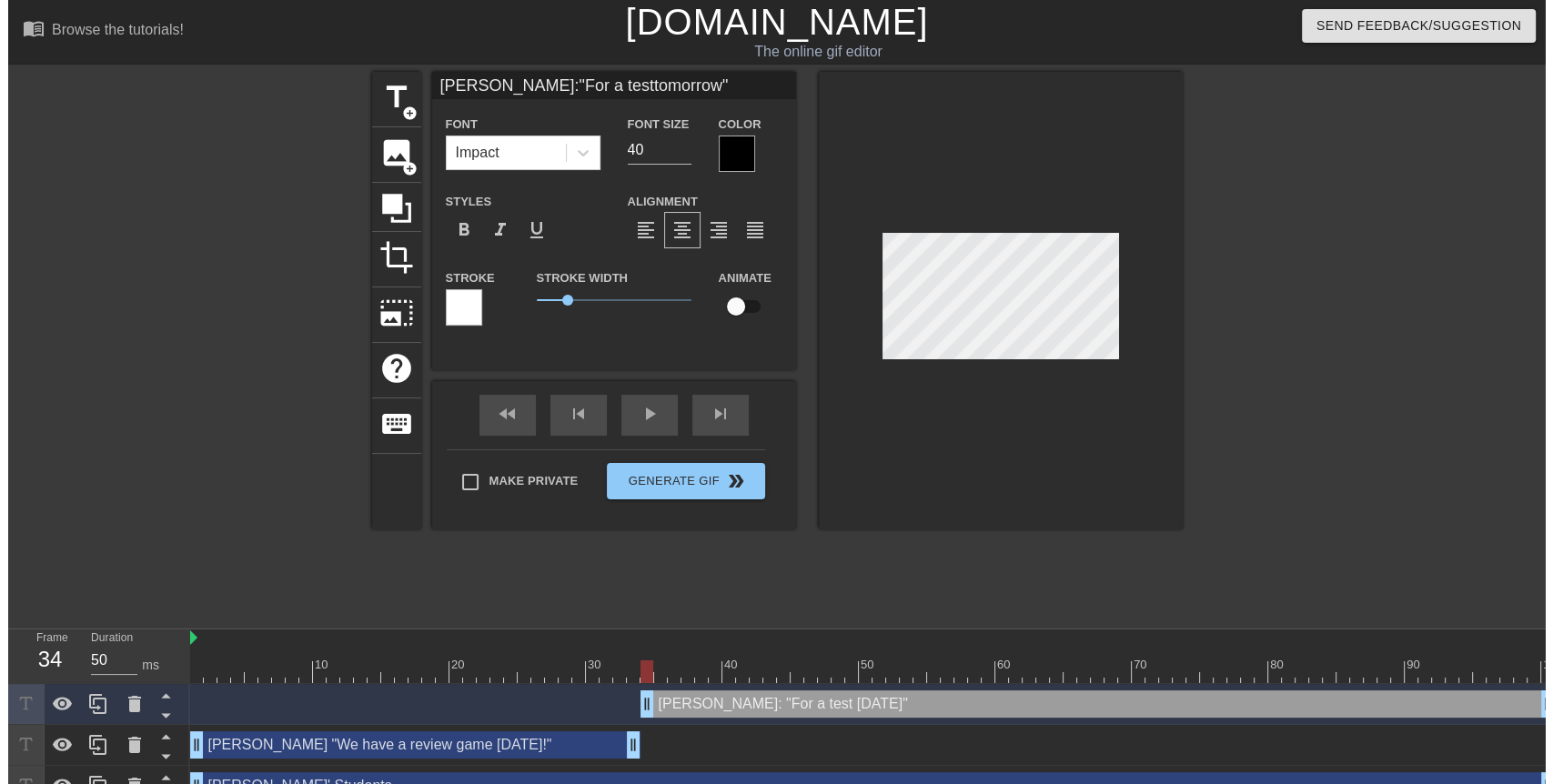
scroll to position [3, 2]
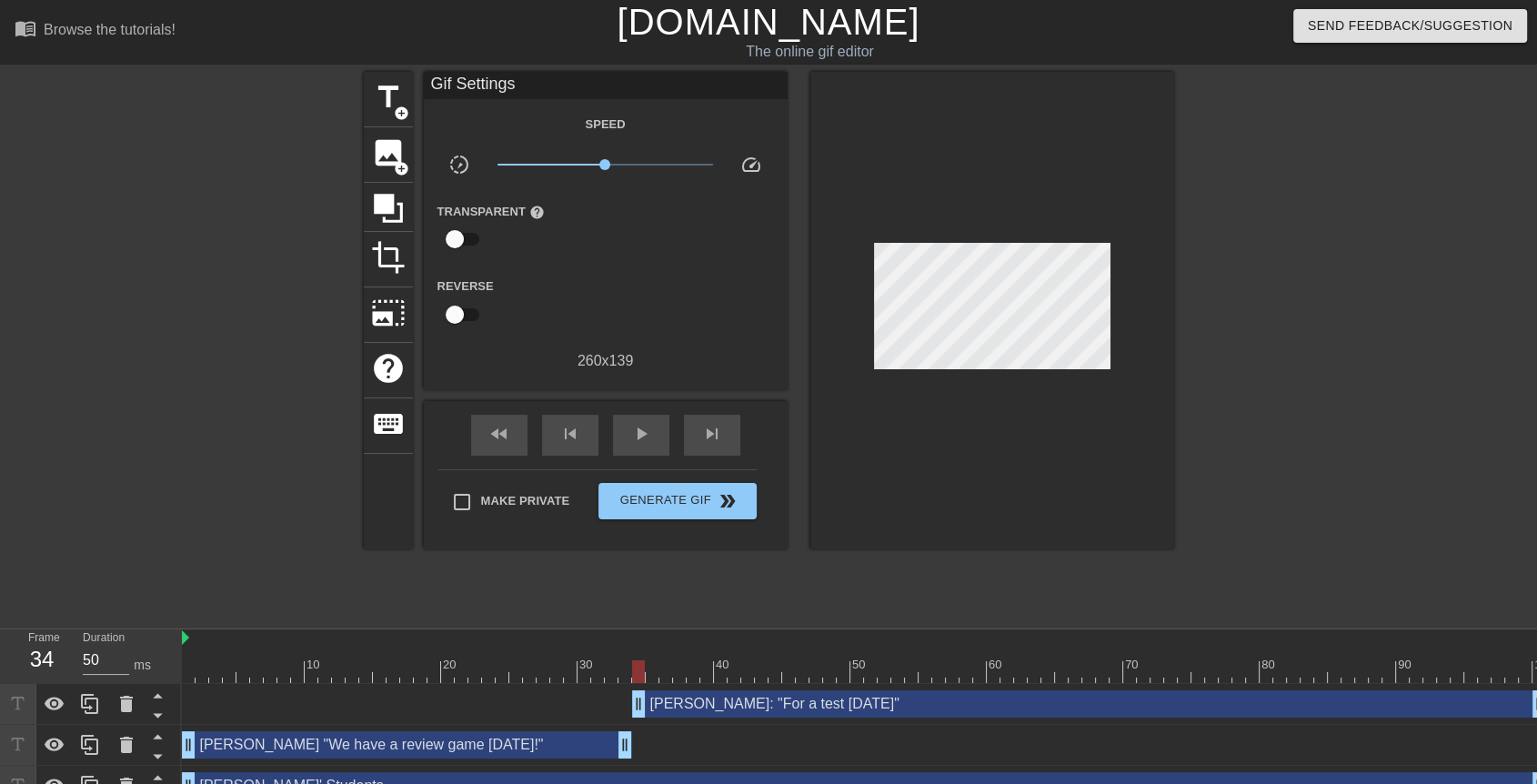
click at [1160, 270] on div at bounding box center [992, 310] width 364 height 477
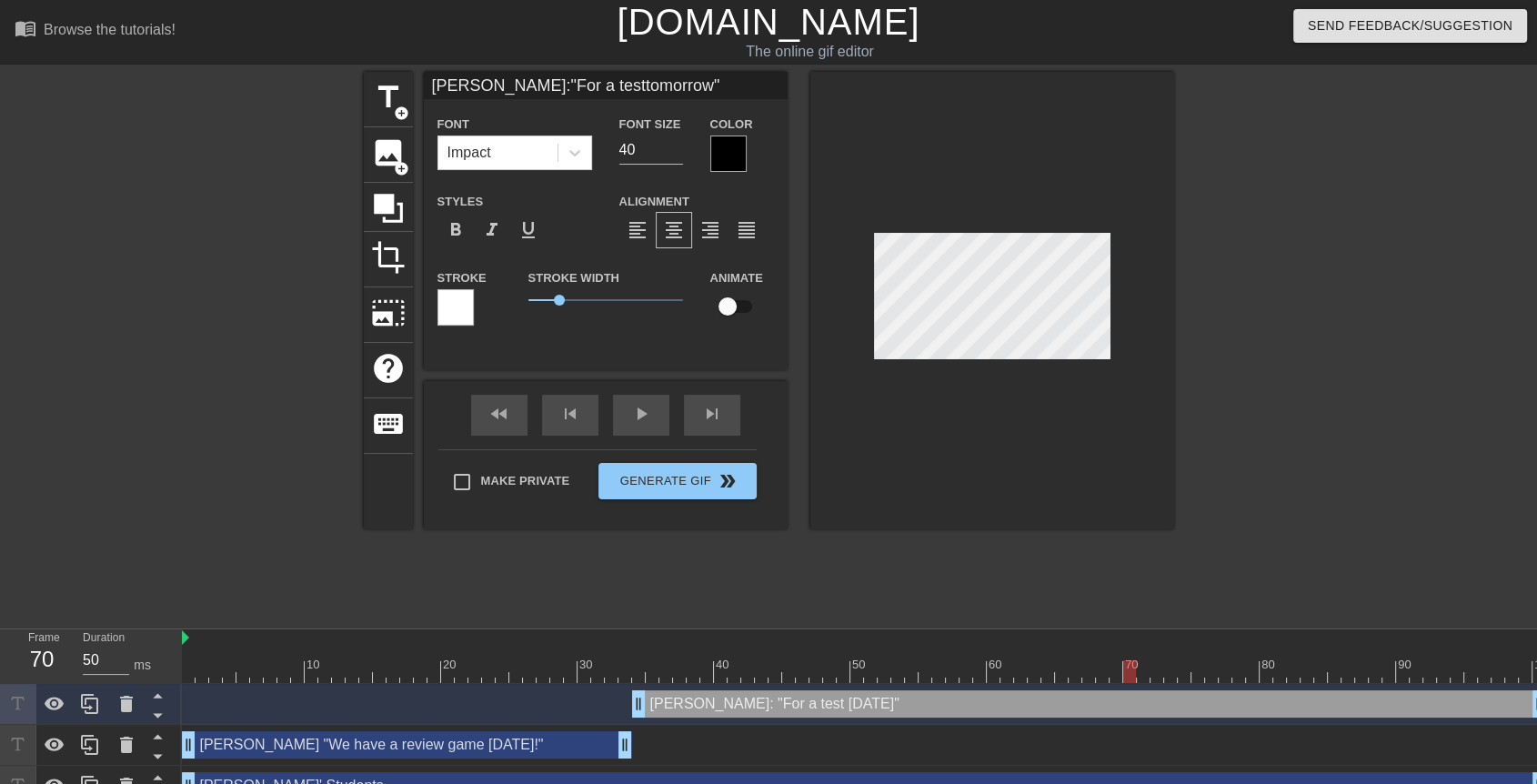
drag, startPoint x: 641, startPoint y: 661, endPoint x: 1132, endPoint y: 616, distance: 493.1
click at [1132, 616] on div "menu_book Browse the tutorials! [DOMAIN_NAME] The online gif editor Send Feedba…" at bounding box center [768, 403] width 1537 height 806
drag, startPoint x: 1126, startPoint y: 667, endPoint x: 402, endPoint y: 670, distance: 724.0
click at [402, 670] on div at bounding box center [406, 671] width 13 height 23
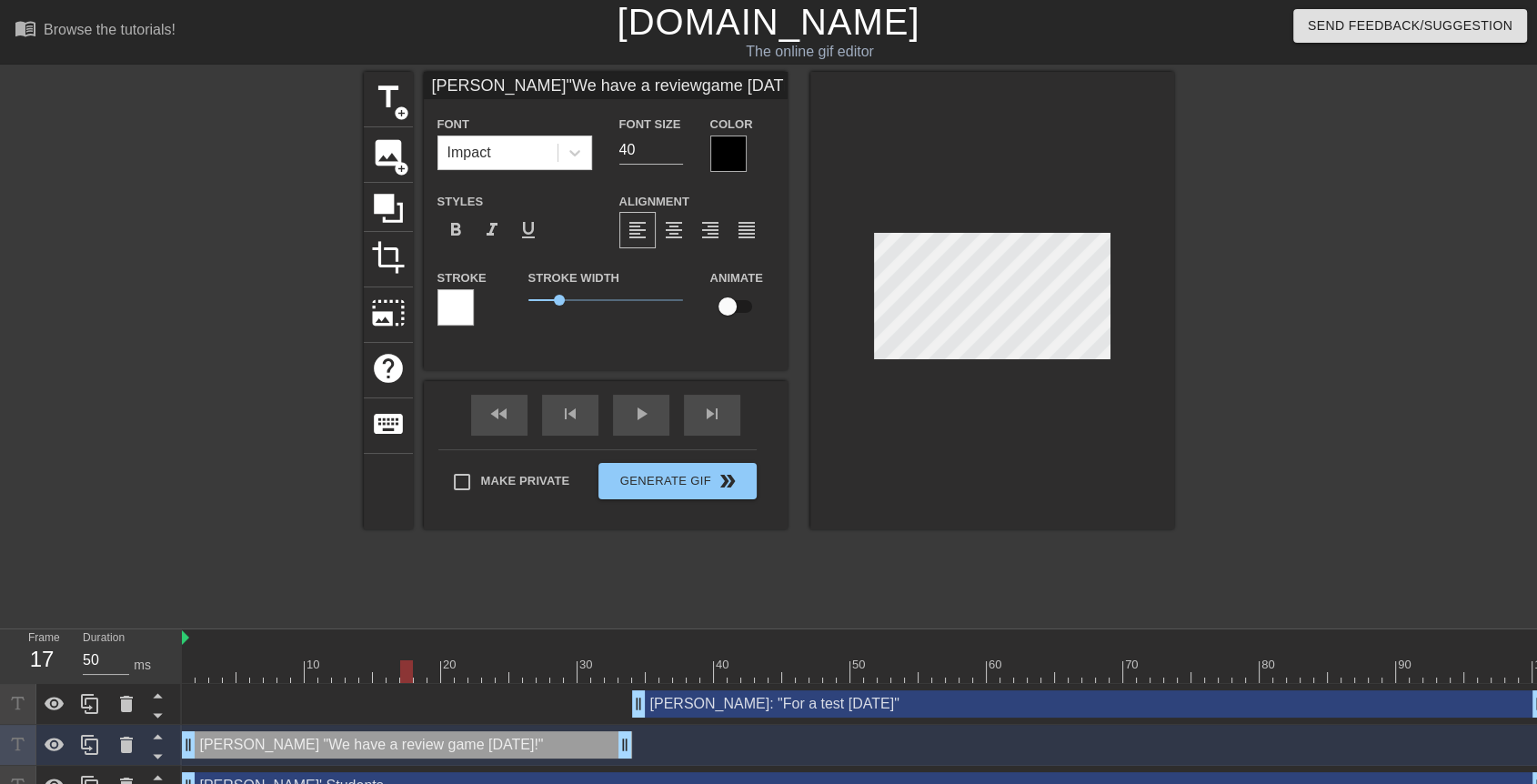
click at [1286, 293] on div at bounding box center [1331, 344] width 272 height 546
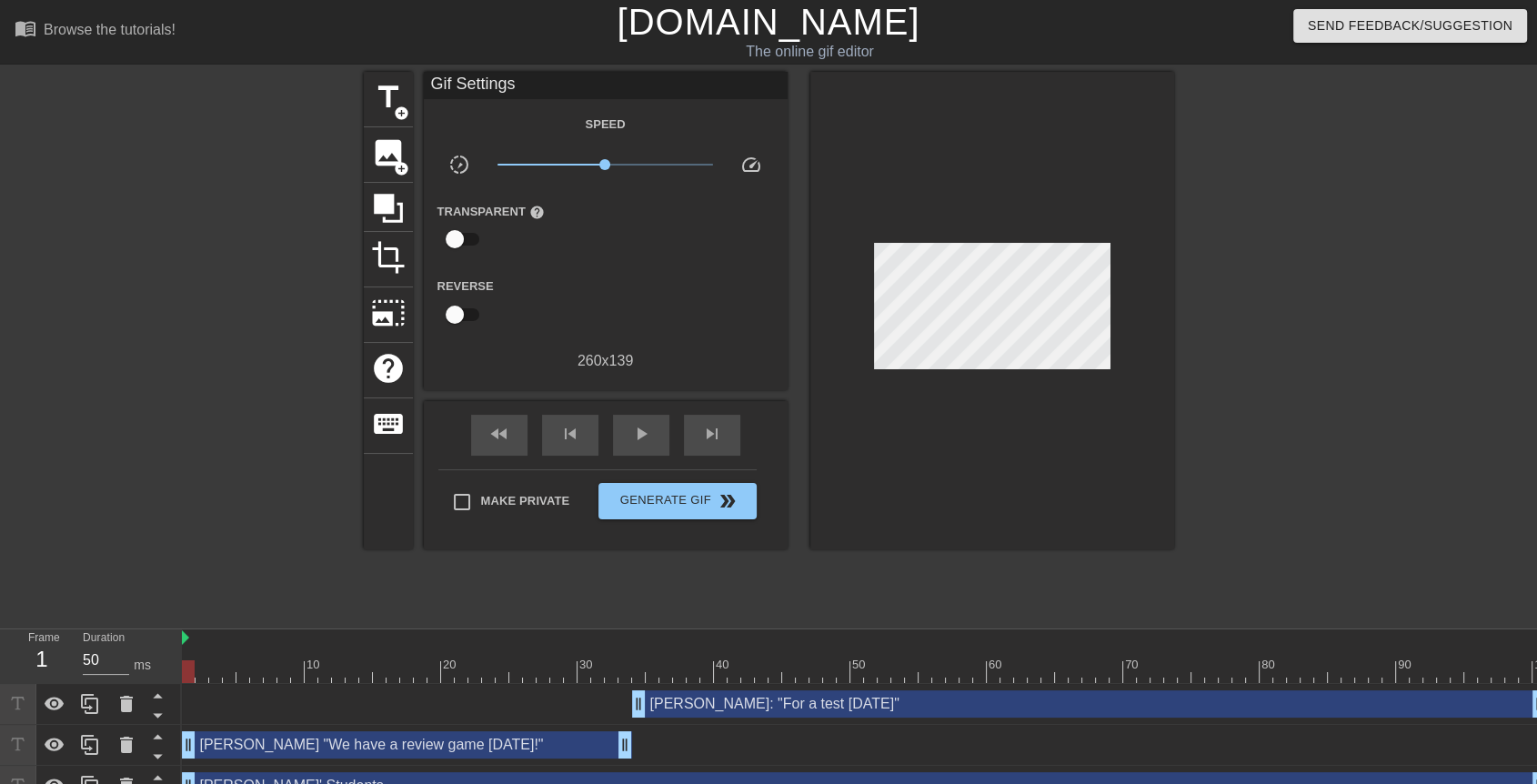
drag, startPoint x: 411, startPoint y: 666, endPoint x: 171, endPoint y: 666, distance: 240.0
click at [171, 666] on div "Frame 1 Duration 50 ms 10 20 30 40 50 60 70 80 90 100 [PERSON_NAME]: "For a tes…" at bounding box center [768, 718] width 1537 height 178
click at [619, 429] on div "play_arrow" at bounding box center [641, 435] width 56 height 41
click at [473, 507] on input "Make Private" at bounding box center [462, 502] width 38 height 38
click at [682, 515] on button "Generate Gif double_arrow" at bounding box center [678, 501] width 158 height 36
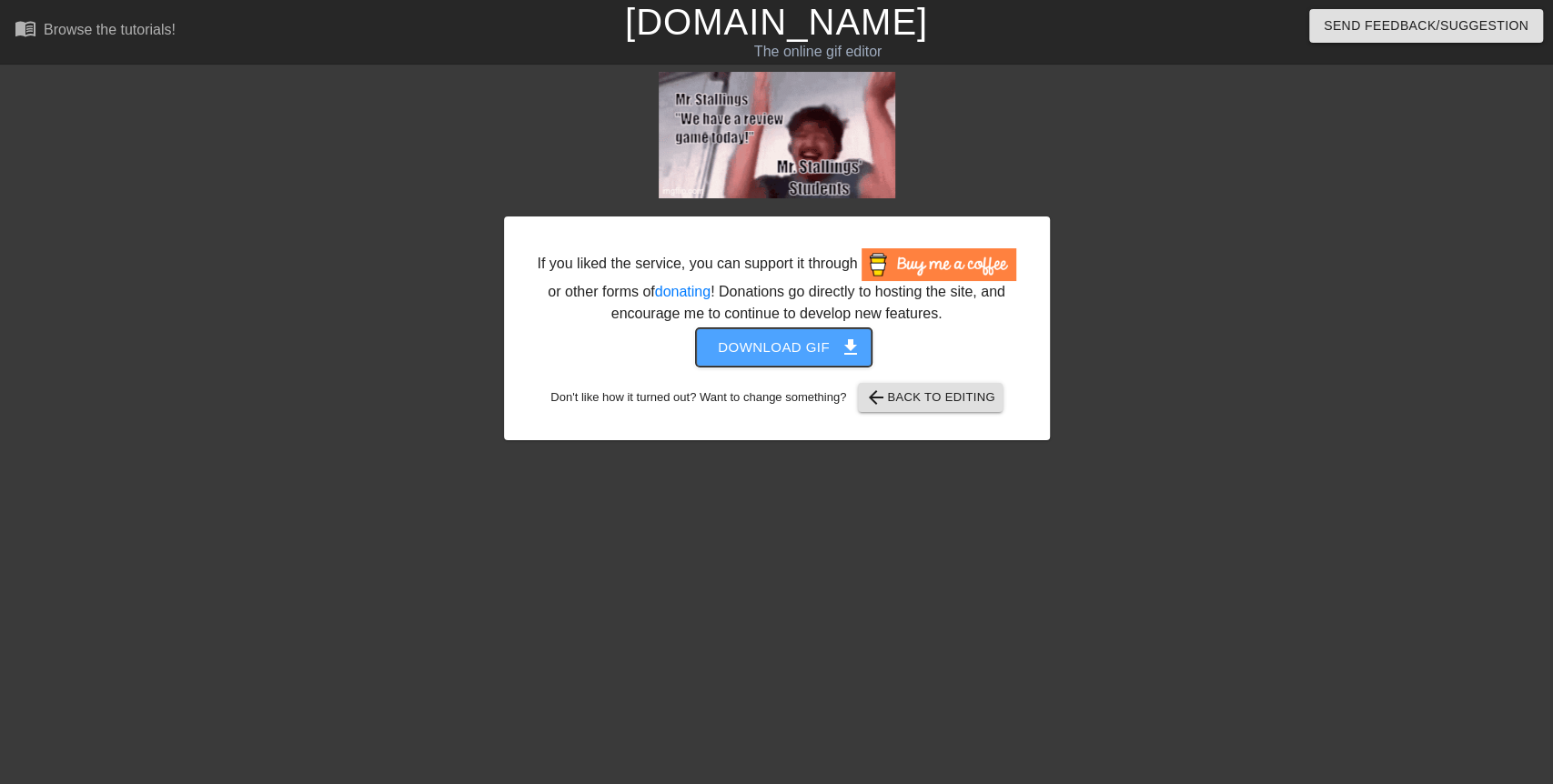
click at [758, 337] on span "Download gif get_app" at bounding box center [783, 347] width 132 height 24
